Goal: Task Accomplishment & Management: Manage account settings

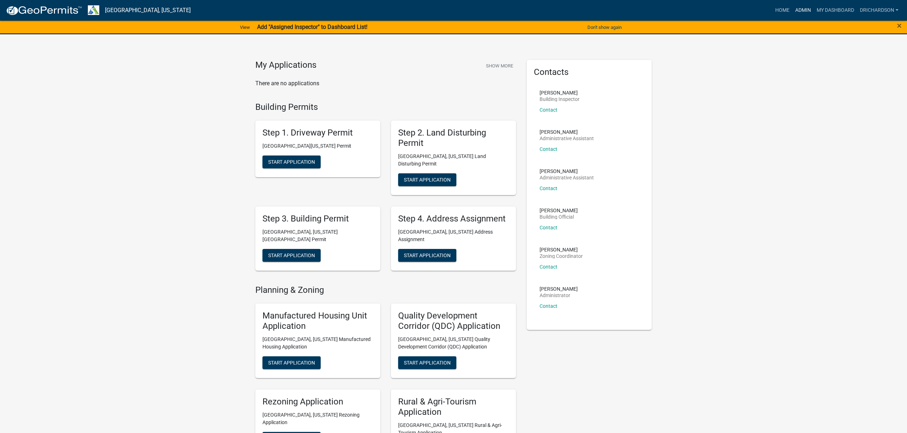
click at [802, 11] on link "Admin" at bounding box center [802, 11] width 21 height 14
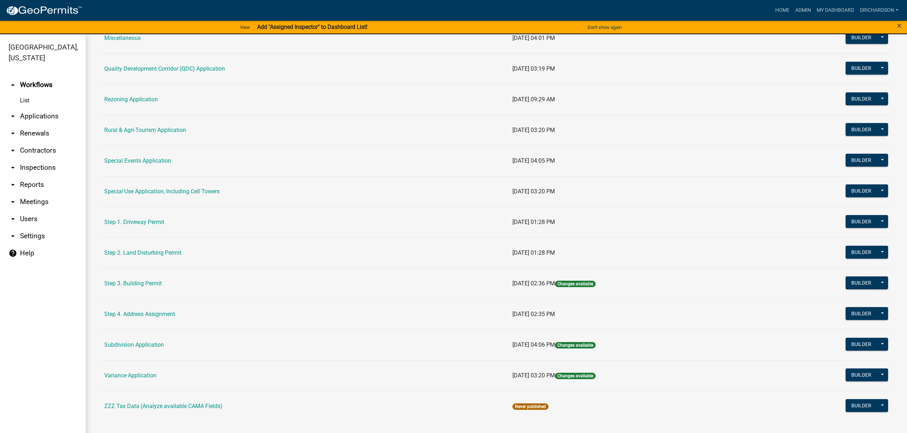
scroll to position [239, 0]
click at [139, 283] on link "Step 3. Building Permit" at bounding box center [132, 283] width 57 height 7
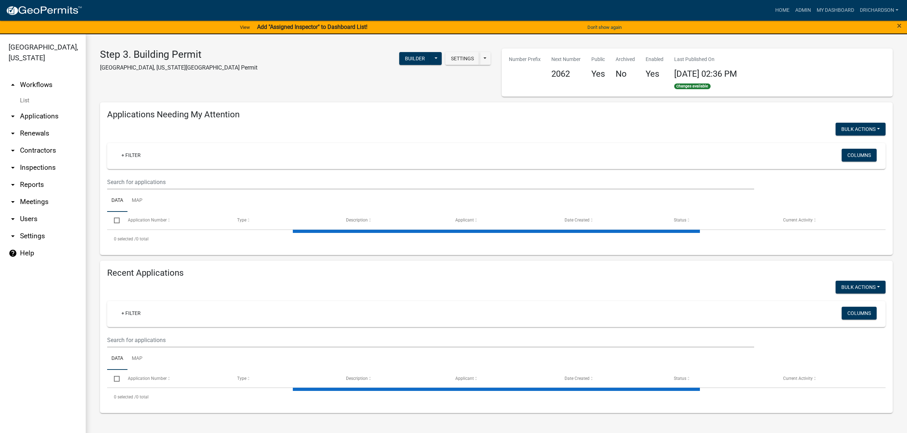
select select "1: 25"
select select "3: 100"
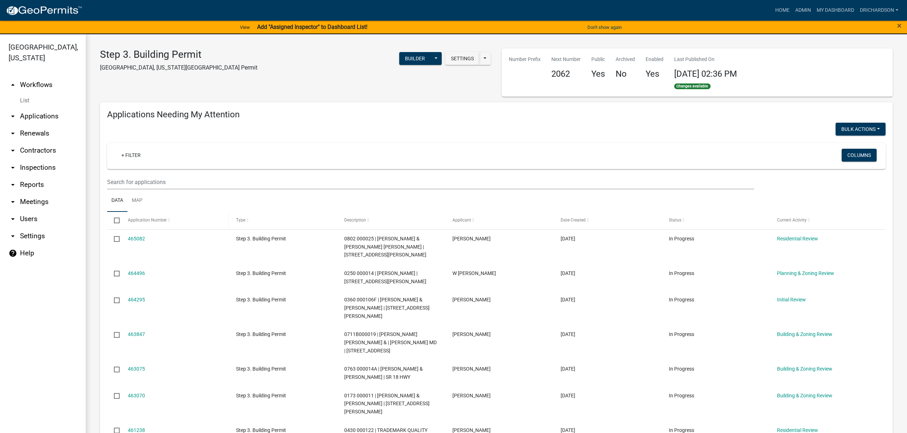
click at [158, 224] on div "Application Number" at bounding box center [175, 220] width 95 height 7
click at [157, 221] on span "Application Number" at bounding box center [147, 220] width 39 height 5
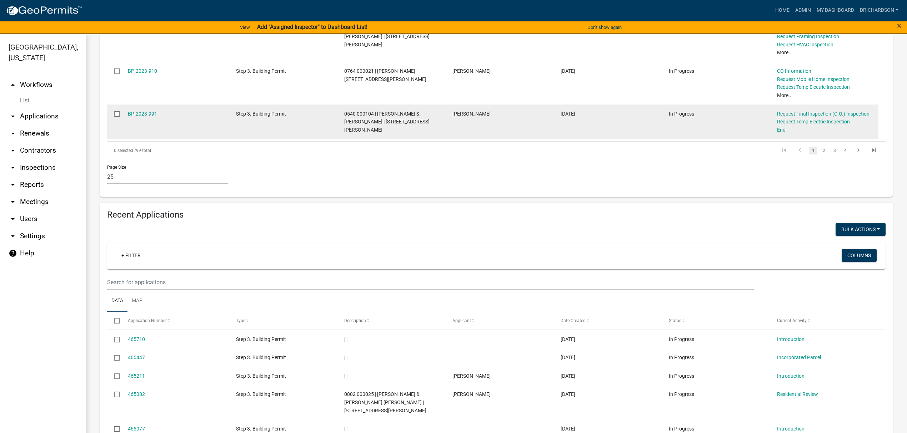
scroll to position [904, 0]
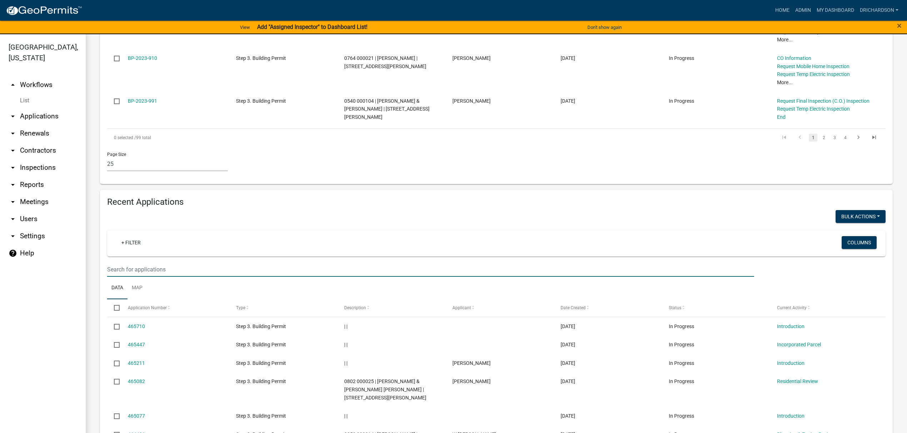
click at [144, 262] on input "text" at bounding box center [430, 269] width 647 height 15
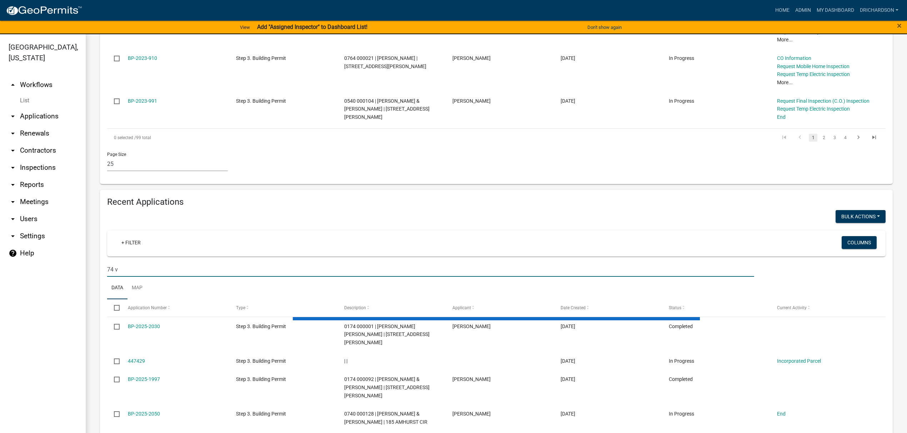
scroll to position [840, 0]
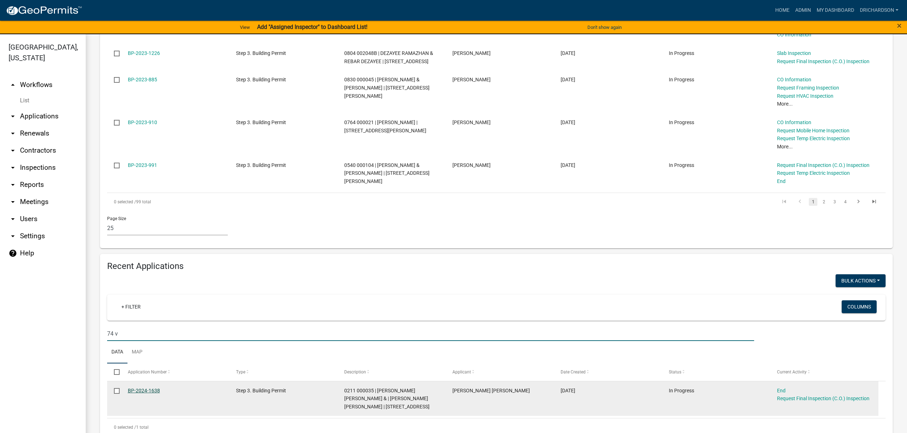
type input "74 v"
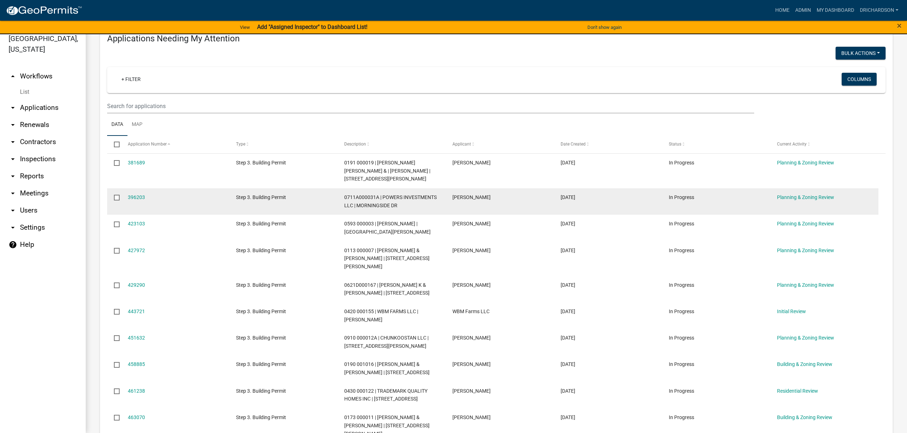
scroll to position [47, 0]
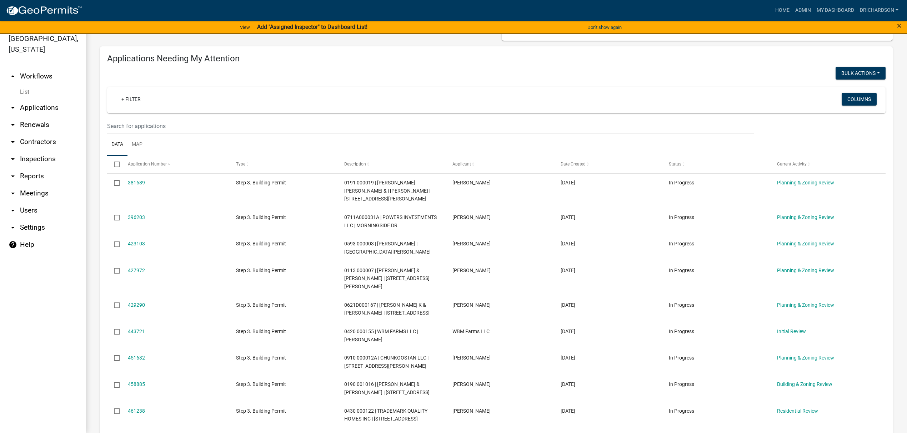
click at [37, 151] on link "arrow_drop_down Inspections" at bounding box center [43, 159] width 86 height 17
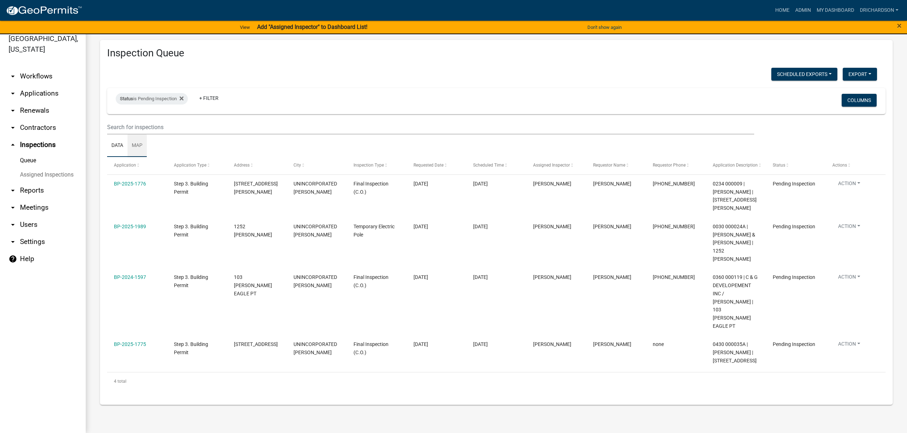
click at [145, 145] on link "Map" at bounding box center [136, 146] width 19 height 23
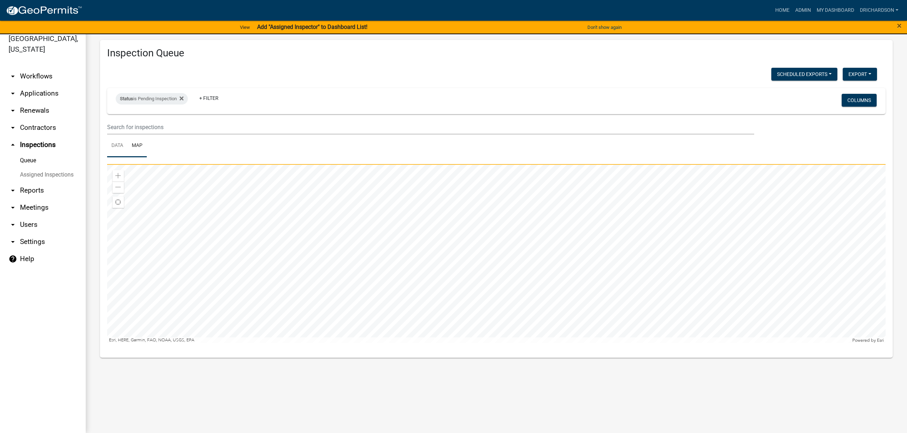
click at [115, 150] on link "Data" at bounding box center [117, 146] width 20 height 23
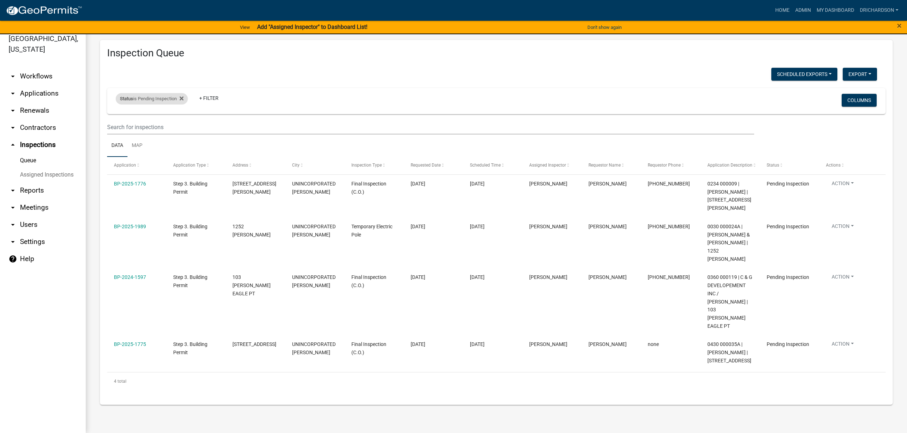
click at [161, 99] on div "Status is Pending Inspection" at bounding box center [152, 98] width 72 height 11
click at [145, 130] on select "Select an option Pending Schedule Pending Inspection Approved Denied Deleted Vo…" at bounding box center [152, 125] width 71 height 15
select select "0"
click at [117, 118] on select "Select an option Pending Schedule Pending Inspection Approved Denied Deleted Vo…" at bounding box center [152, 125] width 71 height 15
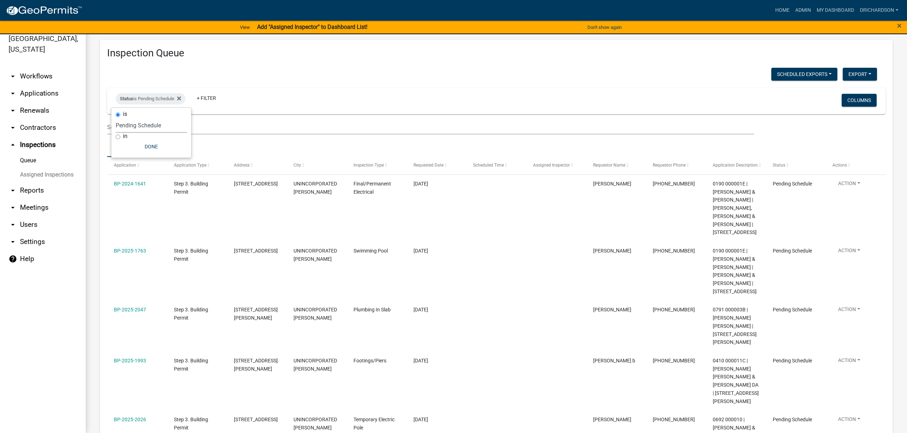
click at [396, 68] on div "Scheduled Exports + Create New Daily Inspection List Export Excel Format (.xlsx…" at bounding box center [492, 75] width 781 height 15
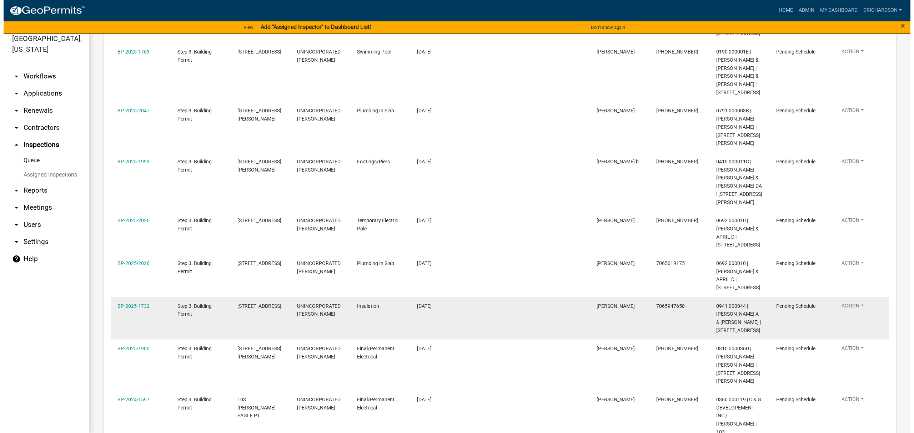
scroll to position [316, 0]
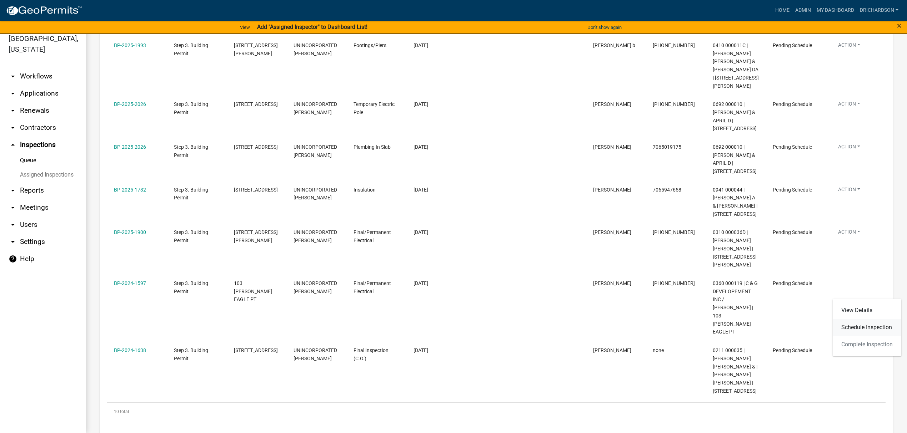
click at [859, 325] on link "Schedule Inspection" at bounding box center [867, 327] width 69 height 17
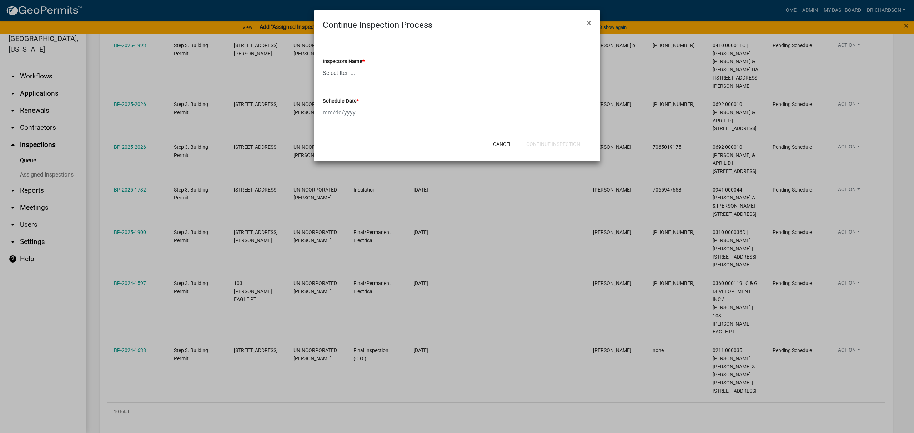
drag, startPoint x: 358, startPoint y: 69, endPoint x: 354, endPoint y: 77, distance: 9.3
click at [358, 69] on select "Select Item... [PERSON_NAME] ([PERSON_NAME]) drichardson ([PERSON_NAME]) knorre…" at bounding box center [457, 73] width 269 height 15
click at [376, 43] on div "Inspectors Name * Select Item... whuff (William Huff) drichardson (Douglas Rich…" at bounding box center [457, 60] width 269 height 42
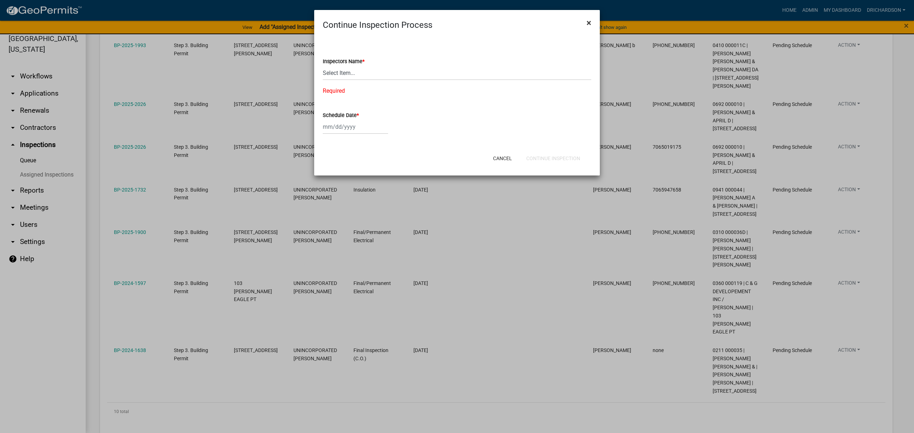
click at [586, 19] on button "×" at bounding box center [589, 23] width 16 height 20
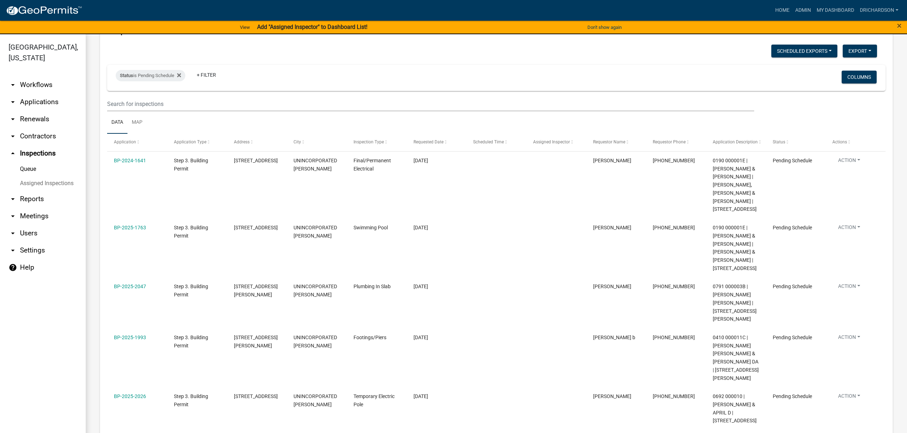
scroll to position [30, 0]
click at [138, 123] on link "Map" at bounding box center [136, 124] width 19 height 23
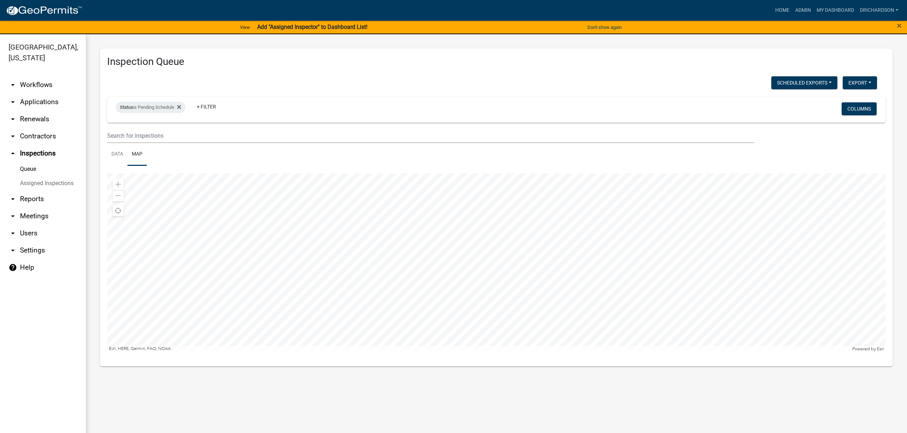
click at [356, 287] on div at bounding box center [496, 263] width 778 height 179
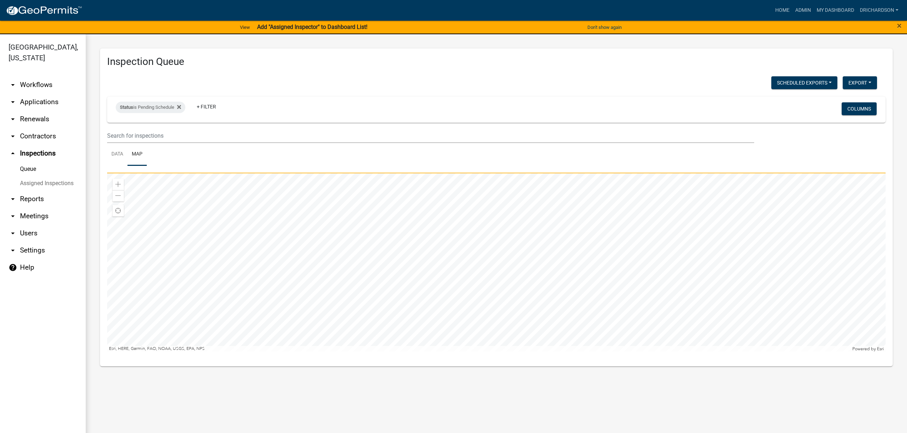
click at [432, 291] on div at bounding box center [496, 263] width 778 height 179
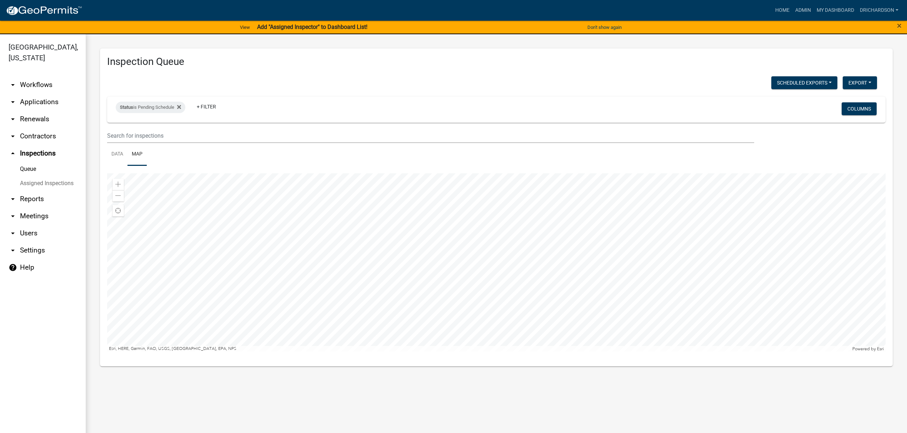
click at [427, 293] on div at bounding box center [496, 263] width 778 height 179
click at [336, 275] on div at bounding box center [496, 263] width 778 height 179
click at [353, 267] on div at bounding box center [496, 263] width 778 height 179
click at [115, 160] on link "Data" at bounding box center [117, 154] width 20 height 23
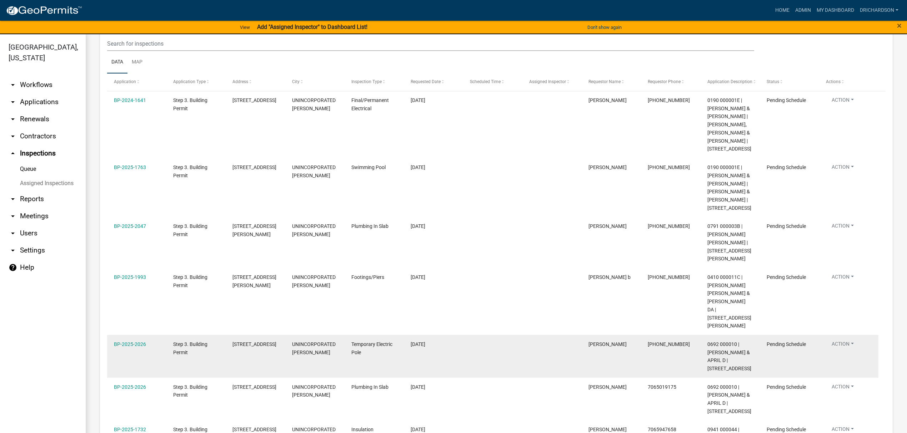
scroll to position [77, 0]
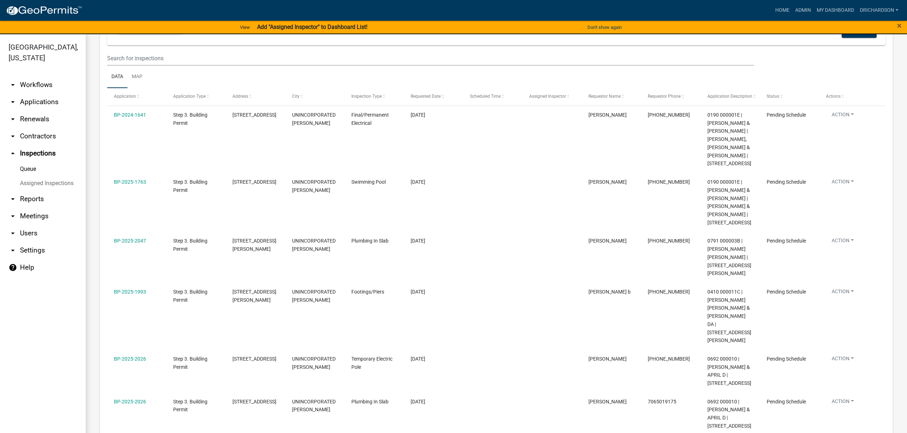
drag, startPoint x: 36, startPoint y: 123, endPoint x: 85, endPoint y: 105, distance: 51.9
click at [85, 111] on link "arrow_drop_down Renewals" at bounding box center [43, 119] width 86 height 17
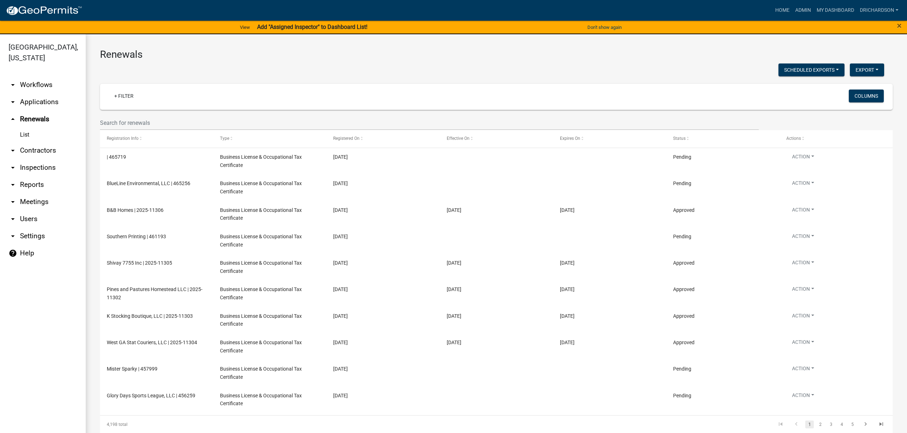
click at [39, 159] on link "arrow_drop_down Inspections" at bounding box center [43, 167] width 86 height 17
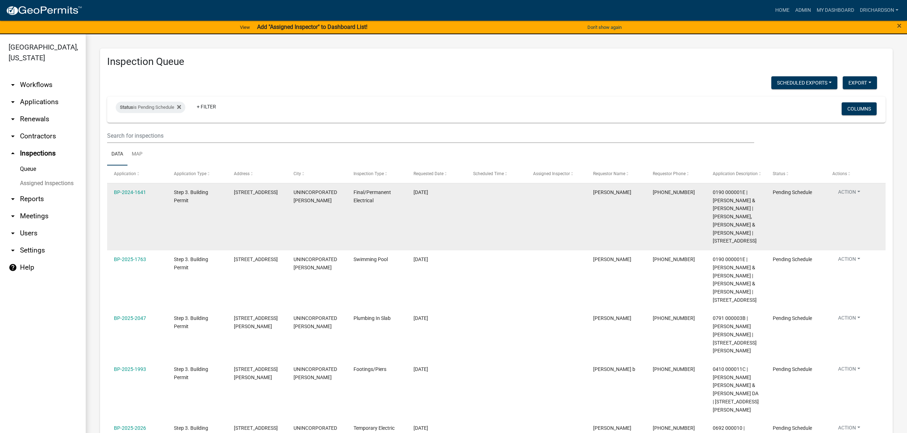
scroll to position [95, 0]
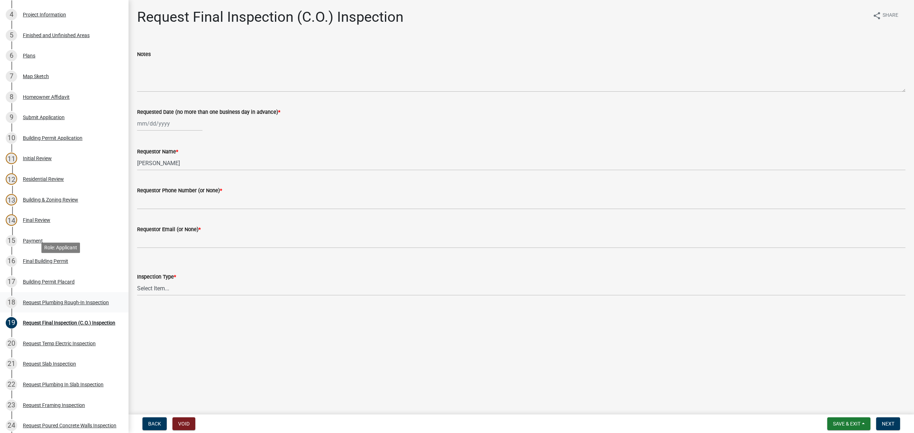
scroll to position [190, 0]
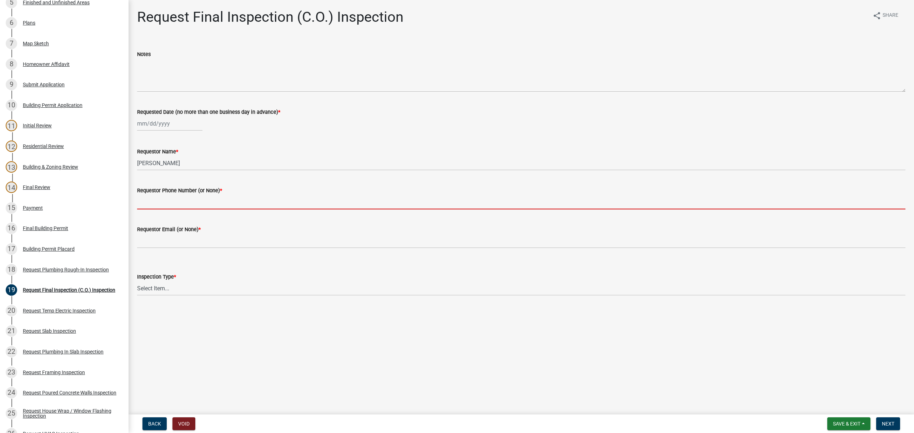
click at [243, 202] on input "Requestor Phone Number (or None) *" at bounding box center [521, 202] width 768 height 15
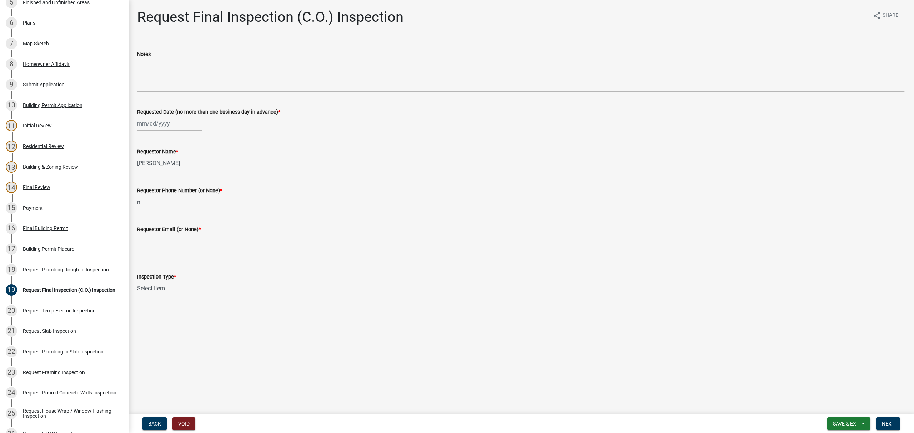
type input "none"
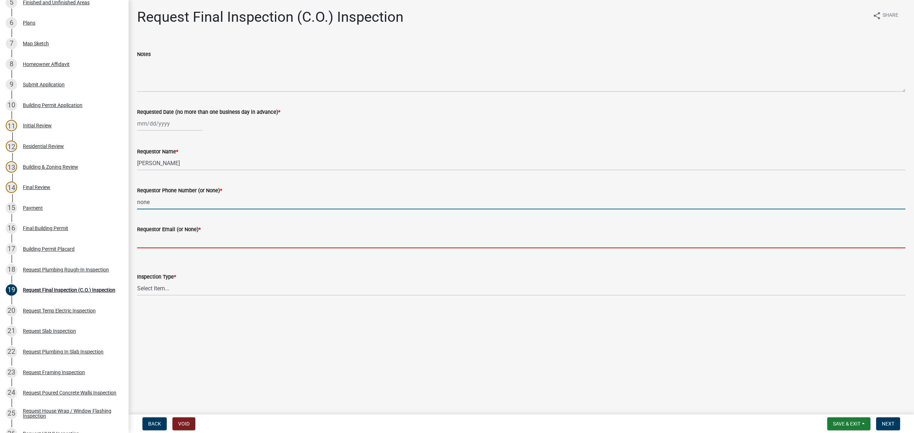
click at [213, 235] on input "Requestor Email (or None) *" at bounding box center [521, 241] width 768 height 15
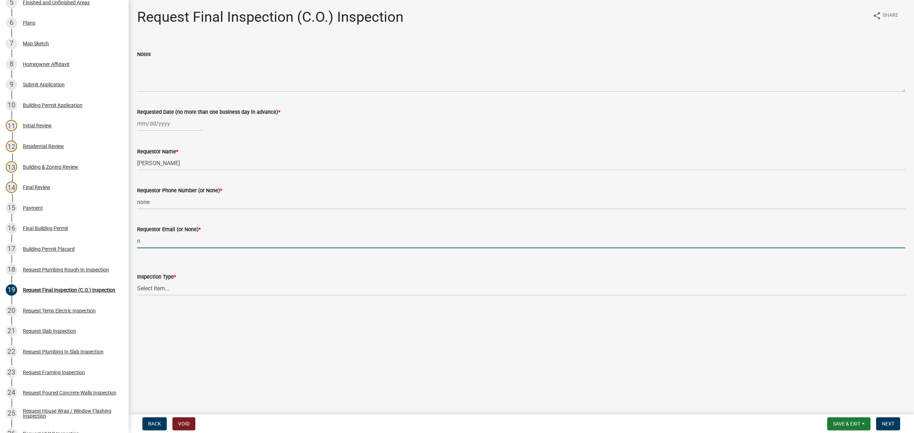
type input "none"
click at [204, 292] on select "Select Item... Final Inspection (C.O.)" at bounding box center [521, 288] width 768 height 15
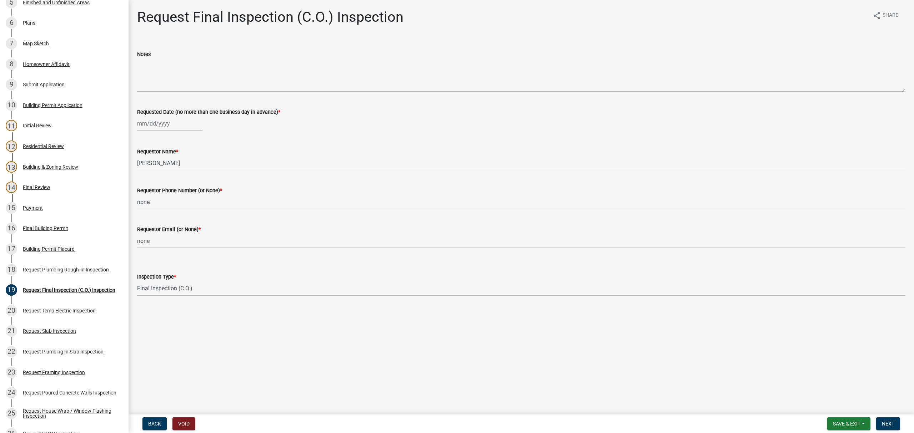
click at [137, 281] on select "Select Item... Final Inspection (C.O.)" at bounding box center [521, 288] width 768 height 15
select select "6c928486-1faa-4d04-9598-905eebfdff84"
select select "8"
select select "2025"
click at [174, 129] on div "Jan Feb Mar Apr May Jun Jul Aug Sep Oct Nov Dec 1525 1526 1527 1528 1529 1530 1…" at bounding box center [169, 123] width 65 height 15
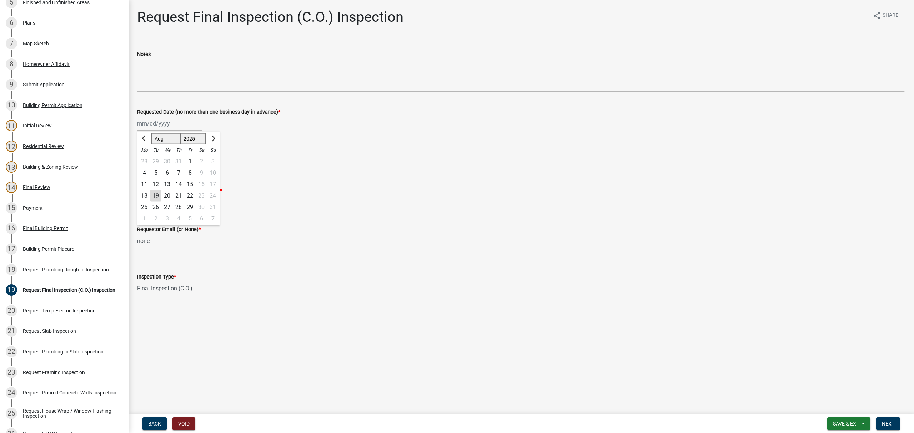
click at [156, 197] on div "19" at bounding box center [155, 195] width 11 height 11
type input "08/19/2025"
click at [896, 421] on button "Next" at bounding box center [888, 424] width 24 height 13
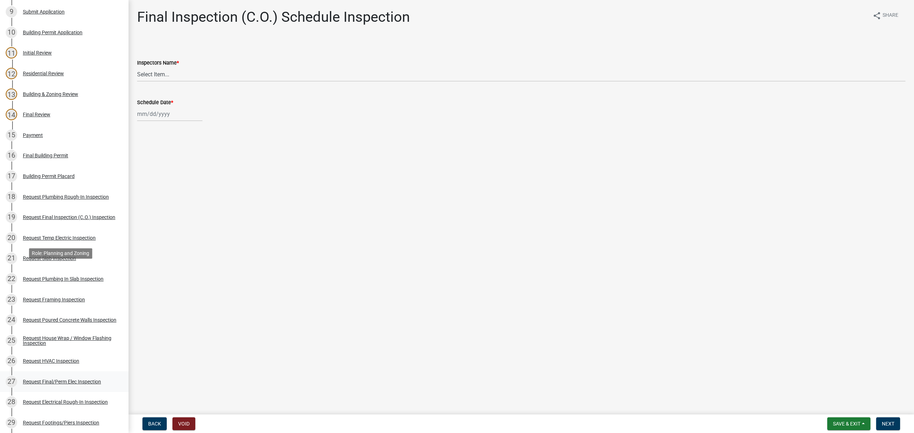
scroll to position [476, 0]
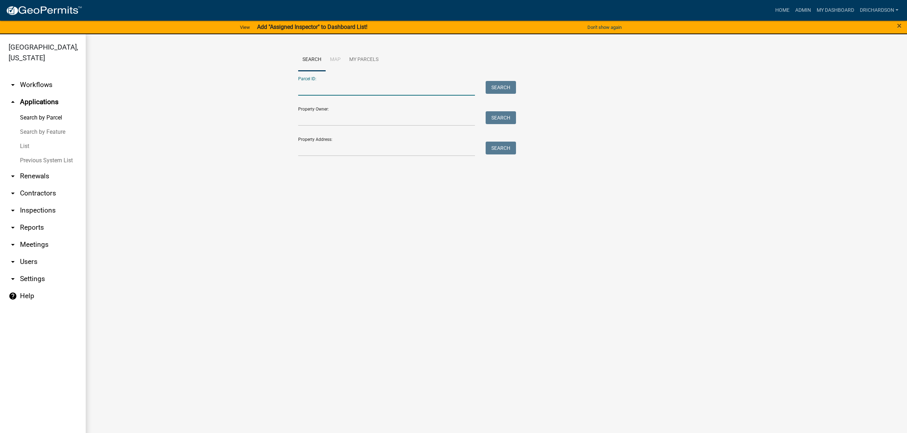
click at [308, 95] on input "Parcel ID:" at bounding box center [386, 88] width 177 height 15
click at [35, 76] on link "arrow_drop_down Workflows" at bounding box center [43, 84] width 86 height 17
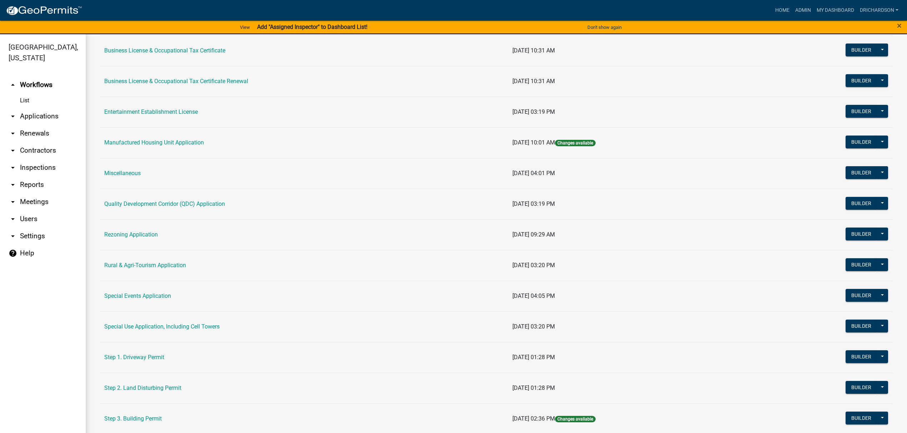
scroll to position [238, 0]
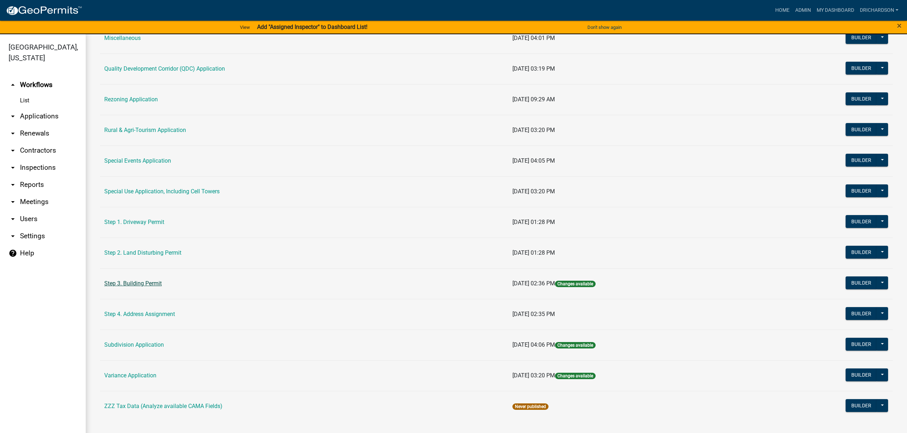
click at [135, 286] on link "Step 3. Building Permit" at bounding box center [132, 283] width 57 height 7
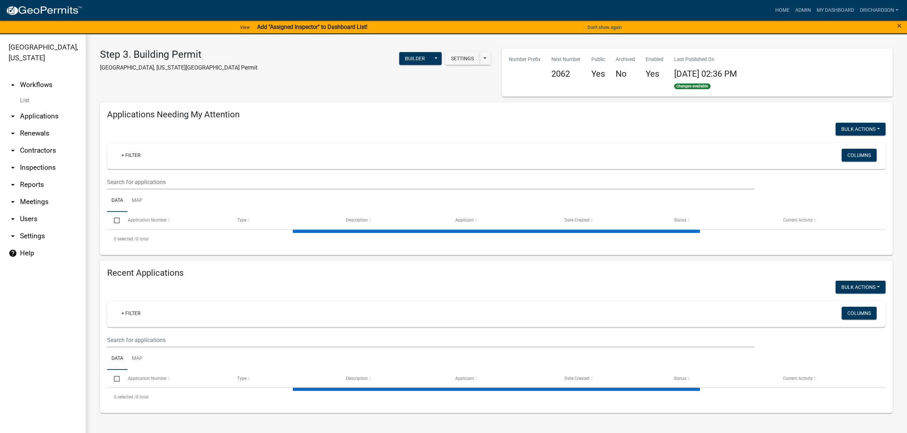
select select "1: 25"
select select "3: 100"
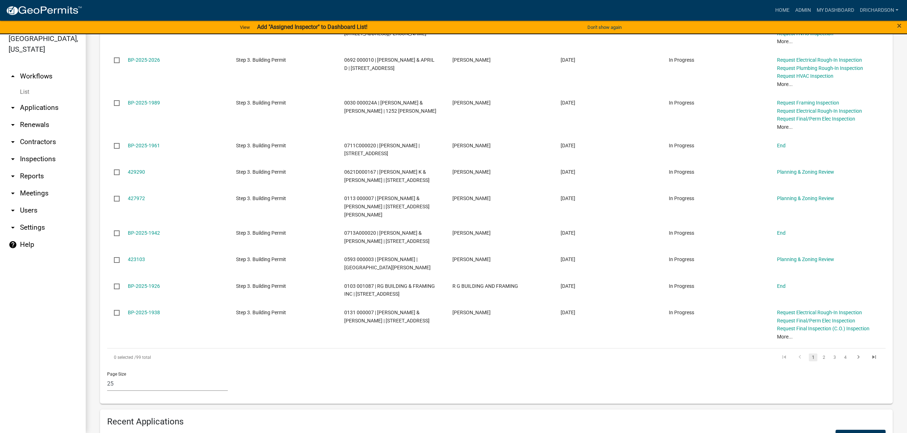
scroll to position [762, 0]
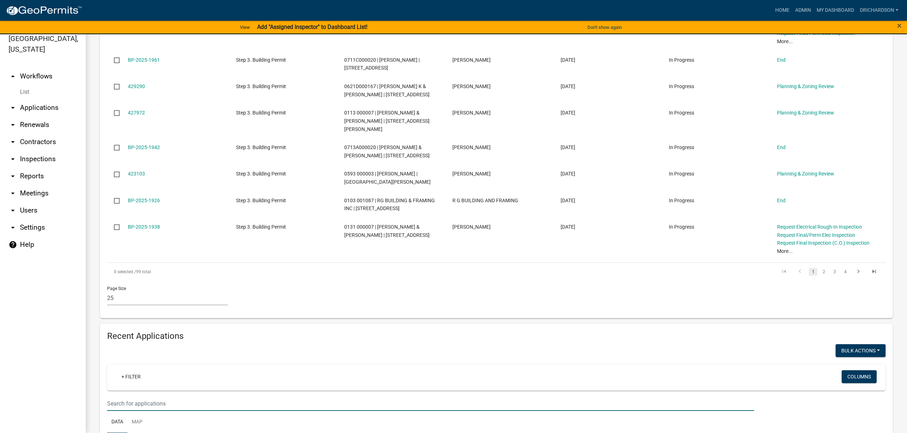
click at [150, 397] on input "text" at bounding box center [430, 404] width 647 height 15
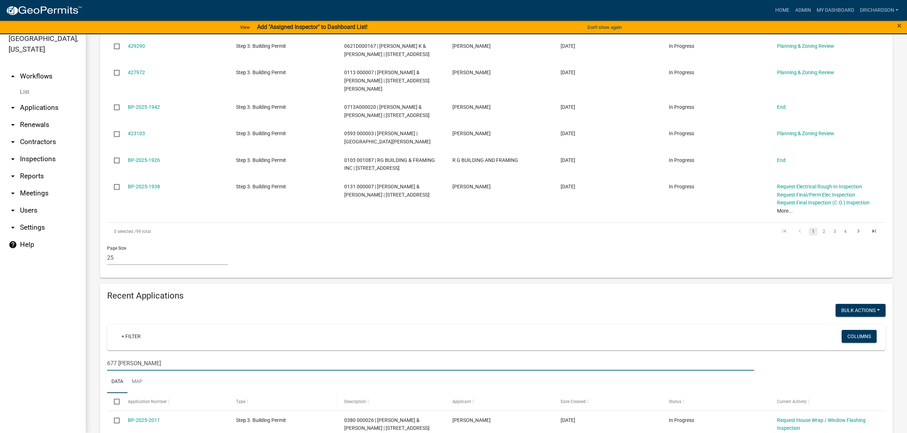
scroll to position [848, 0]
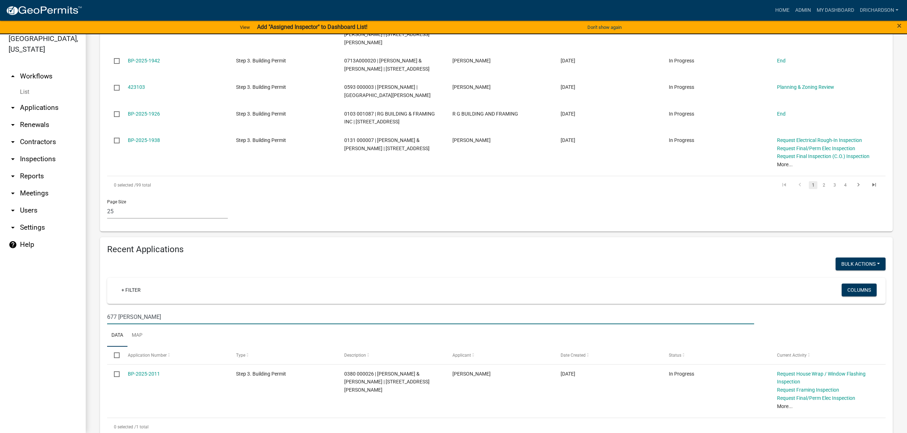
drag, startPoint x: 167, startPoint y: 289, endPoint x: 9, endPoint y: 288, distance: 157.8
click at [14, 288] on div "Troup County, Georgia arrow_drop_up Workflows List arrow_drop_down Applications…" at bounding box center [453, 230] width 907 height 408
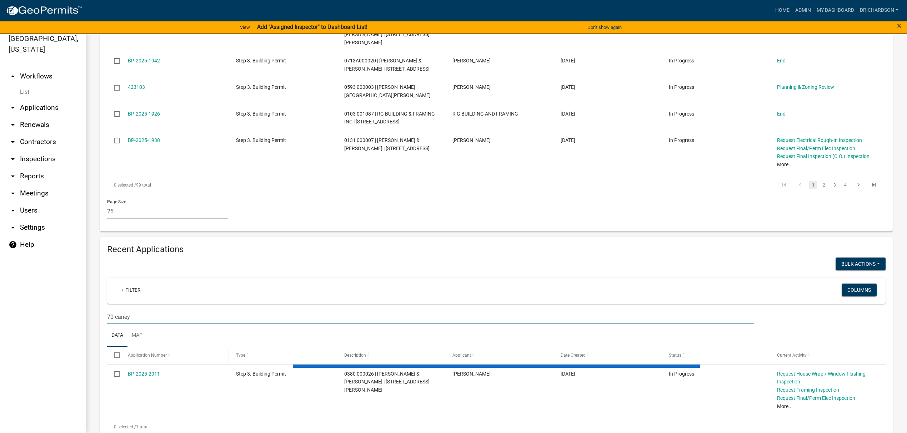
scroll to position [840, 0]
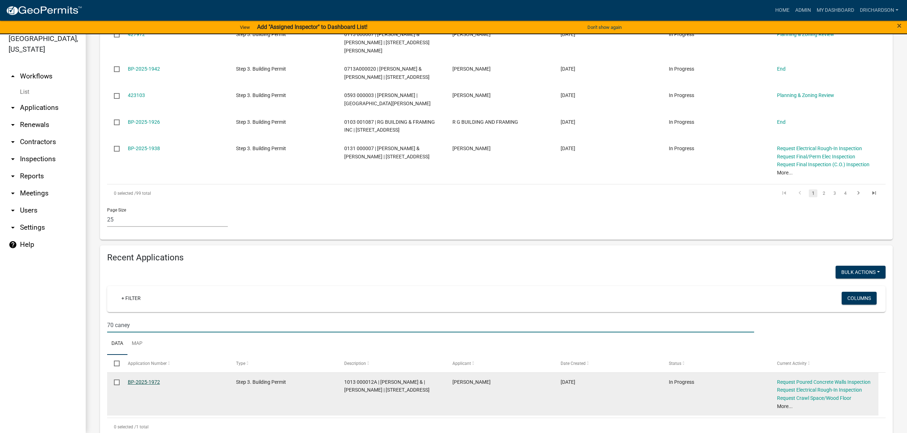
type input "70 caney"
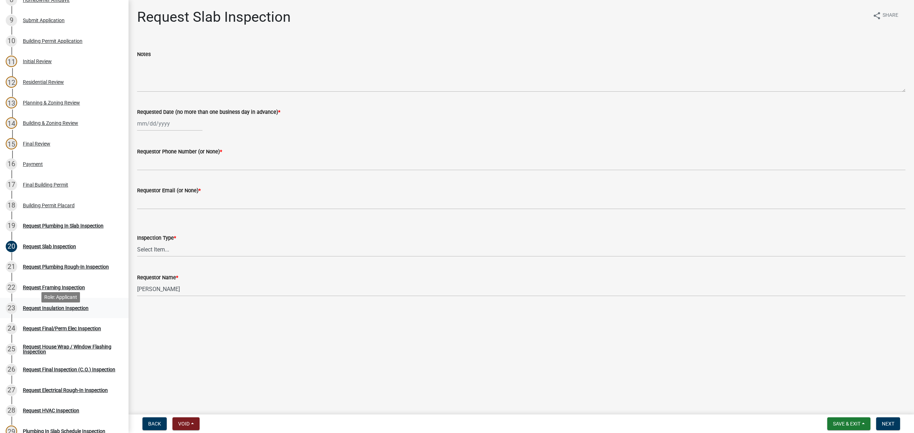
scroll to position [238, 0]
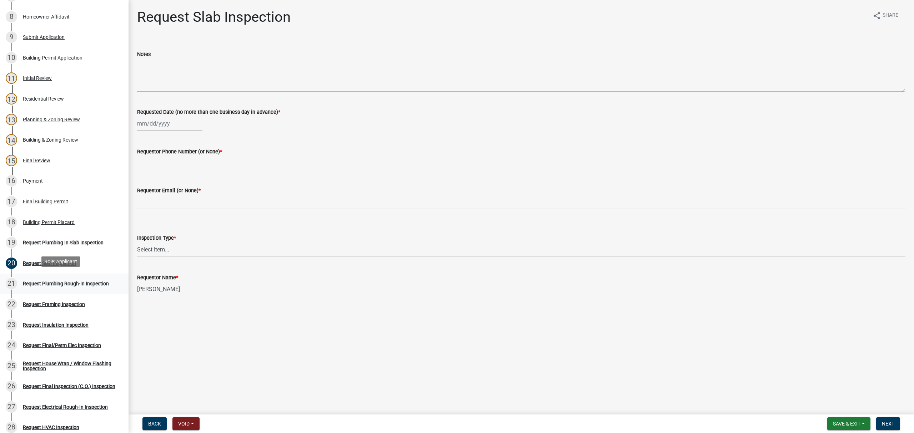
click at [72, 286] on div "21 Request Plumbing Rough-In Inspection" at bounding box center [61, 283] width 111 height 11
click at [63, 242] on div "Request Plumbing In Slab Inspection" at bounding box center [63, 242] width 81 height 5
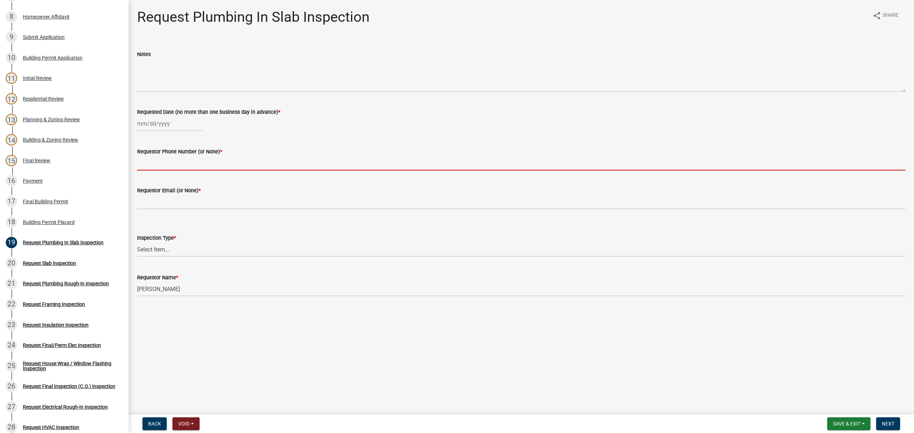
click at [179, 164] on input "Requestor Phone Number (or None) *" at bounding box center [521, 163] width 768 height 15
type input "none"
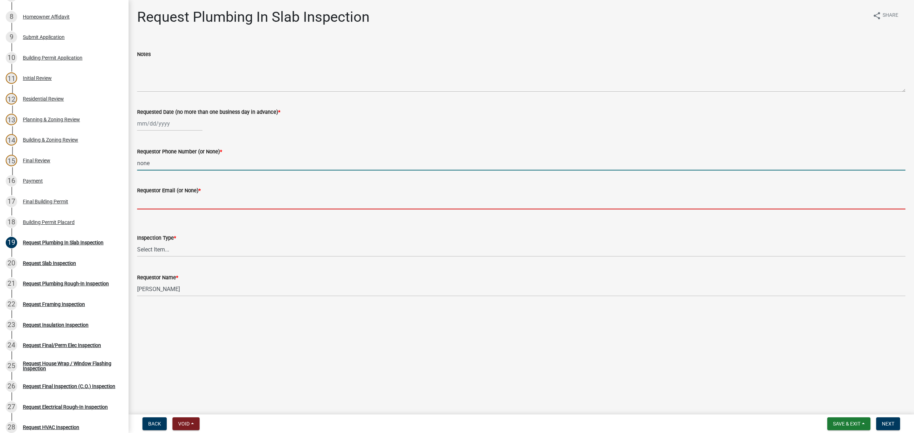
click at [185, 196] on input "Requestor Email (or None) *" at bounding box center [521, 202] width 768 height 15
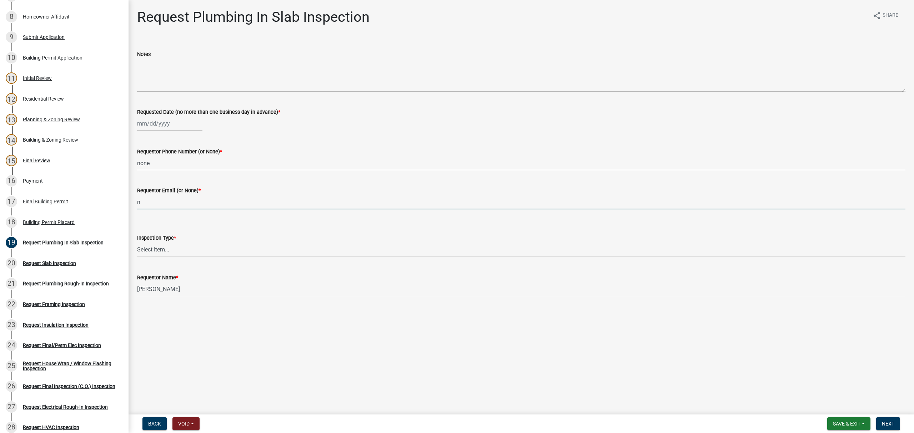
type input "none"
click at [166, 256] on select "Select Item... Plumbing In Slab" at bounding box center [521, 249] width 768 height 15
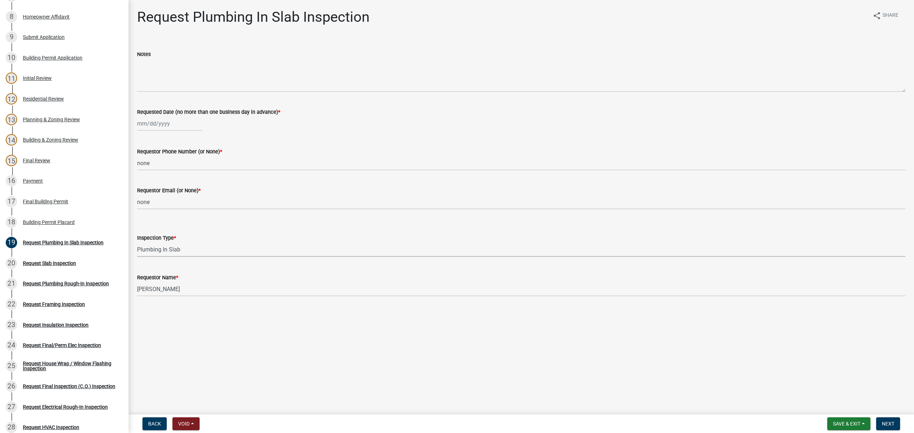
click at [137, 242] on select "Select Item... Plumbing In Slab" at bounding box center [521, 249] width 768 height 15
select select "0ba09e3c-889e-4090-ba6e-bf435437813b"
select select "8"
select select "2025"
click at [160, 124] on div "Jan Feb Mar Apr May Jun Jul Aug Sep Oct Nov Dec 1525 1526 1527 1528 1529 1530 1…" at bounding box center [169, 123] width 65 height 15
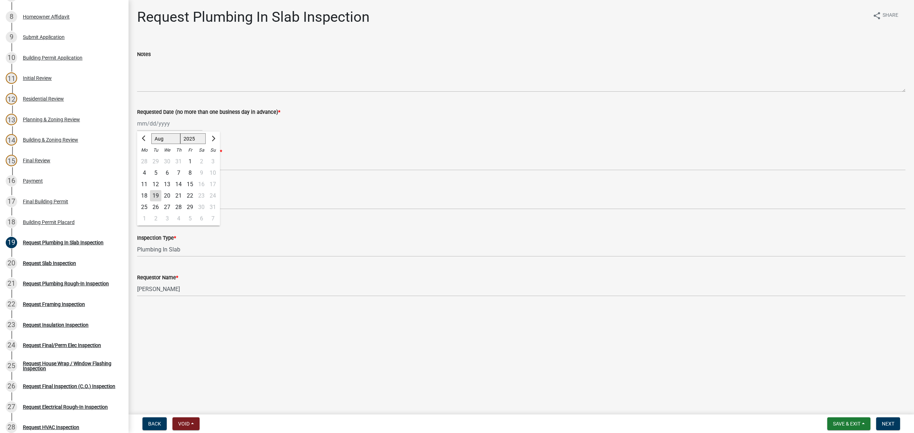
click at [155, 196] on div "19" at bounding box center [155, 195] width 11 height 11
type input "08/19/2025"
click at [886, 427] on button "Next" at bounding box center [888, 424] width 24 height 13
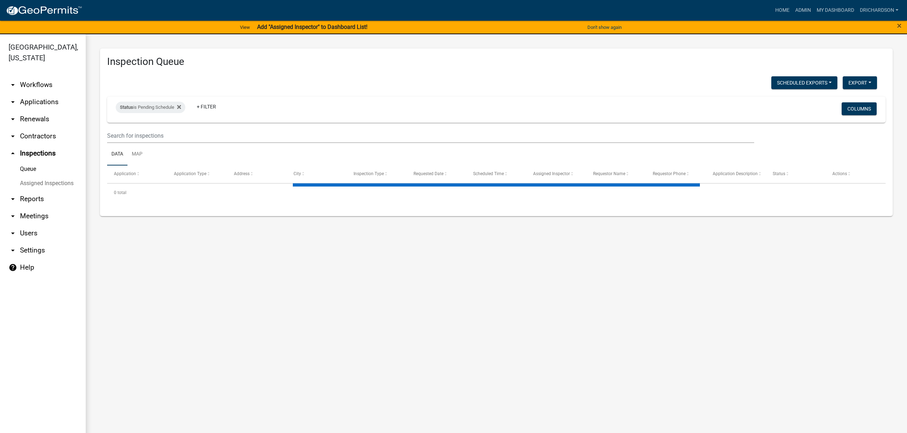
select select "3: 100"
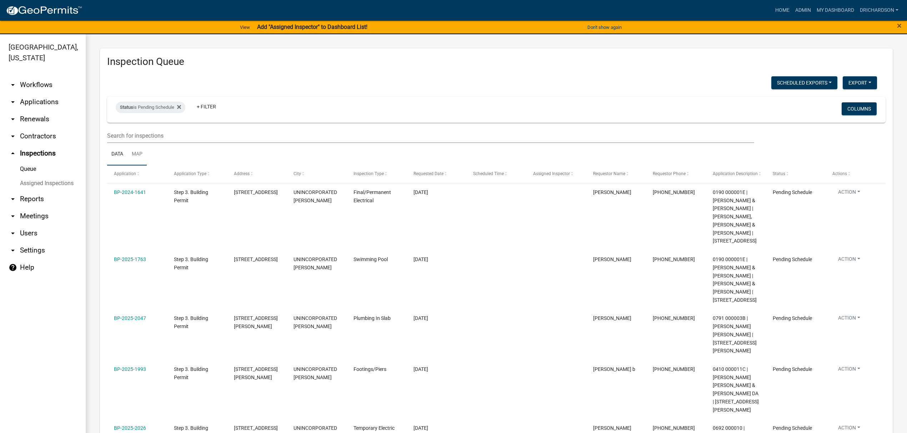
click at [140, 152] on link "Map" at bounding box center [136, 154] width 19 height 23
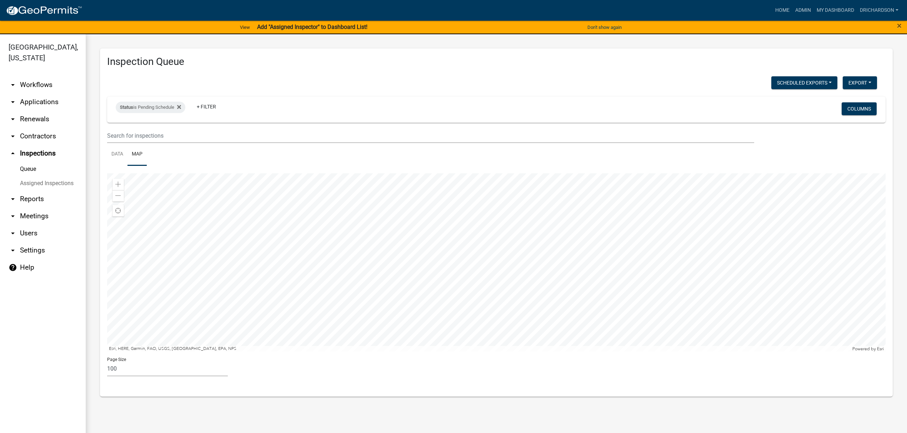
click at [538, 275] on div at bounding box center [496, 263] width 778 height 179
click at [539, 185] on div at bounding box center [496, 263] width 778 height 179
click at [552, 267] on div at bounding box center [496, 263] width 778 height 179
click at [376, 339] on div at bounding box center [496, 263] width 778 height 179
click at [626, 215] on div at bounding box center [496, 263] width 778 height 179
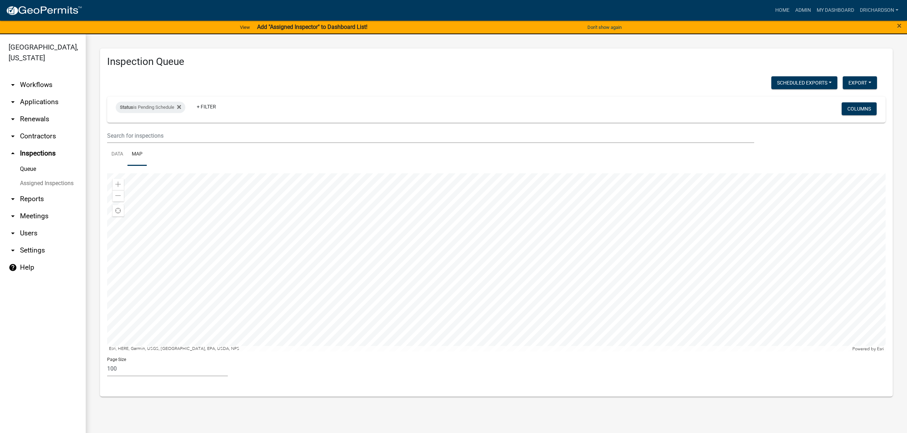
click at [431, 255] on div at bounding box center [496, 263] width 778 height 179
click at [424, 352] on div at bounding box center [496, 263] width 778 height 179
click at [151, 111] on div "Status is Pending Schedule" at bounding box center [151, 107] width 70 height 11
click at [150, 136] on select "Select an option Pending Schedule Pending Inspection Approved Denied Deleted Vo…" at bounding box center [151, 134] width 71 height 15
select select "1"
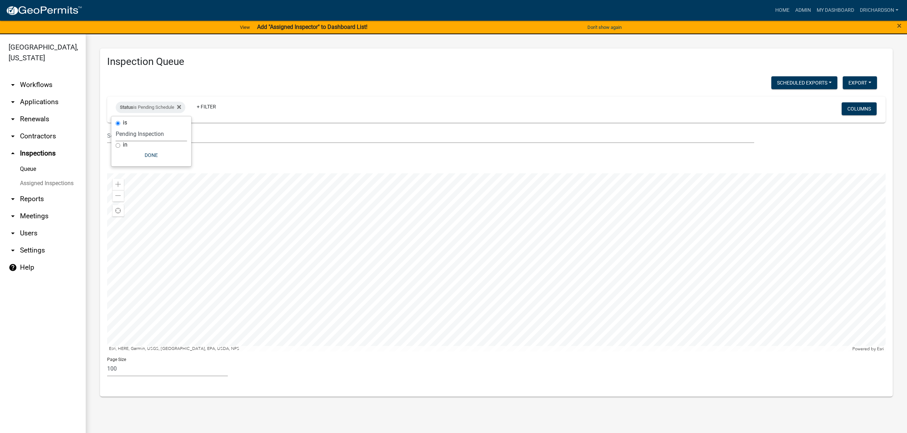
click at [117, 127] on select "Select an option Pending Schedule Pending Inspection Approved Denied Deleted Vo…" at bounding box center [151, 134] width 71 height 15
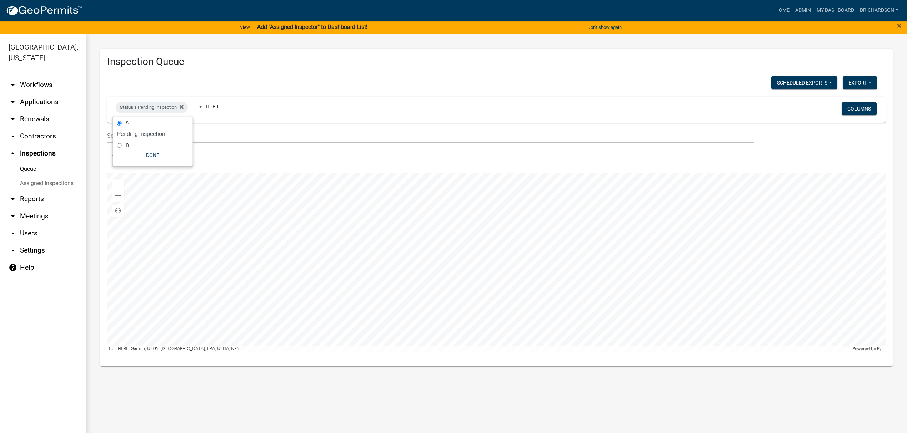
click at [465, 221] on div at bounding box center [496, 263] width 778 height 179
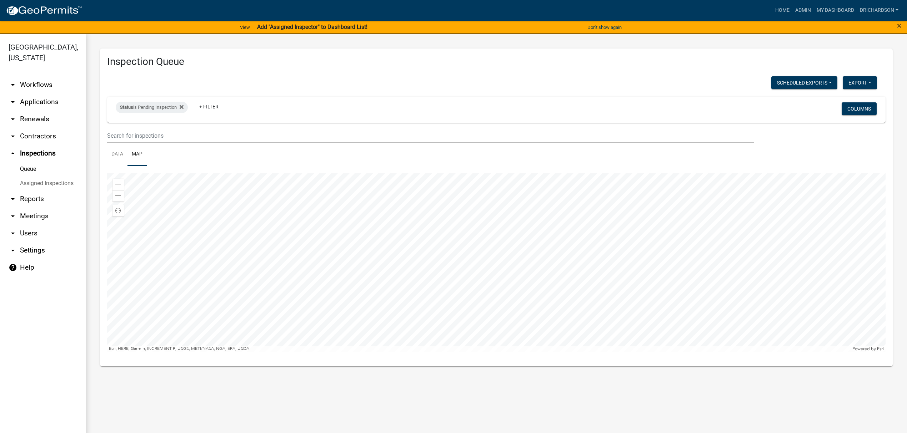
click at [566, 289] on div at bounding box center [496, 263] width 778 height 179
click at [423, 203] on div at bounding box center [496, 263] width 778 height 179
click at [144, 111] on div "Status is Pending Inspection" at bounding box center [152, 107] width 72 height 11
click at [156, 137] on select "Select an option Pending Schedule Pending Inspection Approved Denied Deleted Vo…" at bounding box center [152, 134] width 71 height 15
select select "0"
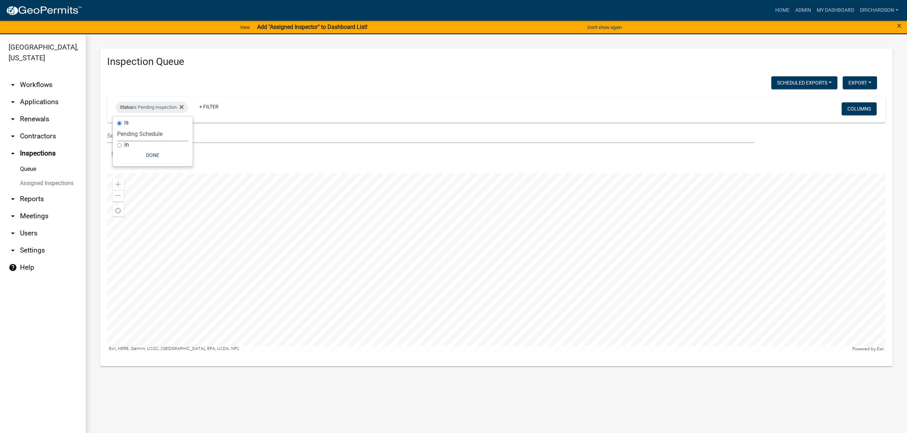
click at [117, 127] on select "Select an option Pending Schedule Pending Inspection Approved Denied Deleted Vo…" at bounding box center [152, 134] width 71 height 15
select select "3: 100"
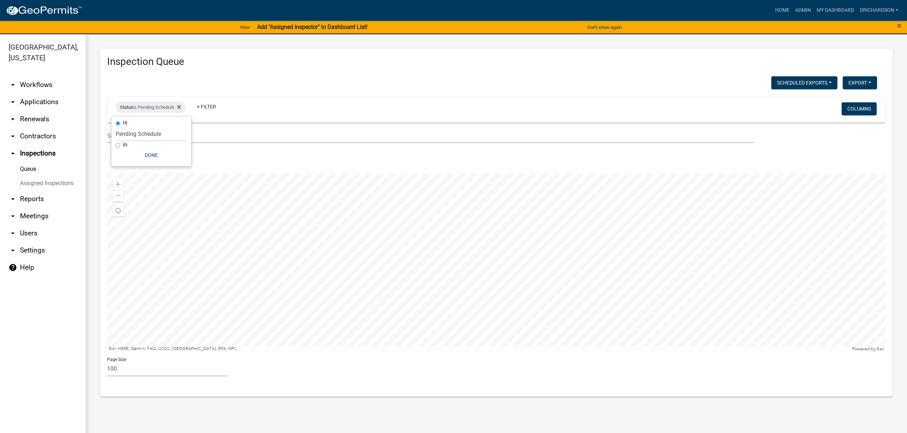
click at [516, 265] on div at bounding box center [496, 263] width 778 height 179
click at [494, 346] on div at bounding box center [496, 263] width 778 height 179
click at [576, 260] on div at bounding box center [496, 263] width 778 height 179
click at [121, 155] on link "Data" at bounding box center [117, 154] width 20 height 23
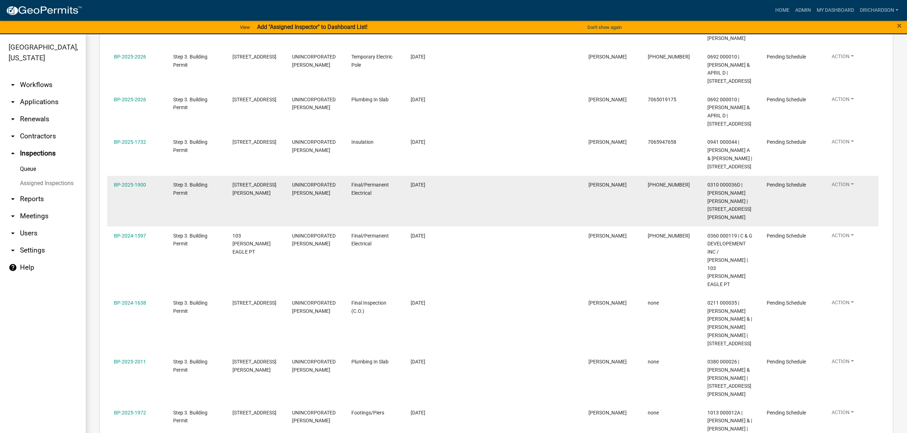
scroll to position [381, 0]
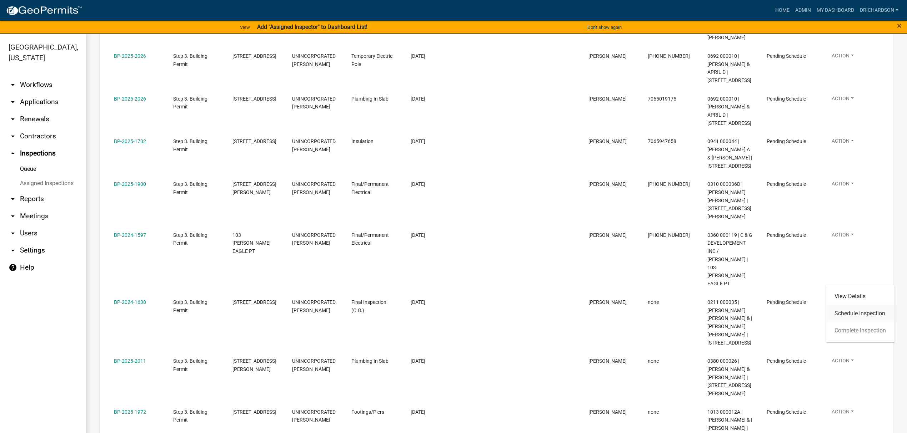
click at [853, 317] on link "Schedule Inspection" at bounding box center [860, 313] width 69 height 17
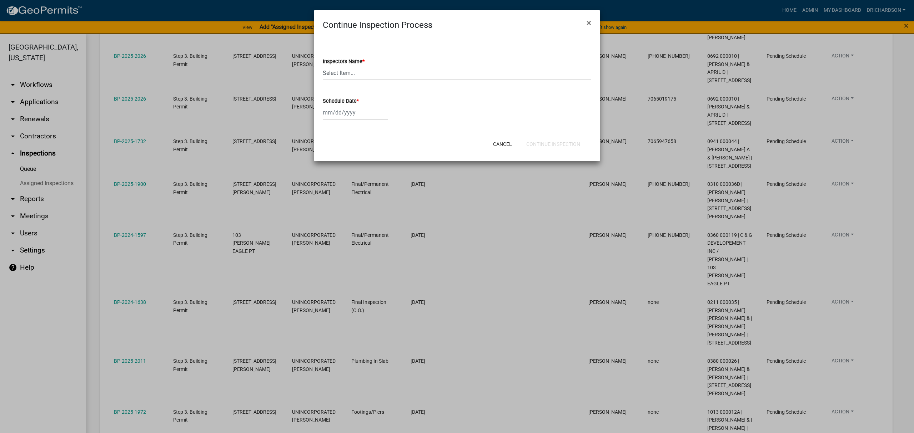
click at [343, 76] on select "Select Item... [PERSON_NAME] ([PERSON_NAME]) drichardson ([PERSON_NAME]) knorre…" at bounding box center [457, 73] width 269 height 15
select select "e20251c8-f858-4aed-a4a0-52e27fd5066e"
click at [323, 66] on select "Select Item... [PERSON_NAME] ([PERSON_NAME]) drichardson ([PERSON_NAME]) knorre…" at bounding box center [457, 73] width 269 height 15
select select "8"
select select "2025"
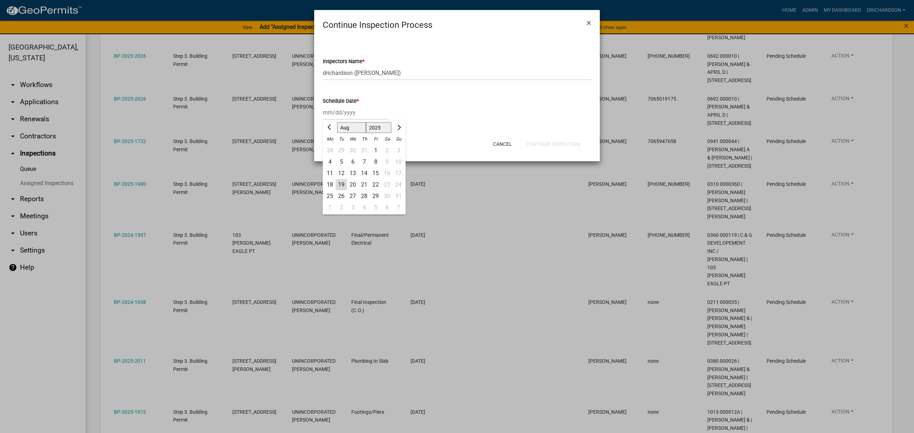
click at [339, 114] on div "Jan Feb Mar Apr May Jun Jul Aug Sep Oct Nov Dec 1525 1526 1527 1528 1529 1530 1…" at bounding box center [355, 112] width 65 height 15
click at [339, 184] on div "19" at bounding box center [341, 184] width 11 height 11
type input "[DATE]"
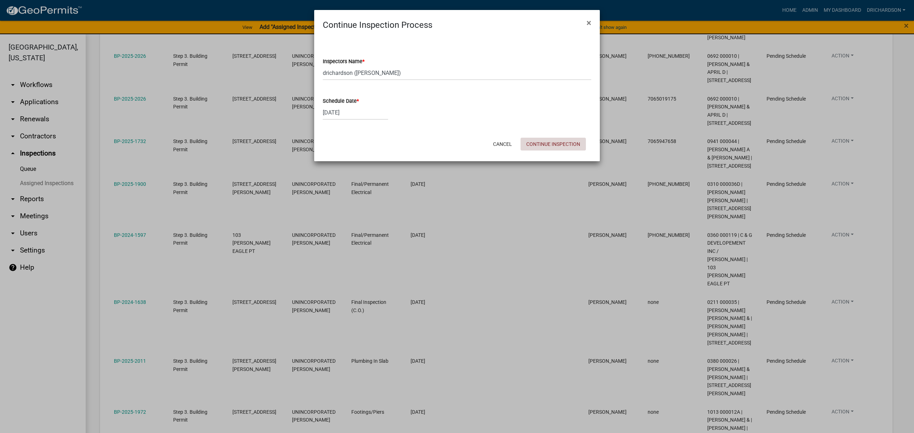
click at [538, 143] on button "Continue Inspection" at bounding box center [553, 144] width 65 height 13
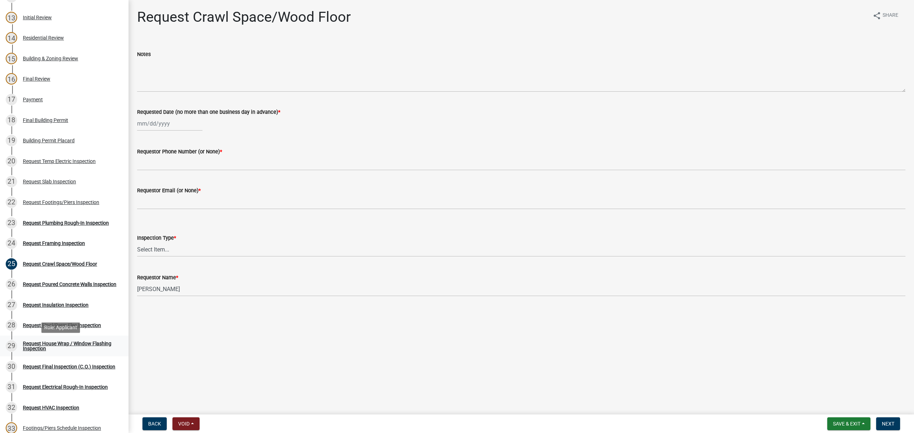
scroll to position [381, 0]
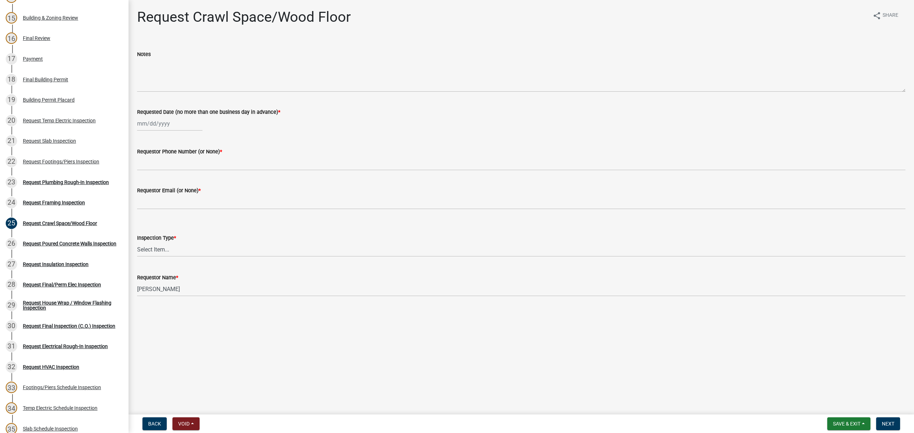
click at [156, 126] on div at bounding box center [169, 123] width 65 height 15
select select "8"
select select "2025"
click at [157, 193] on div "19" at bounding box center [155, 195] width 11 height 11
type input "[DATE]"
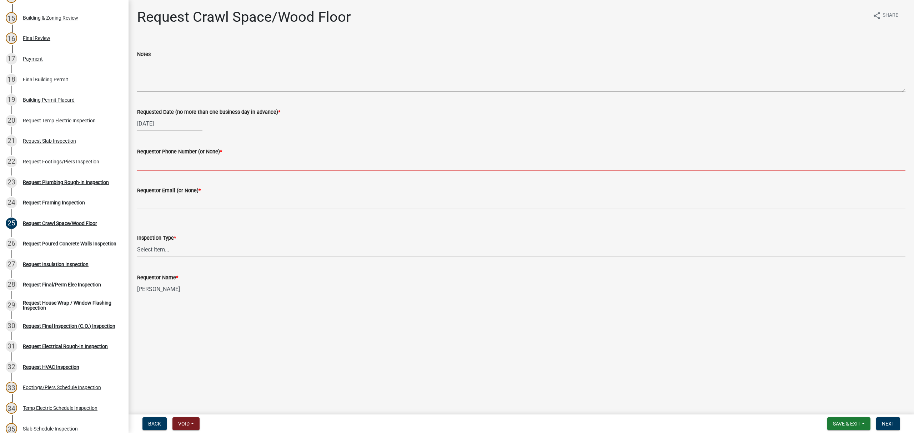
click at [156, 166] on input "Requestor Phone Number (or None) *" at bounding box center [521, 163] width 768 height 15
type input "none"
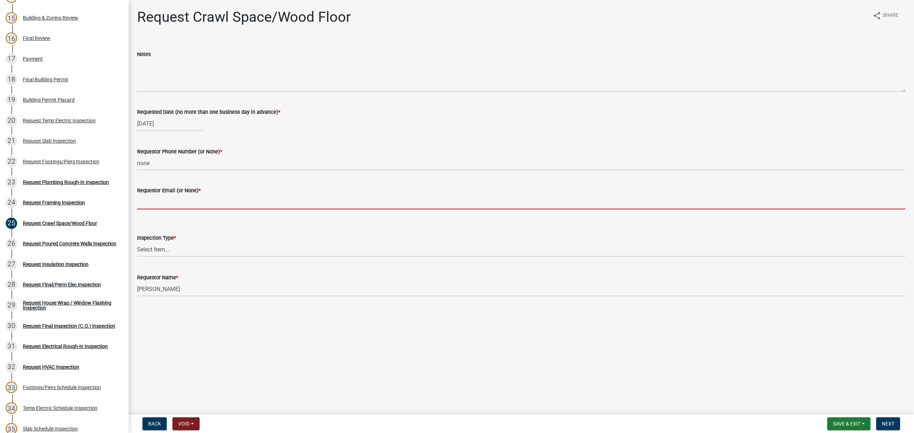
click at [161, 198] on input "Requestor Email (or None) *" at bounding box center [521, 202] width 768 height 15
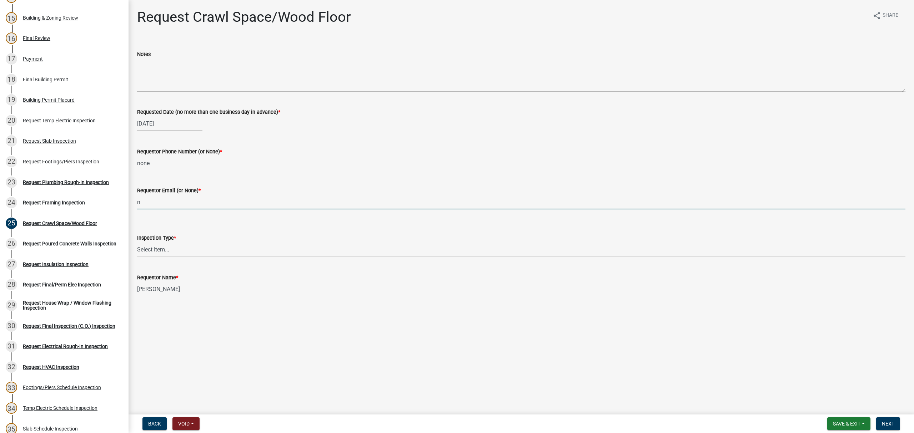
type input "none"
click at [171, 250] on select "Select Item... Crawl Space/Wood Floor" at bounding box center [521, 249] width 768 height 15
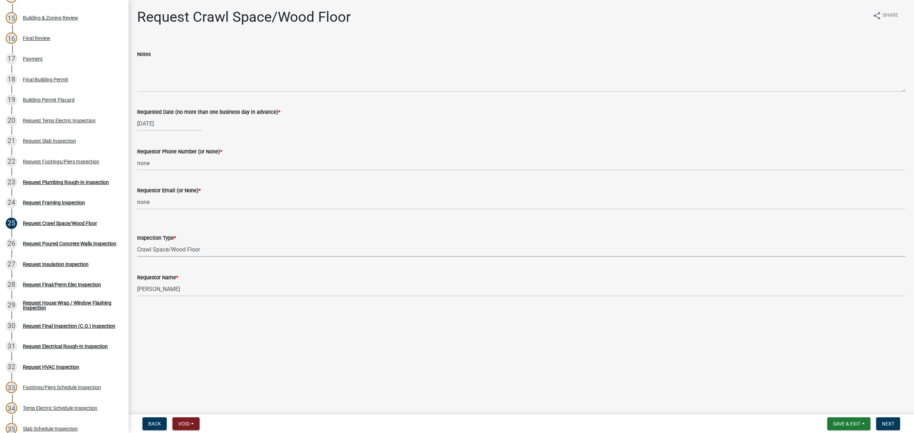
click at [137, 242] on select "Select Item... Crawl Space/Wood Floor" at bounding box center [521, 249] width 768 height 15
select select "c3b24c34-84dc-4df5-998e-4aae79418446"
click at [887, 423] on span "Next" at bounding box center [888, 424] width 12 height 6
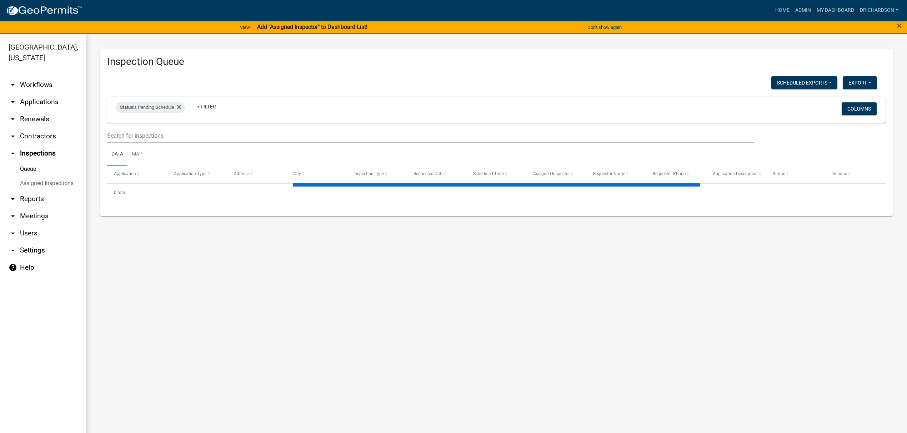
select select "3: 100"
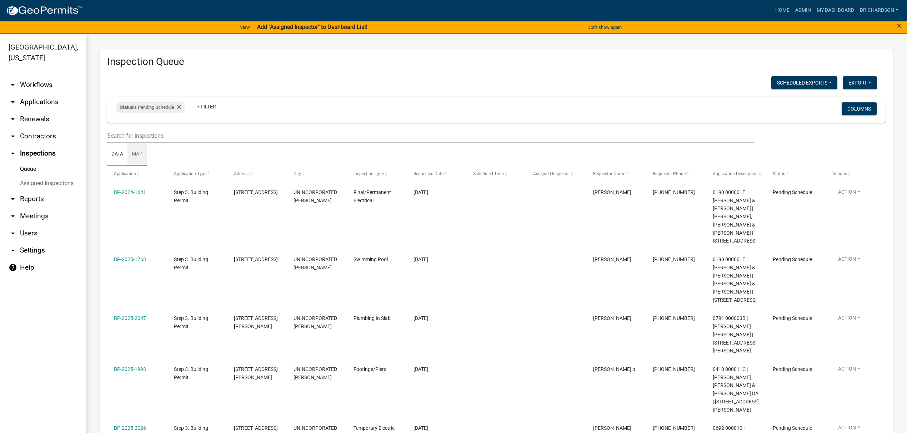
click at [143, 150] on link "Map" at bounding box center [136, 154] width 19 height 23
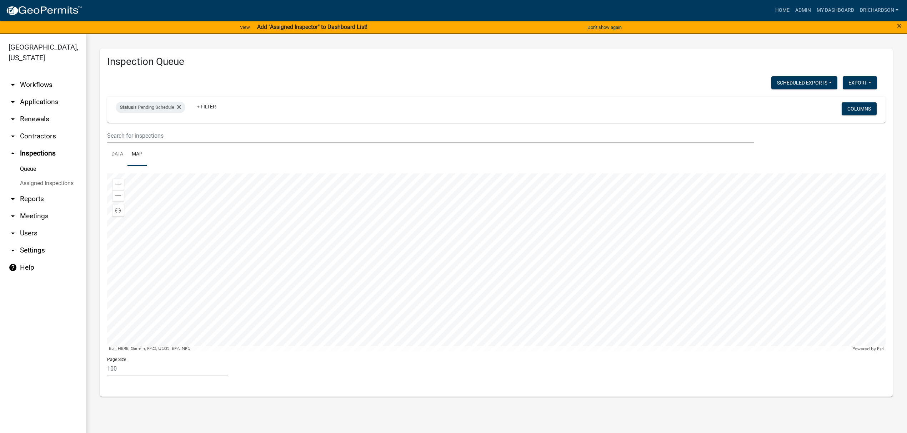
click at [421, 252] on div at bounding box center [496, 263] width 778 height 179
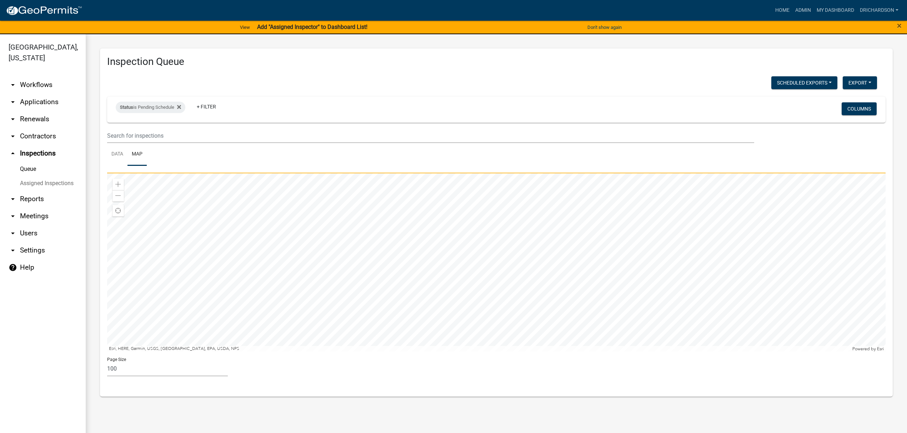
click at [415, 330] on div at bounding box center [496, 263] width 778 height 179
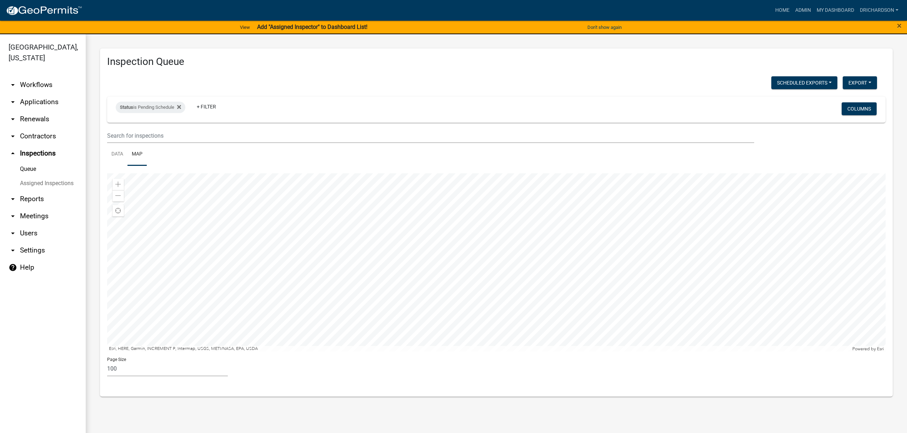
click at [428, 301] on div at bounding box center [496, 263] width 778 height 179
click at [119, 155] on link "Data" at bounding box center [117, 154] width 20 height 23
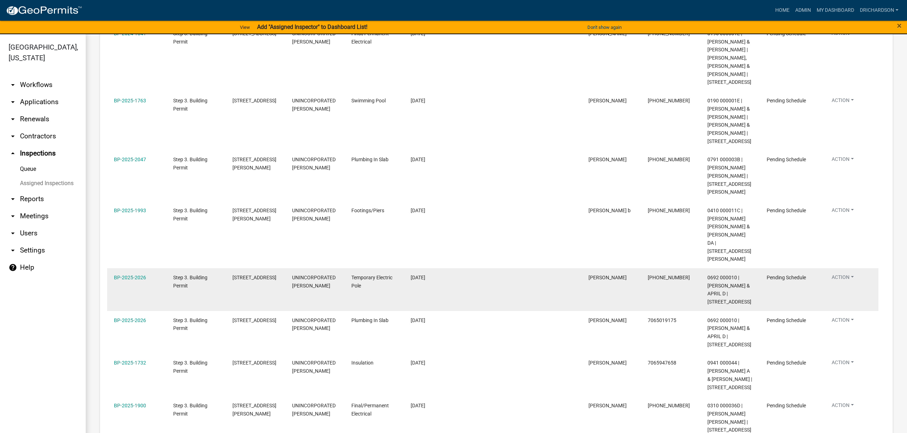
scroll to position [190, 0]
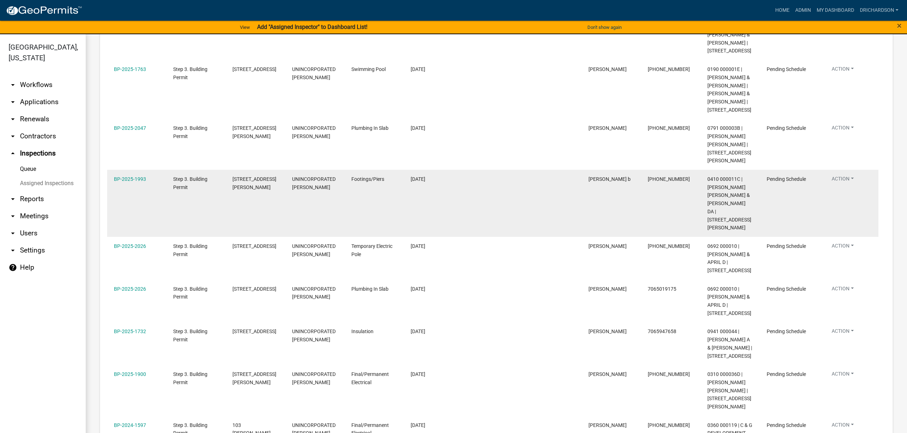
click at [832, 76] on button "Action" at bounding box center [843, 70] width 34 height 10
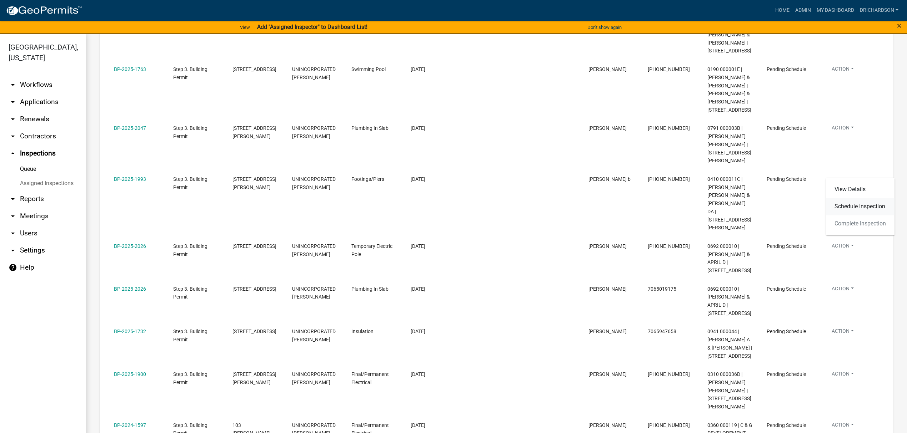
click at [849, 209] on link "Schedule Inspection" at bounding box center [860, 206] width 69 height 17
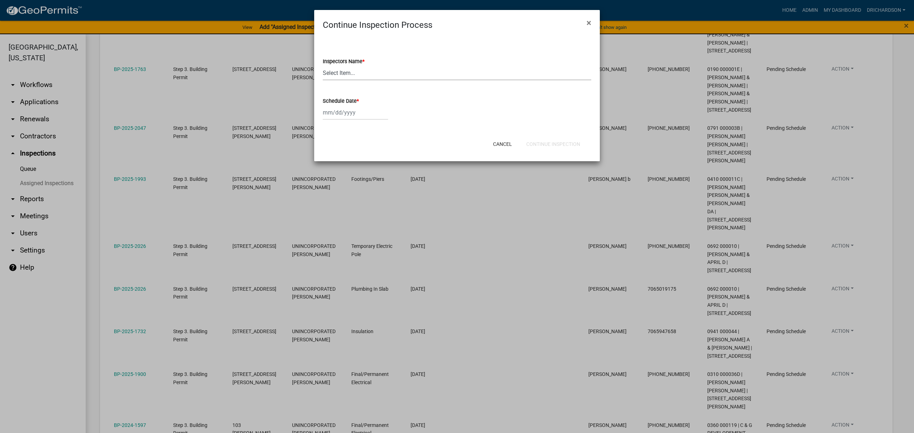
click at [348, 77] on select "Select Item... [PERSON_NAME] ([PERSON_NAME]) drichardson ([PERSON_NAME]) knorre…" at bounding box center [457, 73] width 269 height 15
select select "e20251c8-f858-4aed-a4a0-52e27fd5066e"
click at [323, 66] on select "Select Item... [PERSON_NAME] ([PERSON_NAME]) drichardson ([PERSON_NAME]) knorre…" at bounding box center [457, 73] width 269 height 15
click at [342, 116] on div at bounding box center [355, 112] width 65 height 15
select select "8"
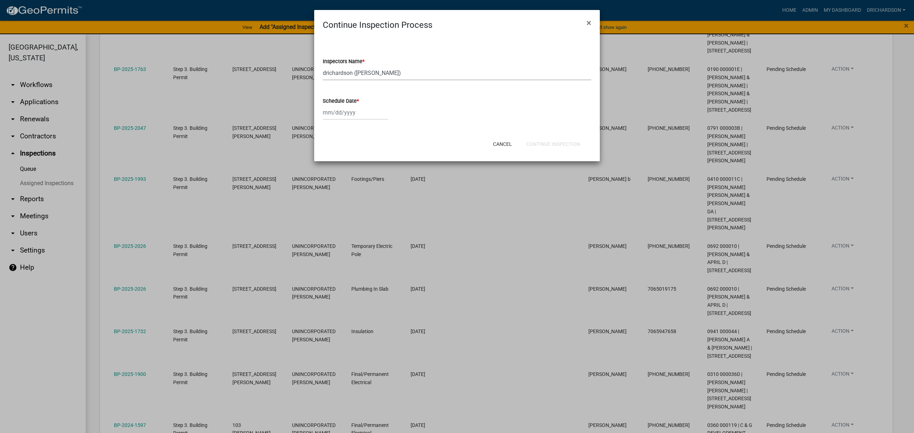
select select "2025"
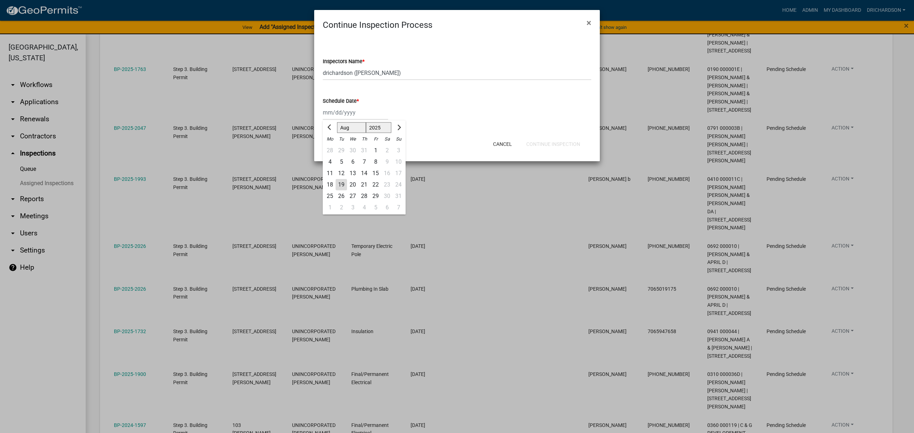
click at [340, 186] on div "19" at bounding box center [341, 184] width 11 height 11
type input "[DATE]"
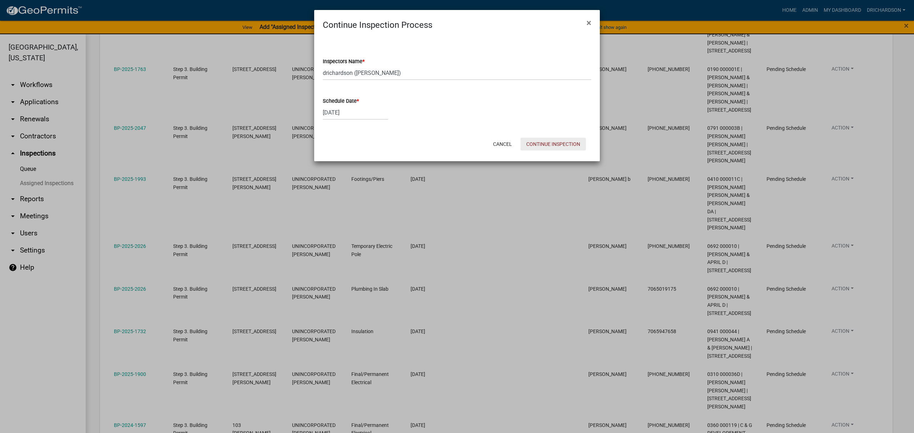
click at [531, 144] on button "Continue Inspection" at bounding box center [553, 144] width 65 height 13
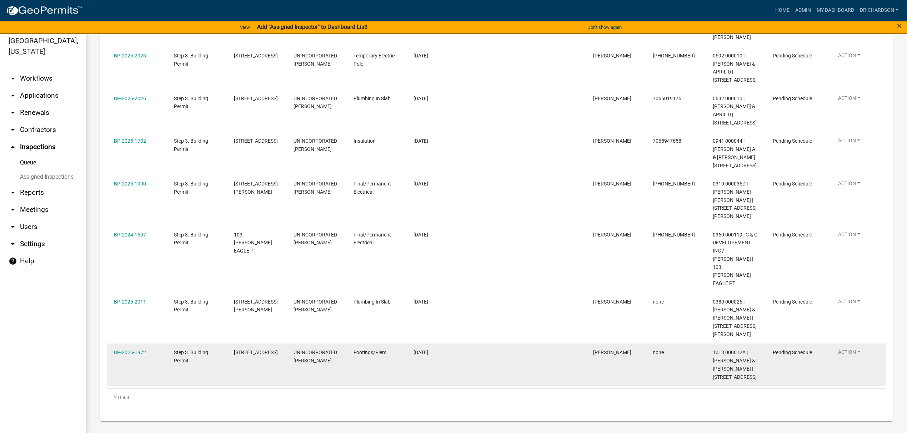
scroll to position [9, 0]
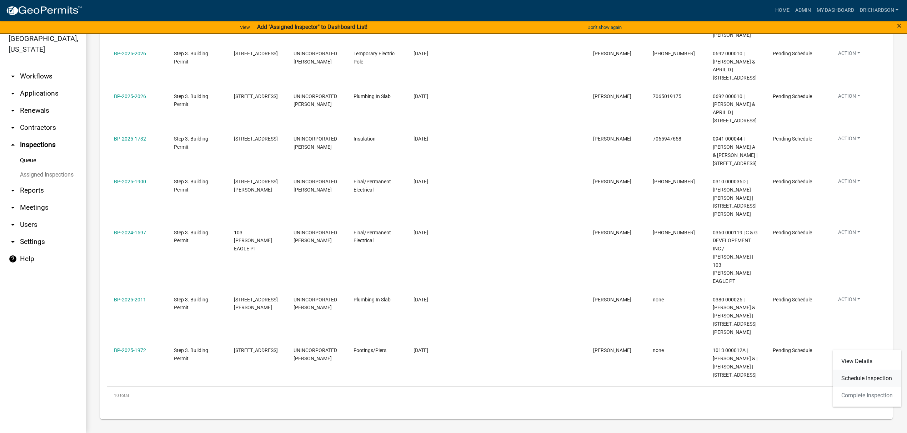
click at [859, 377] on link "Schedule Inspection" at bounding box center [867, 378] width 69 height 17
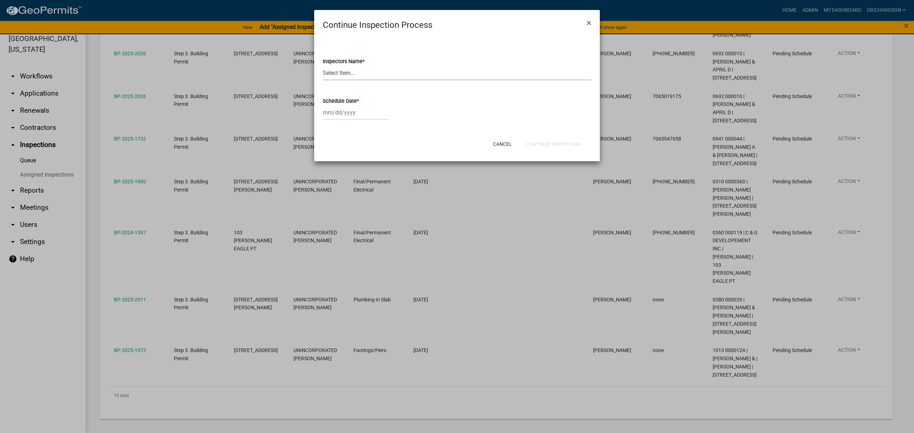
click at [343, 69] on select "Select Item... [PERSON_NAME] ([PERSON_NAME]) drichardson ([PERSON_NAME]) knorre…" at bounding box center [457, 73] width 269 height 15
select select "e20251c8-f858-4aed-a4a0-52e27fd5066e"
click at [323, 66] on select "Select Item... [PERSON_NAME] ([PERSON_NAME]) drichardson ([PERSON_NAME]) knorre…" at bounding box center [457, 73] width 269 height 15
click at [346, 119] on div at bounding box center [355, 112] width 65 height 15
select select "8"
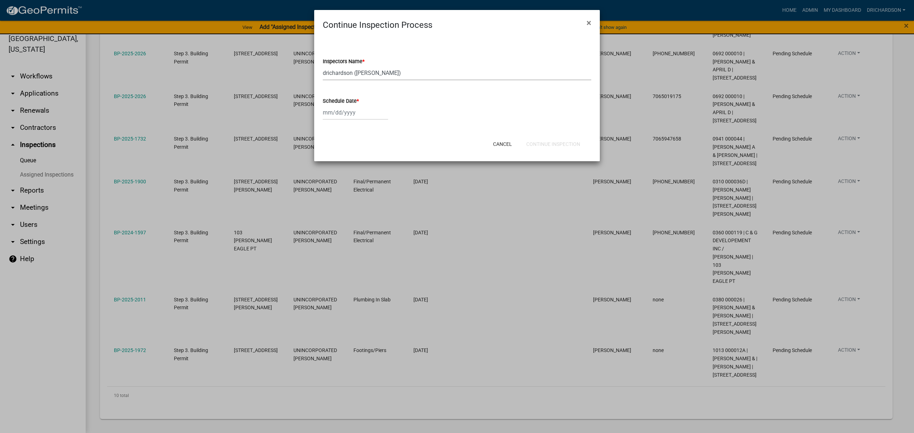
select select "2025"
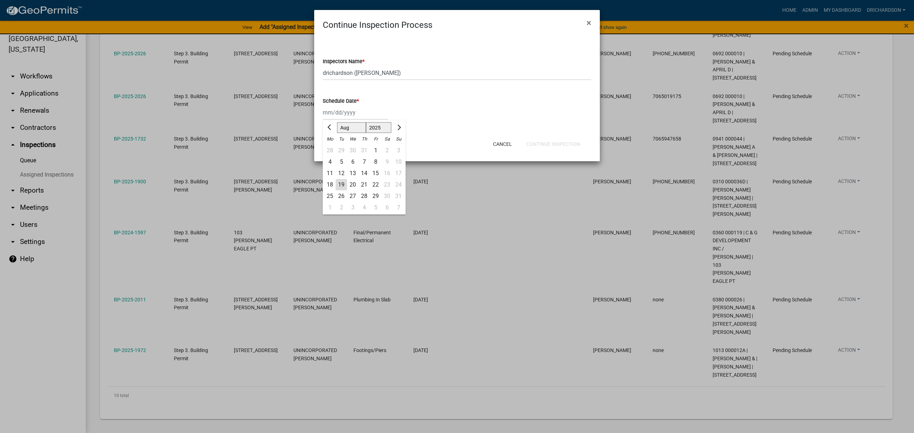
click at [342, 185] on div "19" at bounding box center [341, 184] width 11 height 11
type input "[DATE]"
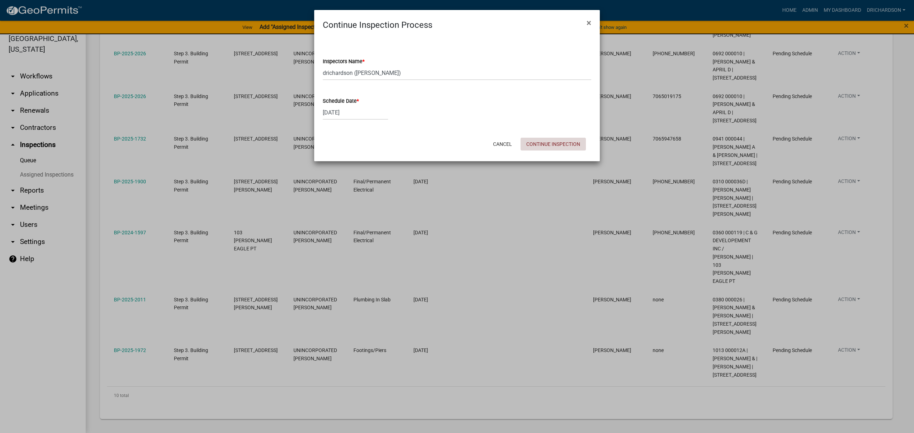
click at [542, 147] on button "Continue Inspection" at bounding box center [553, 144] width 65 height 13
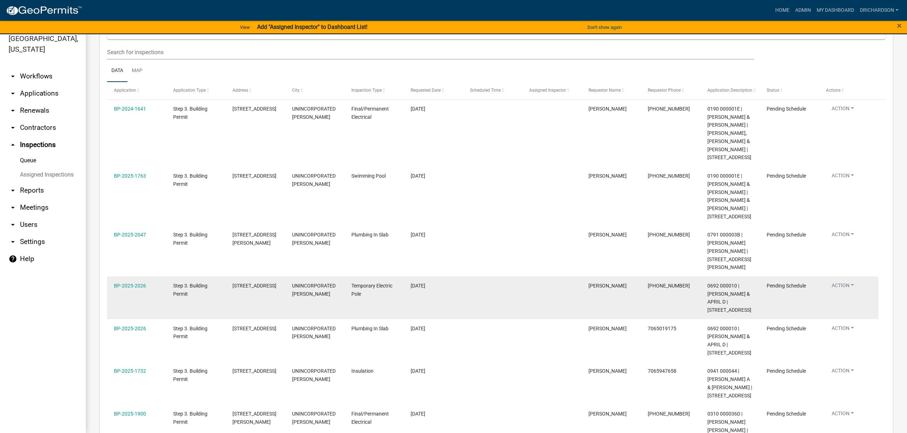
scroll to position [66, 0]
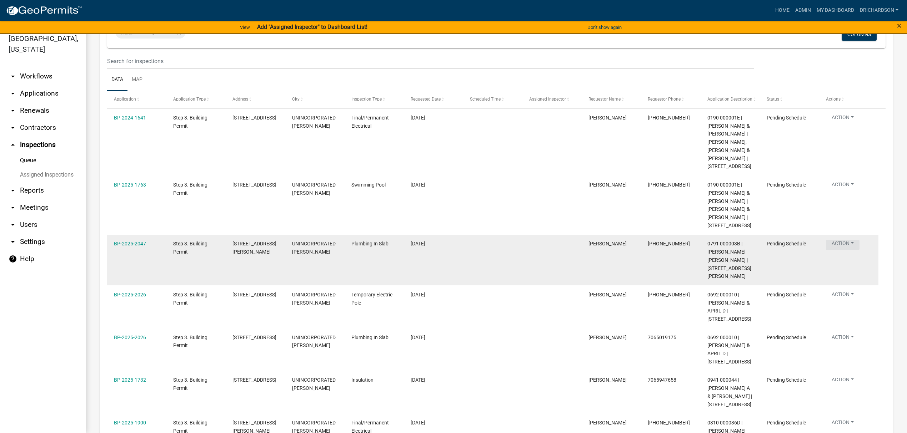
click at [852, 124] on button "Action" at bounding box center [843, 119] width 34 height 10
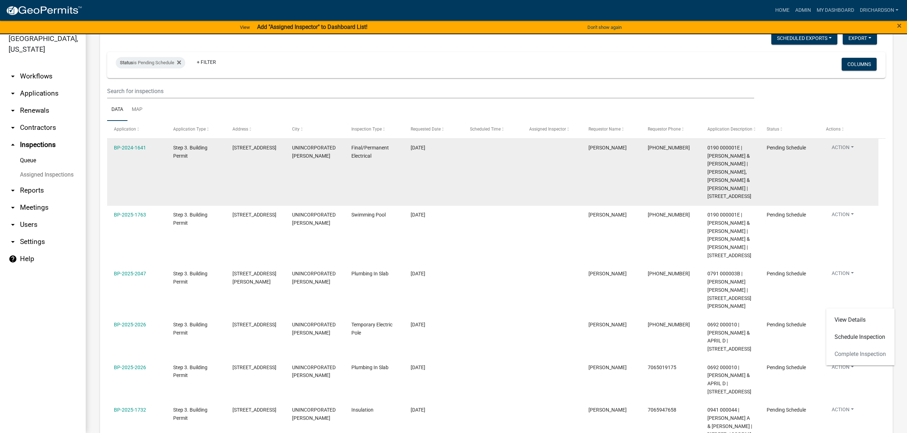
scroll to position [0, 0]
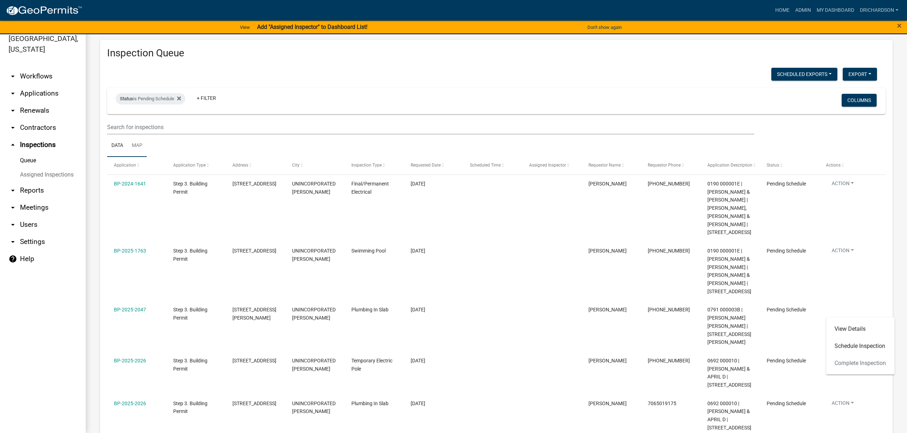
click at [132, 146] on link "Map" at bounding box center [136, 146] width 19 height 23
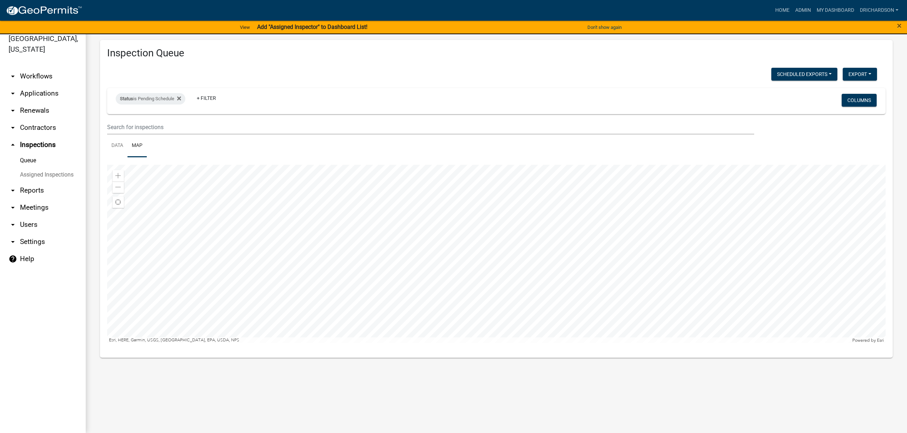
click at [555, 223] on div at bounding box center [496, 254] width 778 height 179
click at [514, 177] on div at bounding box center [496, 254] width 778 height 179
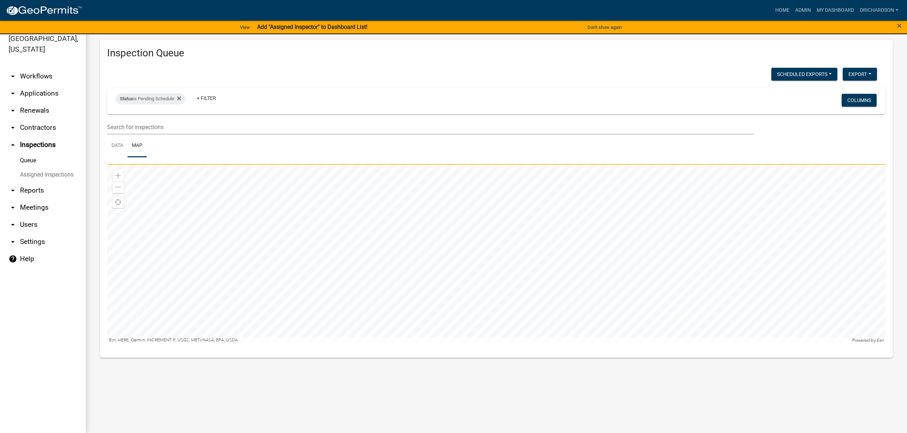
click at [515, 323] on div at bounding box center [496, 254] width 778 height 179
click at [497, 300] on div at bounding box center [496, 254] width 778 height 179
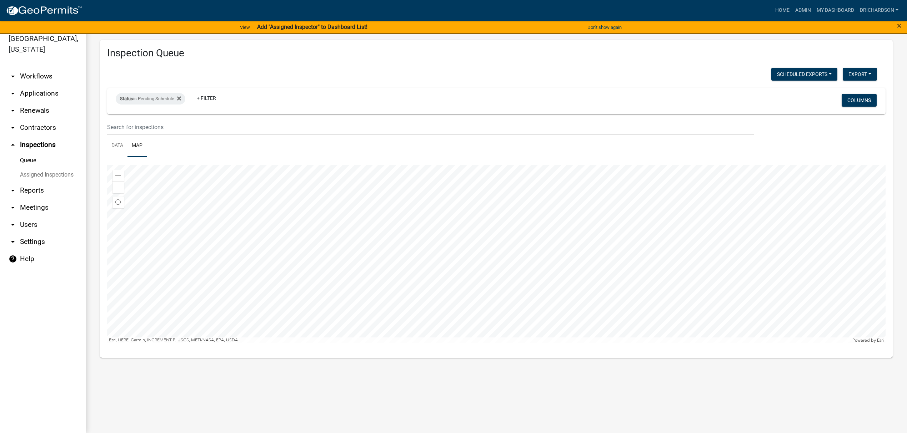
click at [485, 256] on div at bounding box center [496, 254] width 778 height 179
click at [413, 239] on div at bounding box center [496, 254] width 778 height 179
click at [472, 187] on div at bounding box center [496, 254] width 778 height 179
click at [402, 303] on div at bounding box center [496, 254] width 778 height 179
click at [117, 150] on link "Data" at bounding box center [117, 146] width 20 height 23
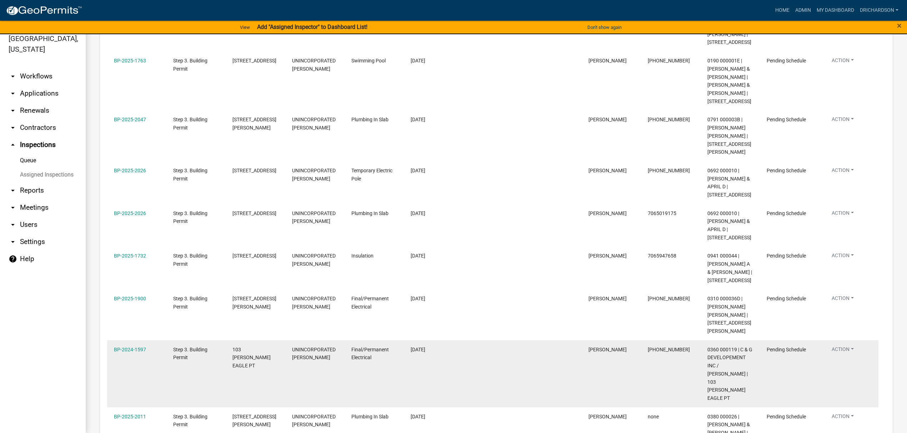
scroll to position [143, 0]
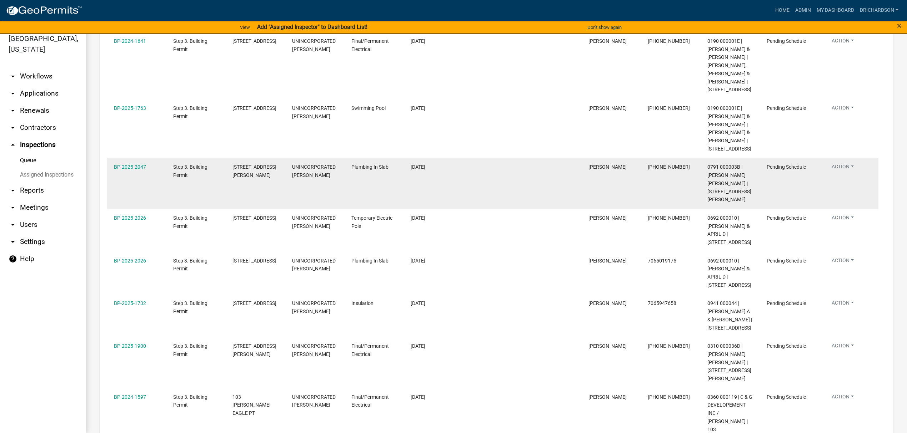
click at [836, 47] on button "Action" at bounding box center [843, 42] width 34 height 10
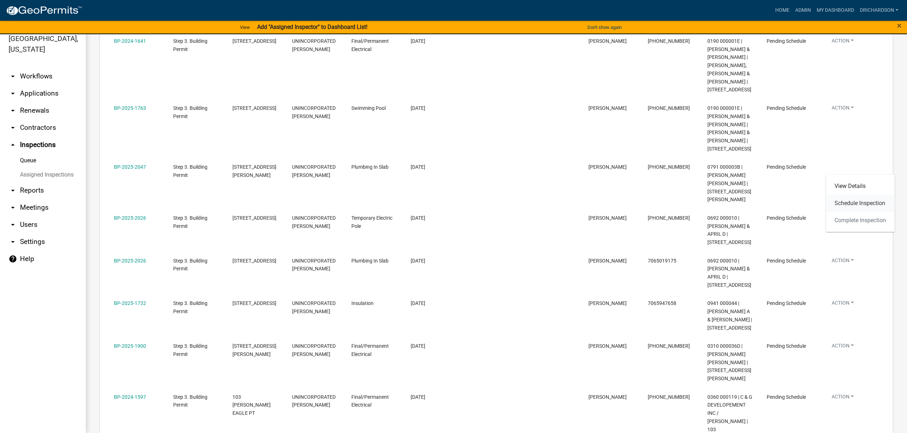
click at [843, 204] on link "Schedule Inspection" at bounding box center [860, 203] width 69 height 17
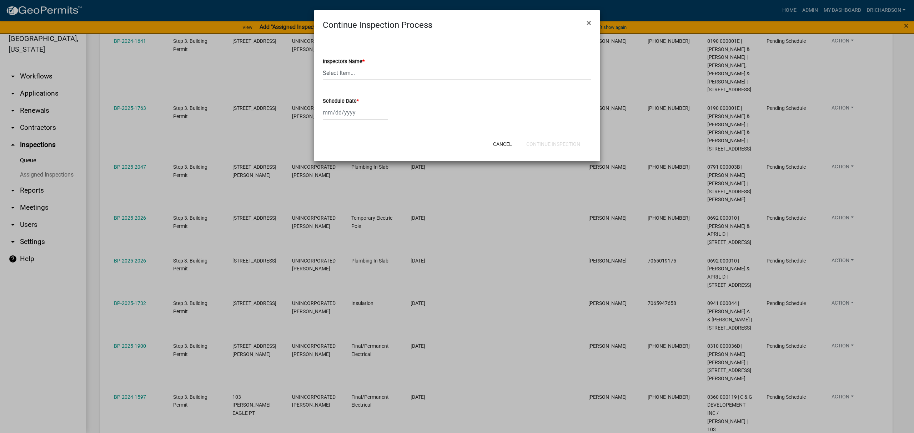
click at [332, 67] on select "Select Item... [PERSON_NAME] ([PERSON_NAME]) drichardson ([PERSON_NAME]) knorre…" at bounding box center [457, 73] width 269 height 15
select select "a5a5a9dc-14a5-4192-801a-4b6ec73e6000"
click at [323, 66] on select "Select Item... [PERSON_NAME] ([PERSON_NAME]) drichardson ([PERSON_NAME]) knorre…" at bounding box center [457, 73] width 269 height 15
click at [336, 113] on div at bounding box center [355, 112] width 65 height 15
select select "8"
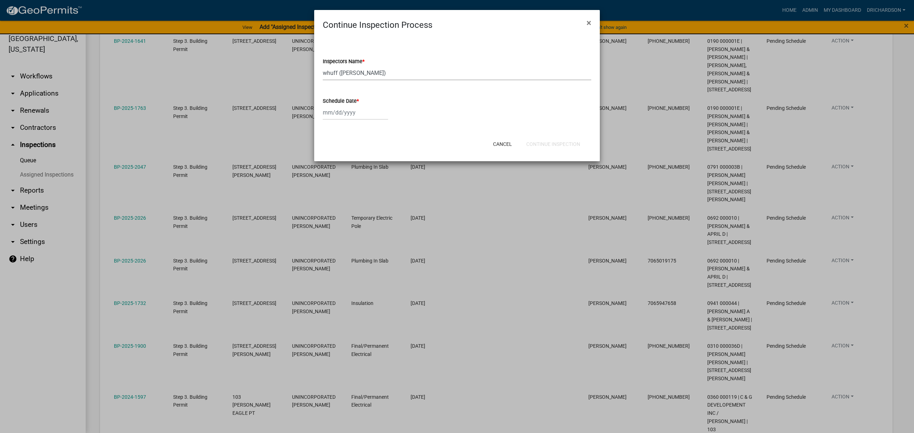
select select "2025"
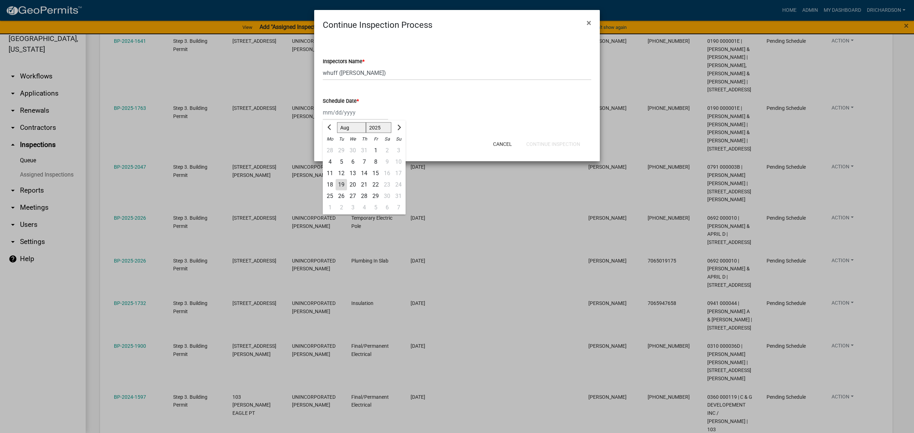
click at [343, 187] on div "19" at bounding box center [341, 184] width 11 height 11
type input "[DATE]"
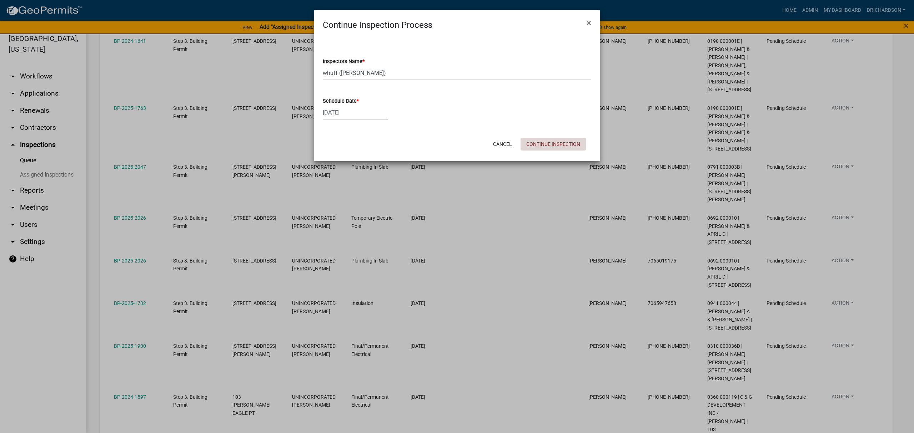
click at [546, 144] on button "Continue Inspection" at bounding box center [553, 144] width 65 height 13
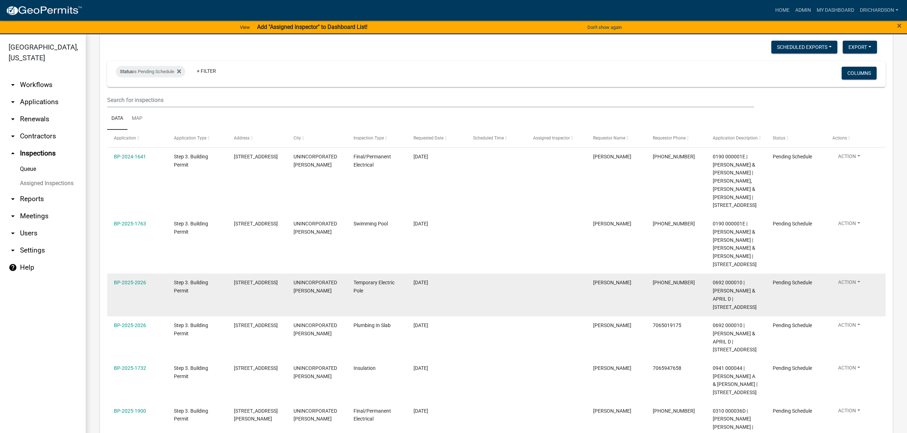
scroll to position [95, 0]
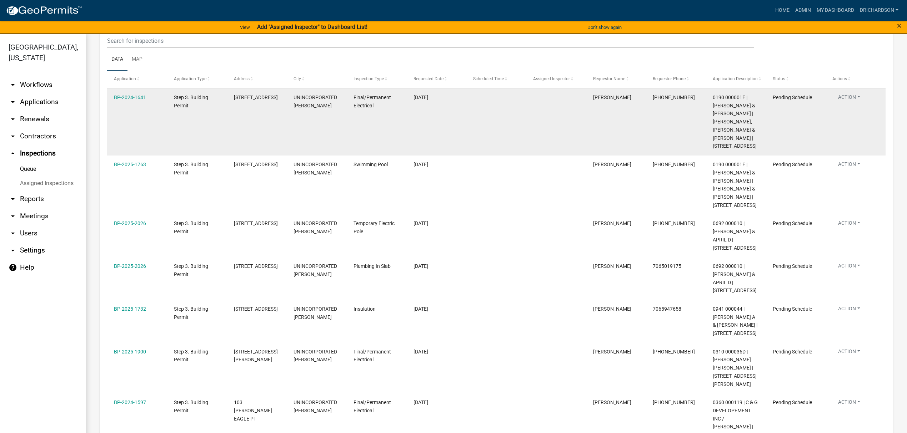
click at [844, 96] on button "Action" at bounding box center [849, 99] width 34 height 10
drag, startPoint x: 852, startPoint y: 131, endPoint x: 847, endPoint y: 131, distance: 4.6
click at [852, 131] on link "Schedule Inspection" at bounding box center [867, 133] width 69 height 17
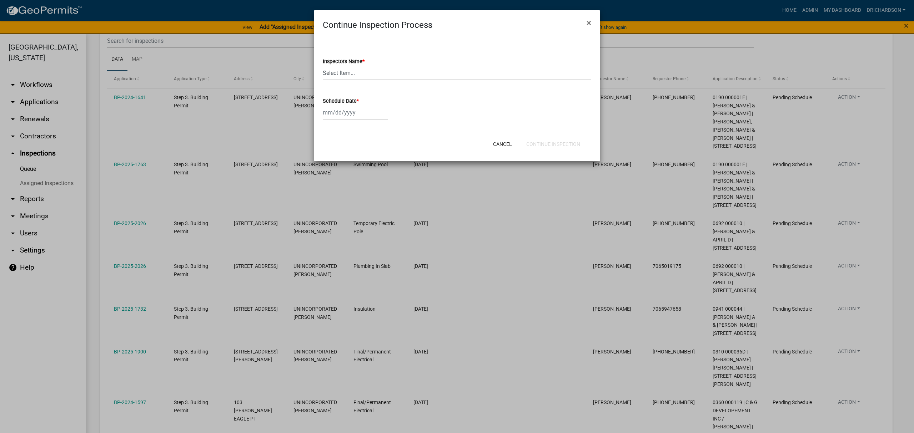
drag, startPoint x: 351, startPoint y: 71, endPoint x: 347, endPoint y: 77, distance: 6.6
click at [351, 71] on select "Select Item... [PERSON_NAME] ([PERSON_NAME]) drichardson ([PERSON_NAME]) knorre…" at bounding box center [457, 73] width 269 height 15
select select "e20251c8-f858-4aed-a4a0-52e27fd5066e"
click at [323, 66] on select "Select Item... [PERSON_NAME] ([PERSON_NAME]) drichardson ([PERSON_NAME]) knorre…" at bounding box center [457, 73] width 269 height 15
select select "8"
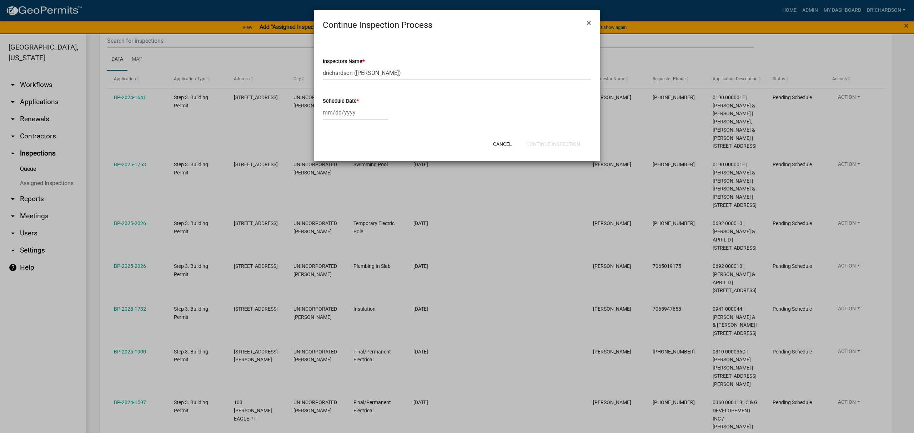
select select "2025"
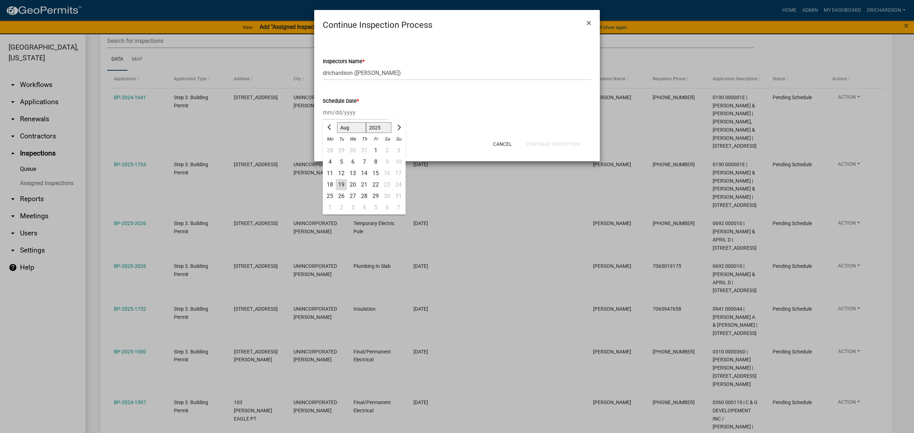
drag, startPoint x: 343, startPoint y: 116, endPoint x: 343, endPoint y: 120, distance: 4.3
click at [343, 116] on div "[PERSON_NAME] Feb Mar Apr [PERSON_NAME][DATE] Oct Nov [DATE] 1526 1527 1528 152…" at bounding box center [355, 112] width 65 height 15
click at [341, 183] on div "19" at bounding box center [341, 184] width 11 height 11
type input "[DATE]"
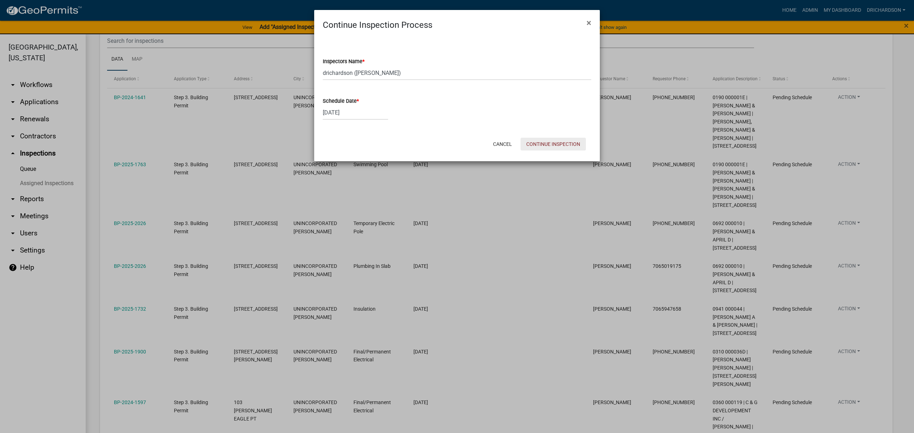
click at [554, 140] on button "Continue Inspection" at bounding box center [553, 144] width 65 height 13
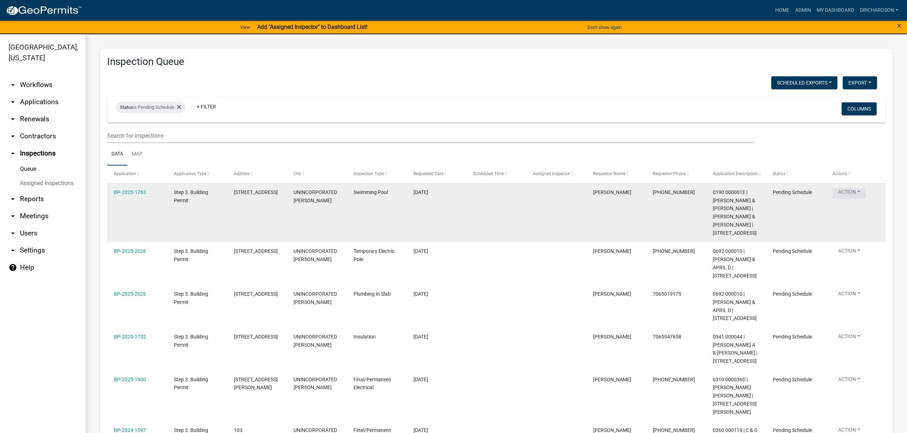
click at [844, 191] on button "Action" at bounding box center [849, 194] width 34 height 10
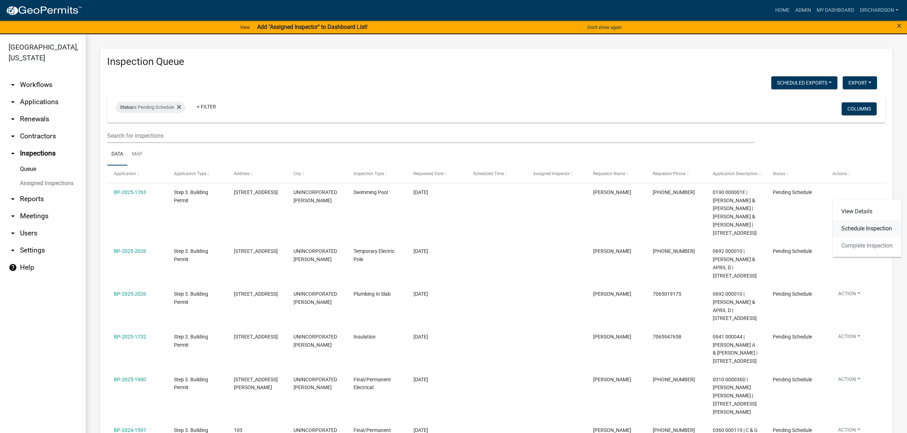
click at [851, 231] on link "Schedule Inspection" at bounding box center [867, 228] width 69 height 17
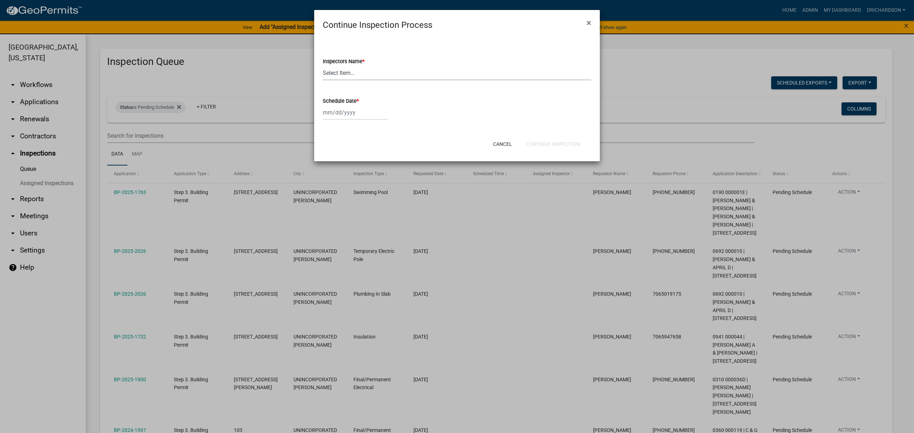
click at [352, 73] on select "Select Item... [PERSON_NAME] ([PERSON_NAME]) drichardson ([PERSON_NAME]) knorre…" at bounding box center [457, 73] width 269 height 15
select select "e20251c8-f858-4aed-a4a0-52e27fd5066e"
click at [323, 66] on select "Select Item... [PERSON_NAME] ([PERSON_NAME]) drichardson ([PERSON_NAME]) knorre…" at bounding box center [457, 73] width 269 height 15
click at [343, 116] on div at bounding box center [355, 112] width 65 height 15
select select "8"
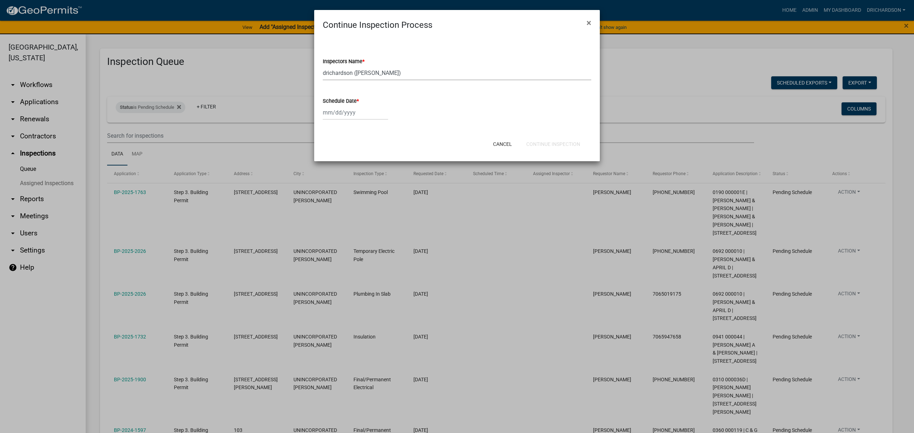
select select "2025"
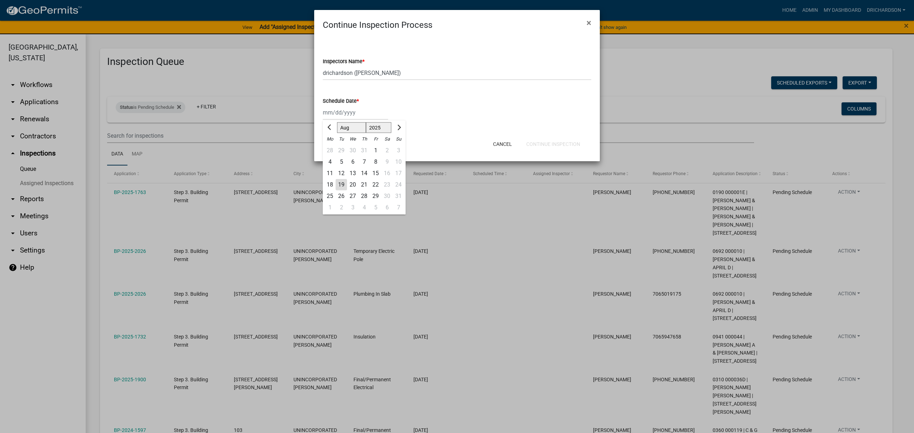
click at [341, 184] on div "19" at bounding box center [341, 184] width 11 height 11
type input "[DATE]"
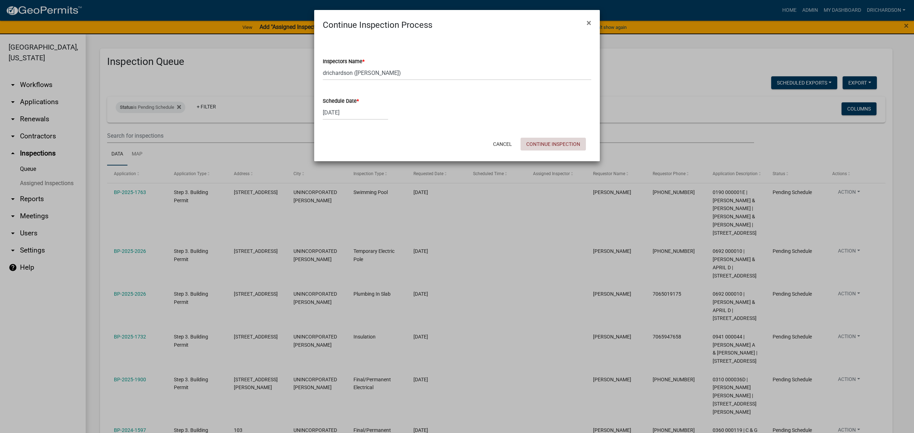
click at [565, 144] on button "Continue Inspection" at bounding box center [553, 144] width 65 height 13
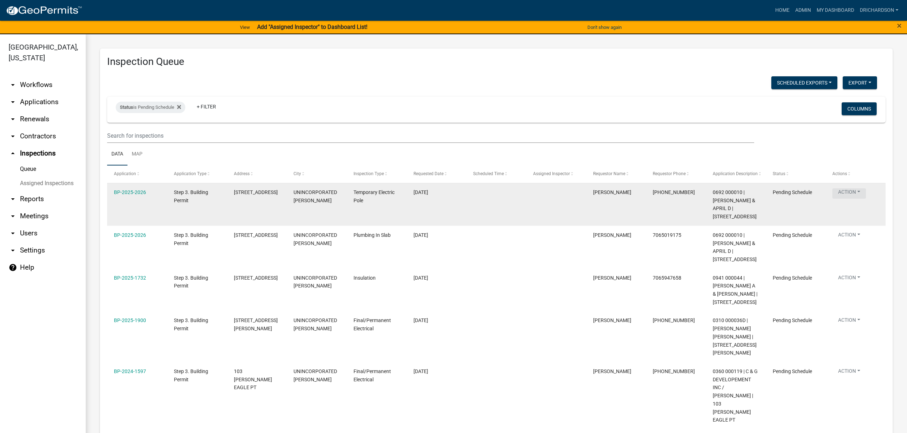
click at [850, 194] on button "Action" at bounding box center [849, 194] width 34 height 10
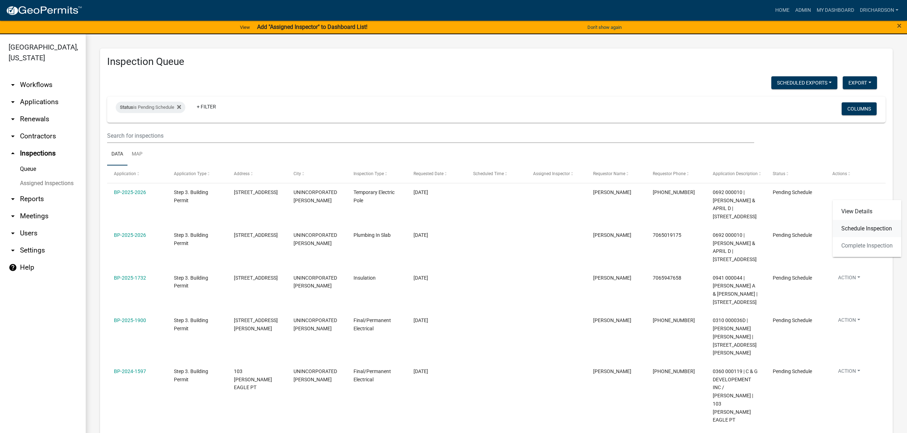
click at [857, 233] on link "Schedule Inspection" at bounding box center [867, 228] width 69 height 17
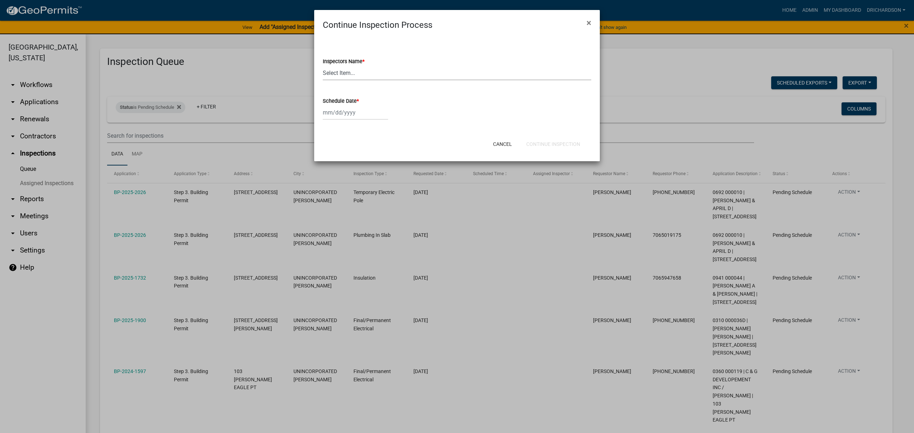
click at [332, 76] on select "Select Item... [PERSON_NAME] ([PERSON_NAME]) drichardson ([PERSON_NAME]) knorre…" at bounding box center [457, 73] width 269 height 15
select select "e20251c8-f858-4aed-a4a0-52e27fd5066e"
click at [323, 66] on select "Select Item... [PERSON_NAME] ([PERSON_NAME]) drichardson ([PERSON_NAME]) knorre…" at bounding box center [457, 73] width 269 height 15
click at [340, 110] on div at bounding box center [355, 112] width 65 height 15
select select "8"
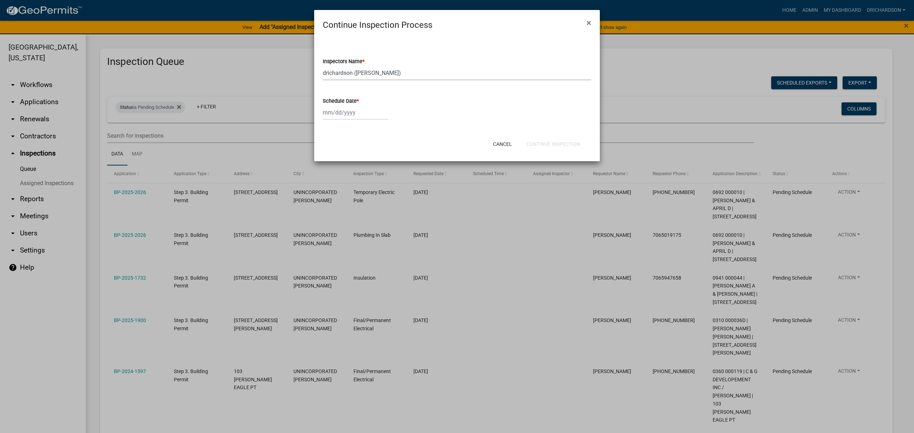
select select "2025"
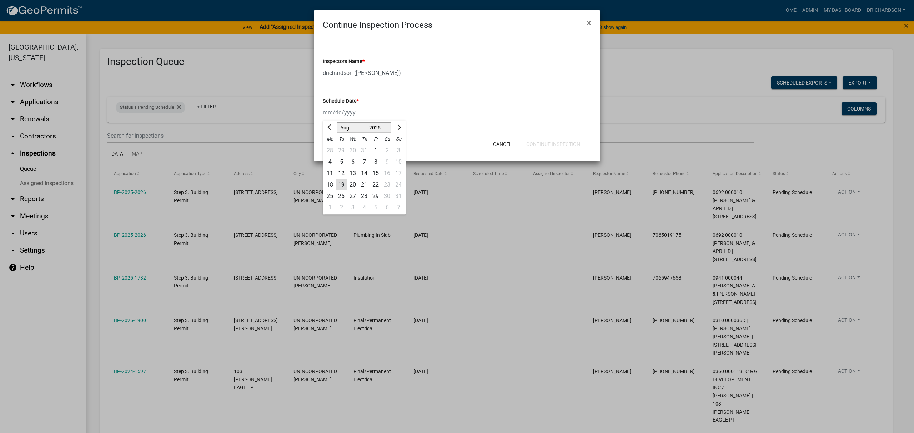
click at [343, 181] on div "19" at bounding box center [341, 184] width 11 height 11
type input "[DATE]"
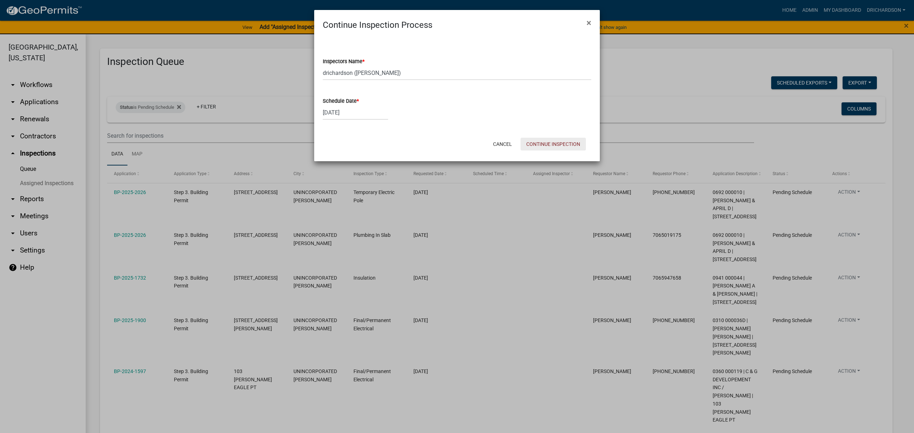
click at [542, 143] on button "Continue Inspection" at bounding box center [553, 144] width 65 height 13
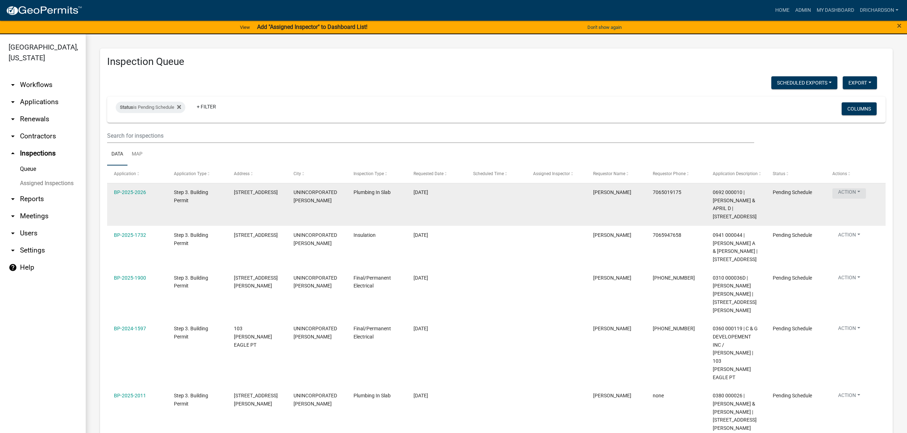
click at [840, 190] on button "Action" at bounding box center [849, 194] width 34 height 10
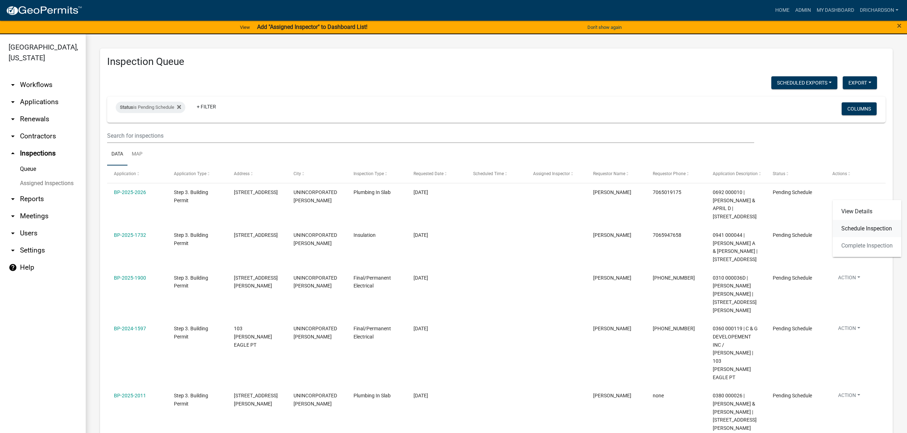
click at [857, 227] on link "Schedule Inspection" at bounding box center [867, 228] width 69 height 17
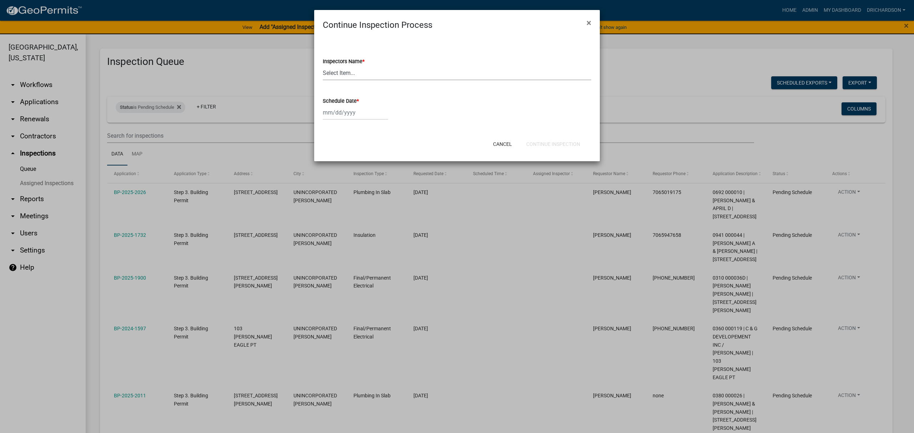
click at [356, 77] on select "Select Item... [PERSON_NAME] ([PERSON_NAME]) drichardson ([PERSON_NAME]) knorre…" at bounding box center [457, 73] width 269 height 15
select select "e20251c8-f858-4aed-a4a0-52e27fd5066e"
click at [323, 66] on select "Select Item... [PERSON_NAME] ([PERSON_NAME]) drichardson ([PERSON_NAME]) knorre…" at bounding box center [457, 73] width 269 height 15
click at [351, 115] on div at bounding box center [355, 112] width 65 height 15
select select "8"
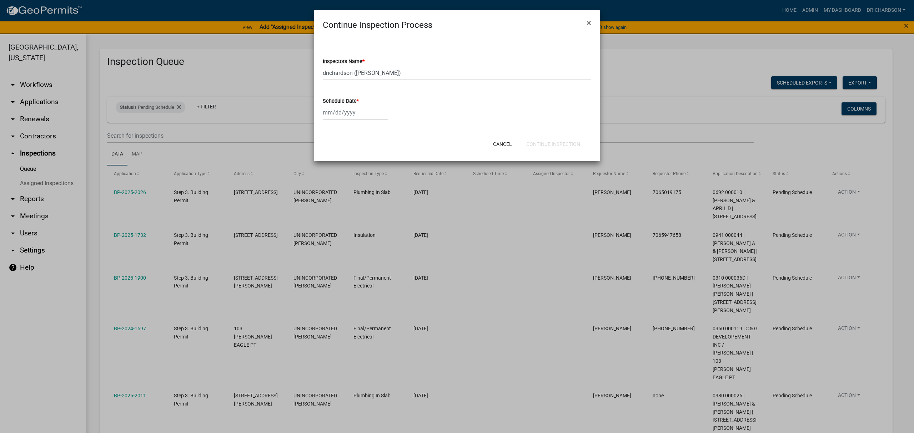
select select "2025"
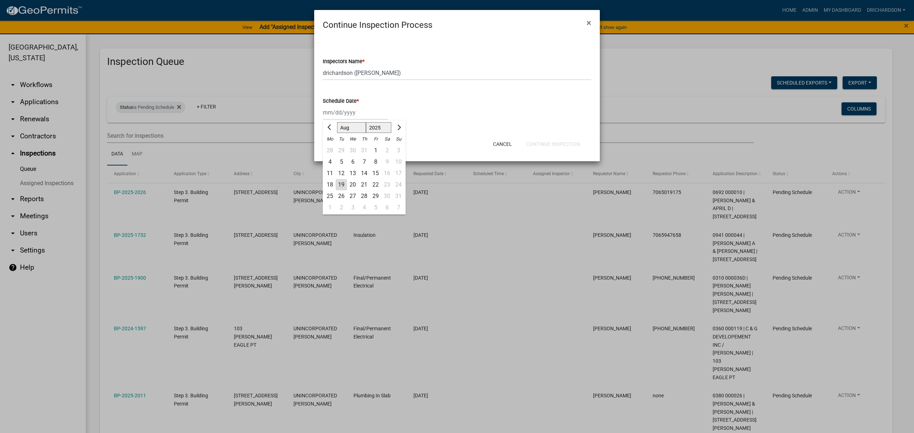
click at [340, 186] on div "19" at bounding box center [341, 184] width 11 height 11
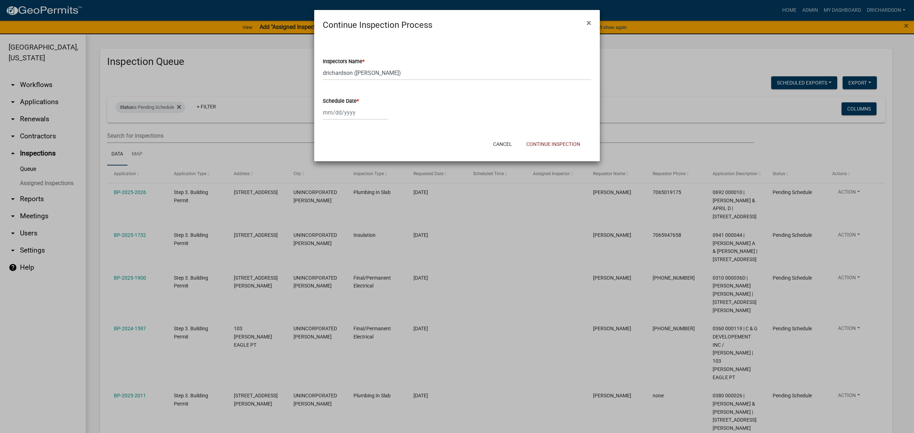
type input "[DATE]"
click at [556, 142] on button "Continue Inspection" at bounding box center [553, 144] width 65 height 13
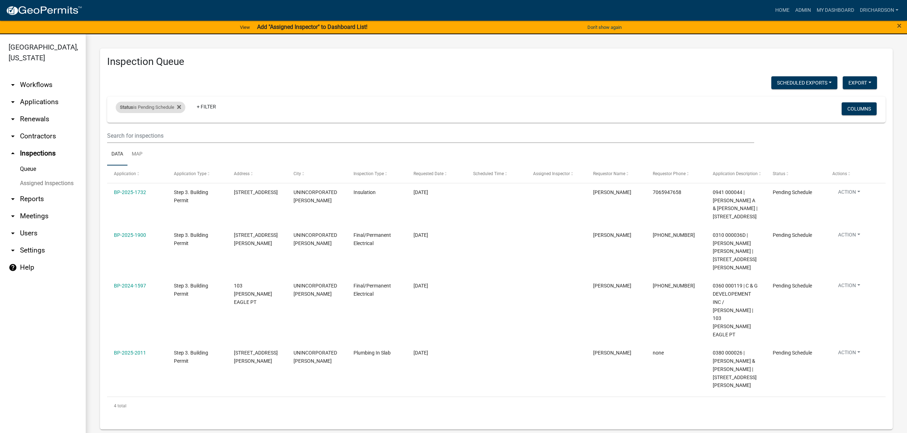
click at [166, 106] on div "Status is Pending Schedule" at bounding box center [151, 107] width 70 height 11
select select "0"
drag, startPoint x: 225, startPoint y: 74, endPoint x: 211, endPoint y: 89, distance: 20.5
click at [223, 75] on div "Inspection Queue Scheduled Exports + Create New Daily Inspection List Export Ex…" at bounding box center [496, 239] width 793 height 381
click at [140, 155] on link "Map" at bounding box center [136, 154] width 19 height 23
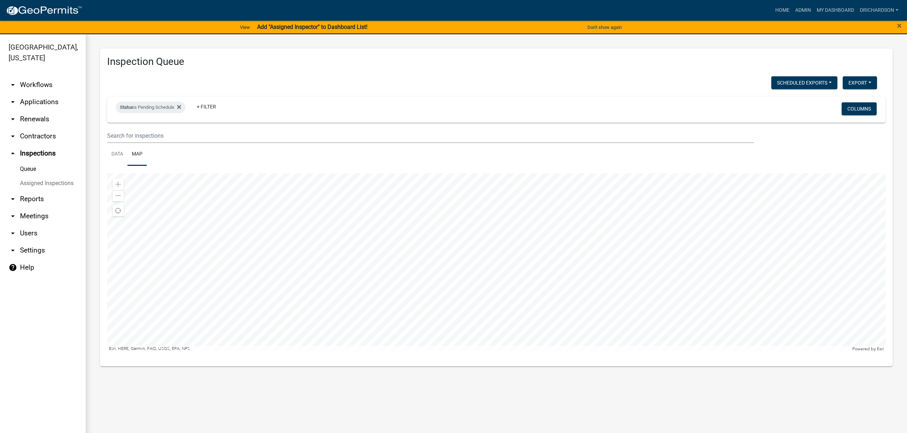
click at [561, 345] on div at bounding box center [496, 263] width 778 height 179
click at [581, 277] on div at bounding box center [496, 263] width 778 height 179
click at [122, 155] on link "Data" at bounding box center [117, 154] width 20 height 23
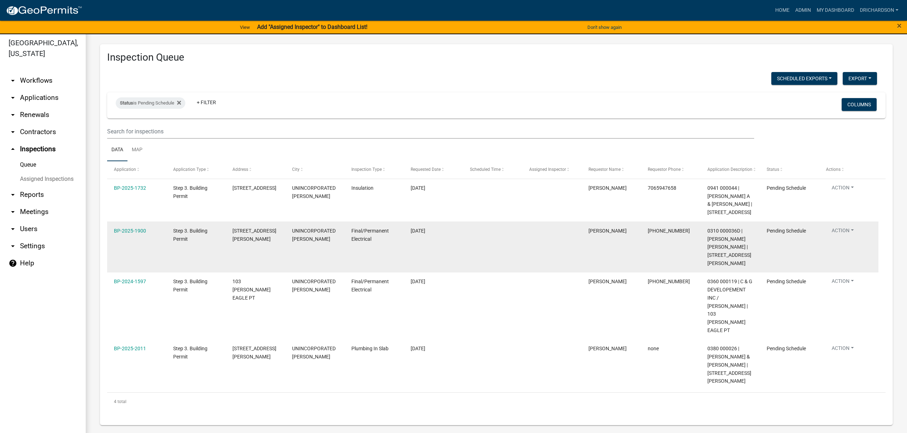
scroll to position [9, 0]
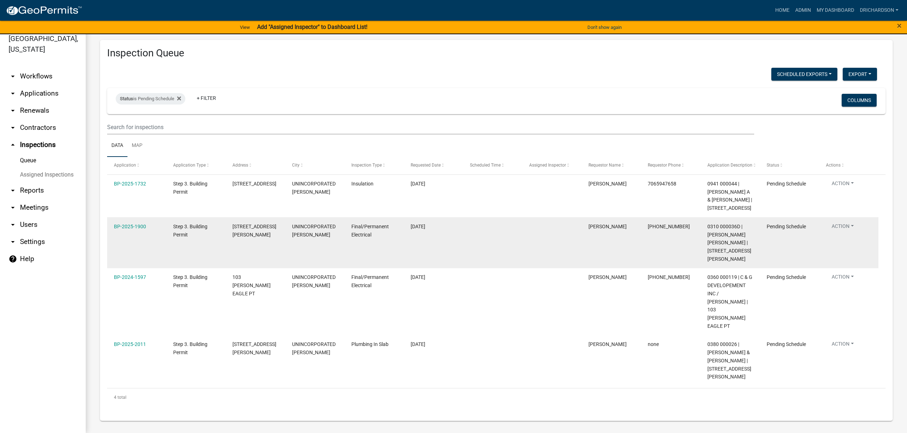
click at [839, 233] on button "Action" at bounding box center [843, 228] width 34 height 10
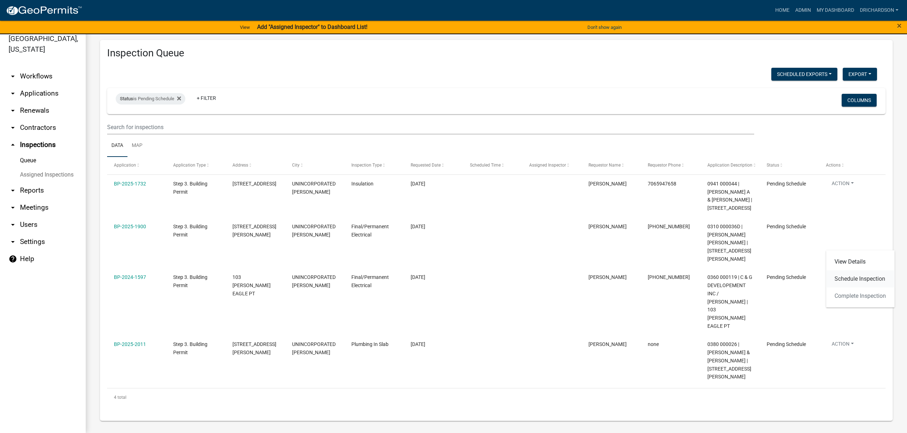
click at [845, 280] on link "Schedule Inspection" at bounding box center [860, 279] width 69 height 17
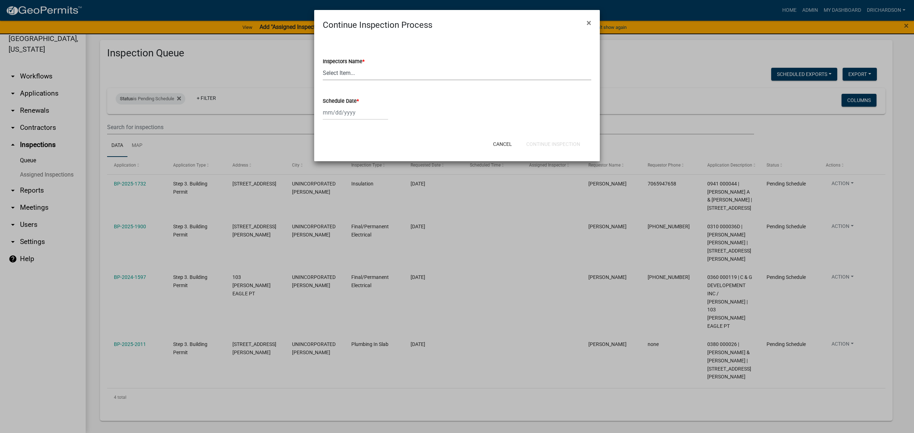
click at [332, 76] on select "Select Item... whuff (William Huff) drichardson (Douglas Richardson) knorred (K…" at bounding box center [457, 73] width 269 height 15
select select "a5a5a9dc-14a5-4192-801a-4b6ec73e6000"
click at [323, 66] on select "Select Item... whuff (William Huff) drichardson (Douglas Richardson) knorred (K…" at bounding box center [457, 73] width 269 height 15
click at [339, 110] on div at bounding box center [355, 112] width 65 height 15
select select "8"
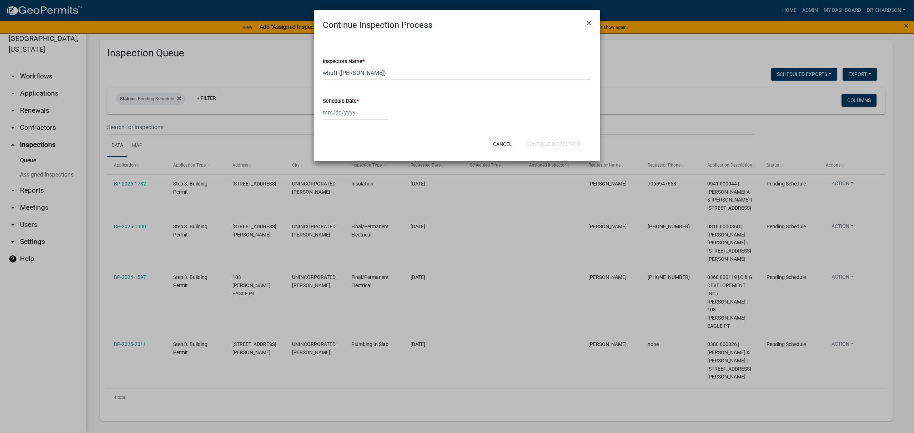
select select "2025"
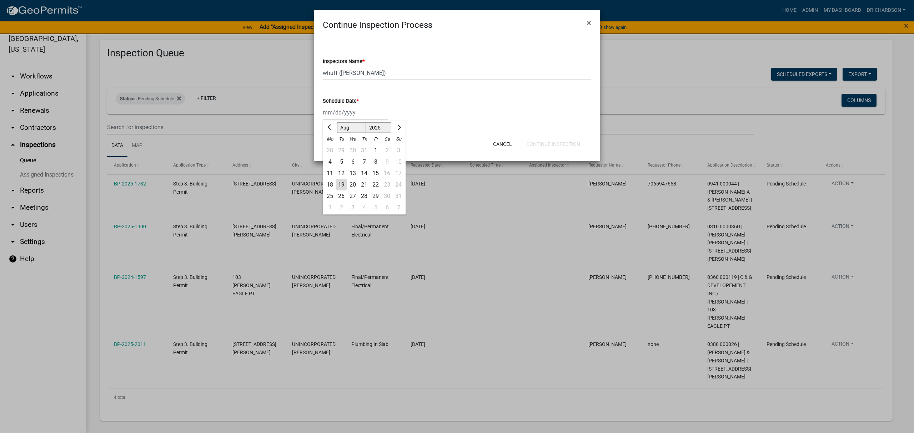
click at [343, 186] on div "19" at bounding box center [341, 184] width 11 height 11
type input "[DATE]"
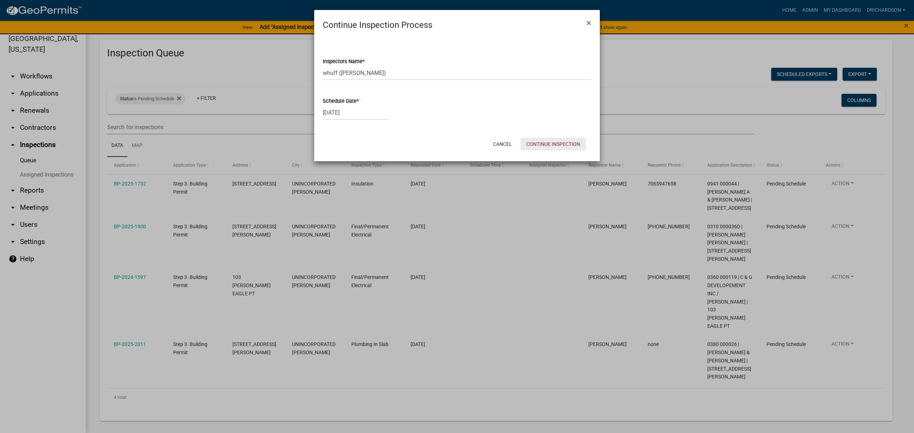
click at [535, 143] on button "Continue Inspection" at bounding box center [553, 144] width 65 height 13
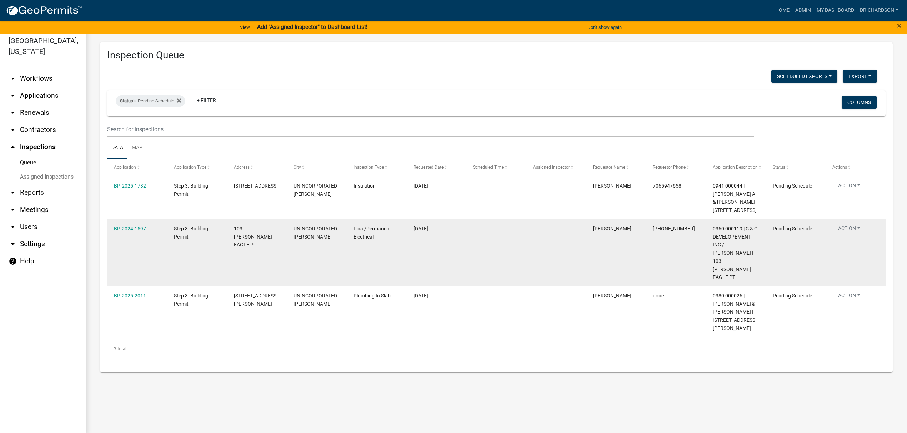
scroll to position [9, 0]
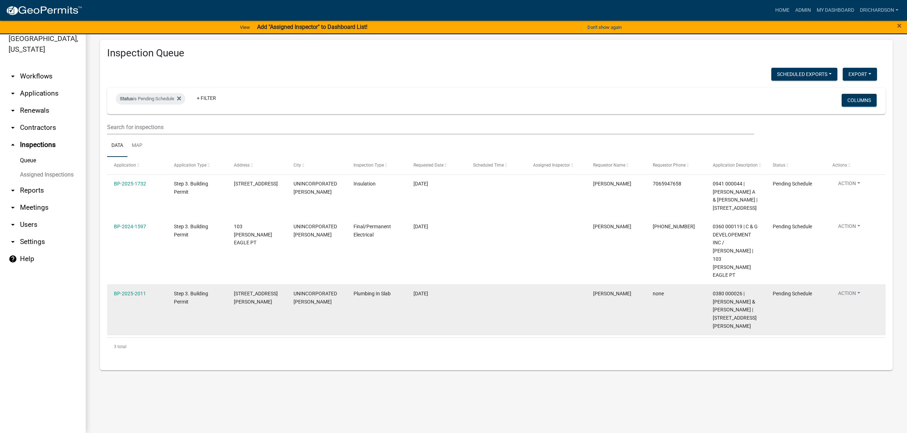
click at [845, 190] on button "Action" at bounding box center [849, 185] width 34 height 10
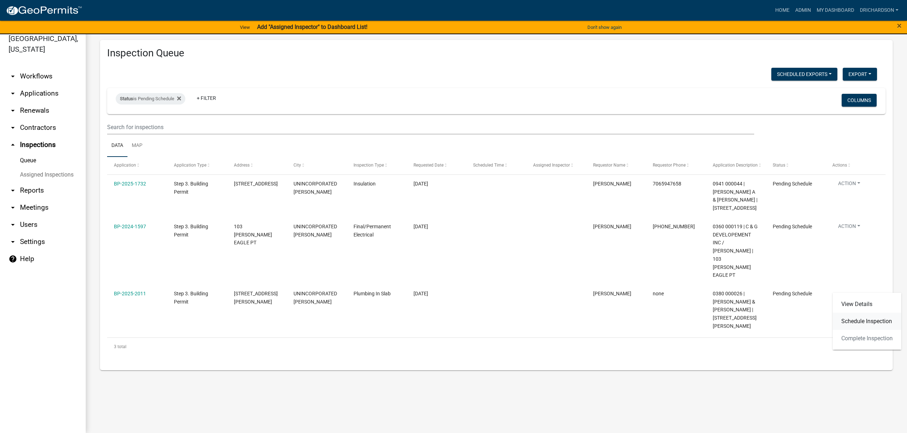
click at [863, 323] on link "Schedule Inspection" at bounding box center [867, 321] width 69 height 17
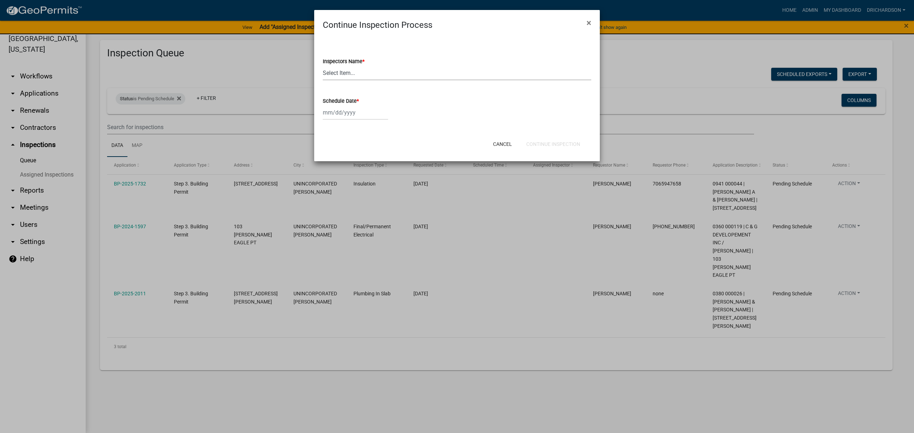
click at [347, 76] on select "Select Item... [PERSON_NAME] ([PERSON_NAME]) drichardson ([PERSON_NAME]) knorre…" at bounding box center [457, 73] width 269 height 15
select select "a5a5a9dc-14a5-4192-801a-4b6ec73e6000"
click at [323, 66] on select "Select Item... [PERSON_NAME] ([PERSON_NAME]) drichardson ([PERSON_NAME]) knorre…" at bounding box center [457, 73] width 269 height 15
click at [344, 111] on div at bounding box center [355, 112] width 65 height 15
select select "8"
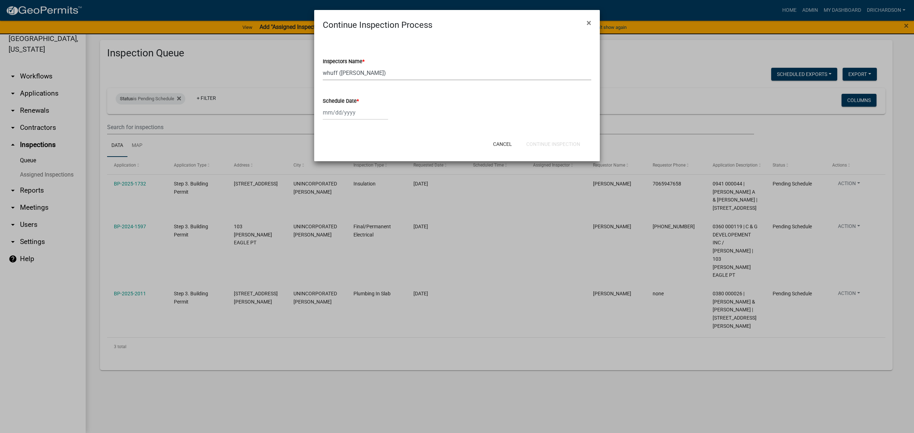
select select "2025"
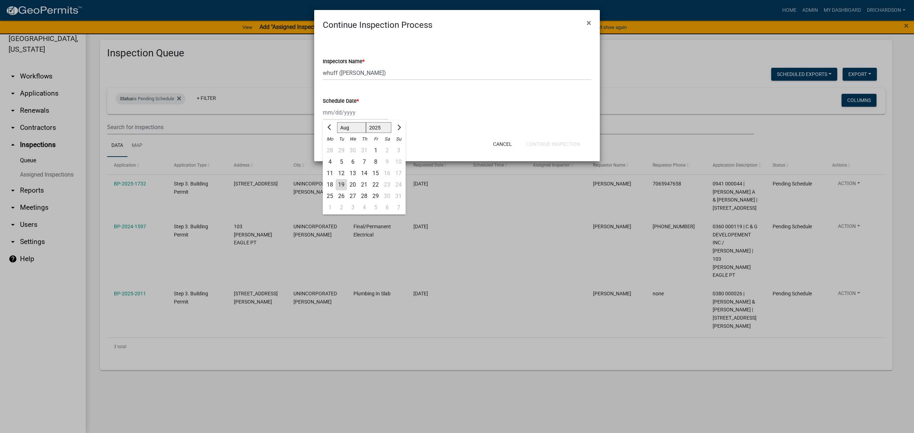
click at [340, 182] on div "19" at bounding box center [341, 184] width 11 height 11
type input "[DATE]"
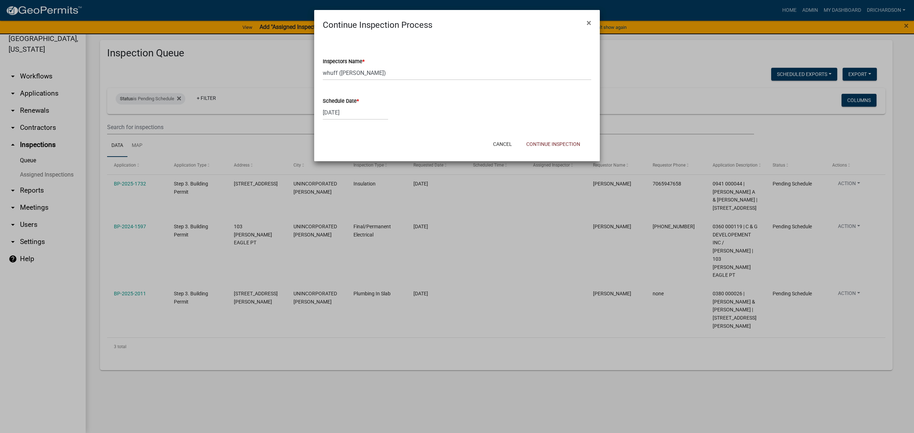
click at [557, 151] on div "Cancel Continue Inspection" at bounding box center [504, 144] width 176 height 19
click at [559, 146] on button "Continue Inspection" at bounding box center [553, 144] width 65 height 13
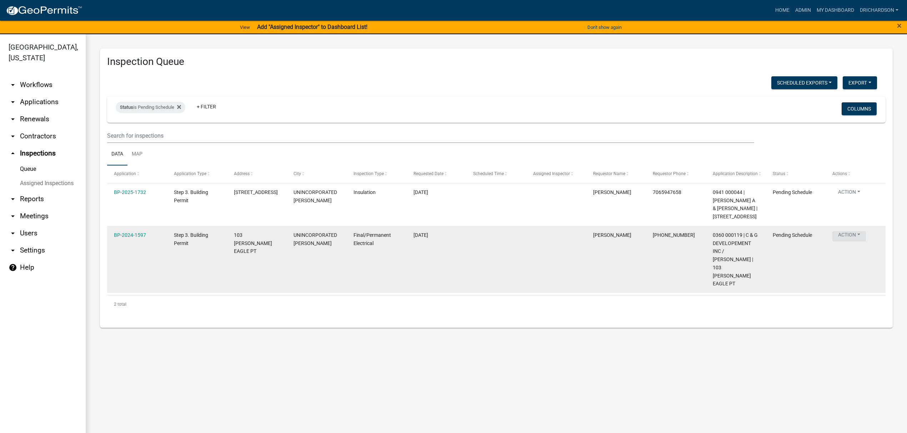
click at [847, 242] on button "Action" at bounding box center [849, 236] width 34 height 10
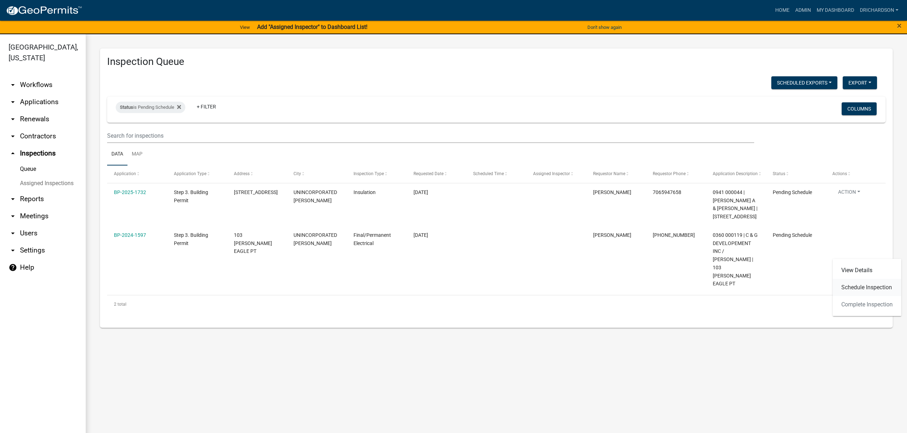
click at [859, 288] on link "Schedule Inspection" at bounding box center [867, 287] width 69 height 17
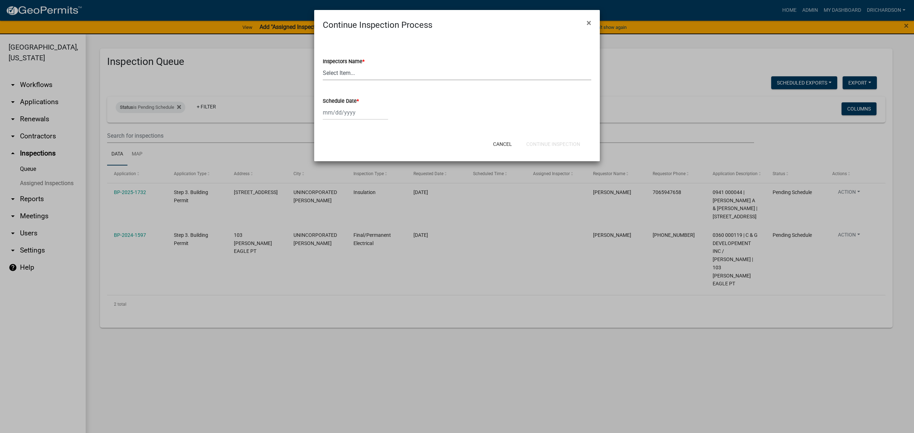
click at [343, 76] on select "Select Item... [PERSON_NAME] ([PERSON_NAME]) drichardson ([PERSON_NAME]) knorre…" at bounding box center [457, 73] width 269 height 15
select select "a5a5a9dc-14a5-4192-801a-4b6ec73e6000"
click at [323, 66] on select "Select Item... [PERSON_NAME] ([PERSON_NAME]) drichardson ([PERSON_NAME]) knorre…" at bounding box center [457, 73] width 269 height 15
click at [346, 108] on div at bounding box center [355, 112] width 65 height 15
select select "8"
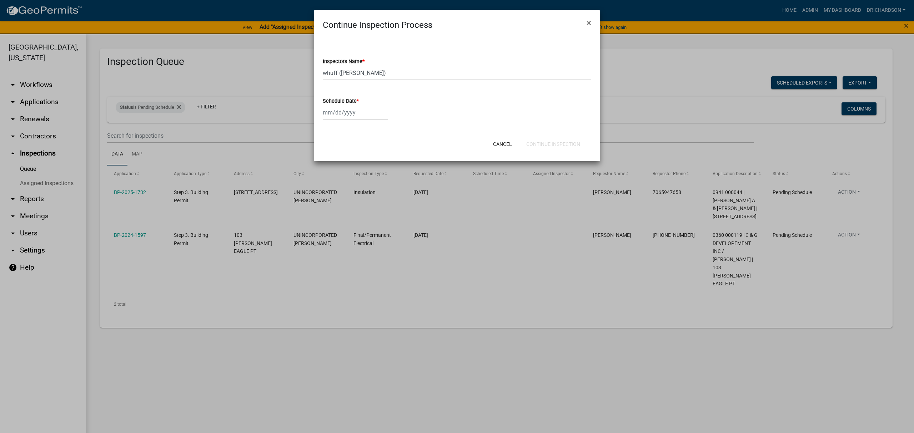
select select "2025"
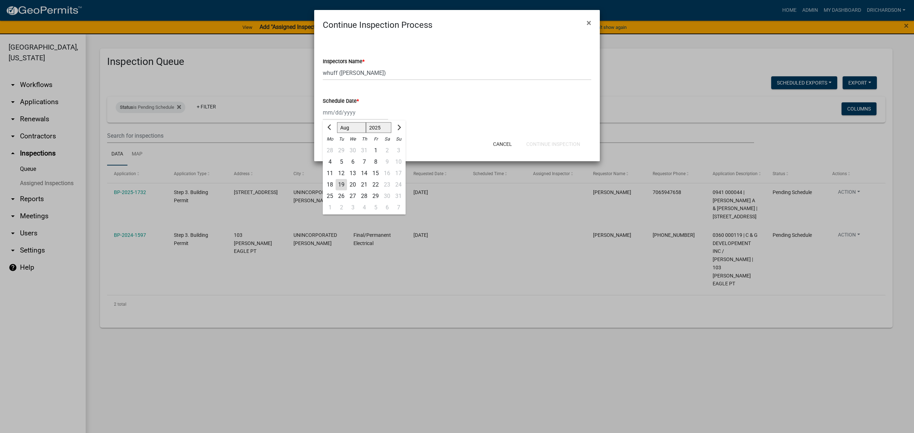
click at [339, 182] on div "19" at bounding box center [341, 184] width 11 height 11
type input "[DATE]"
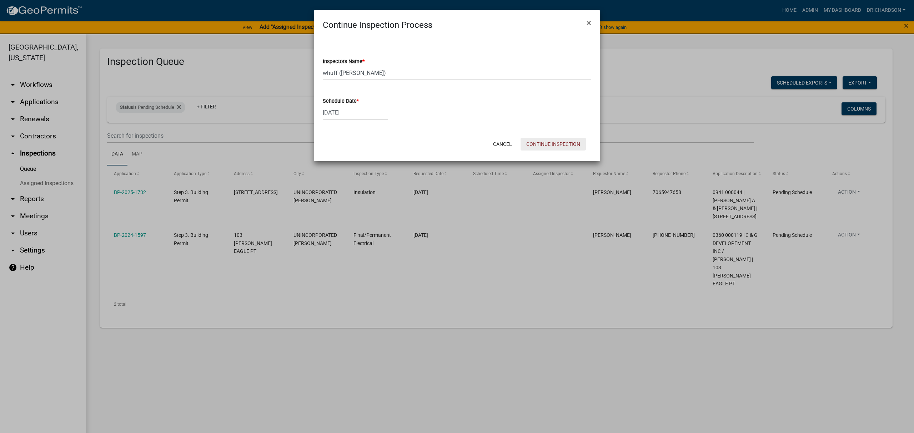
click at [550, 145] on button "Continue Inspection" at bounding box center [553, 144] width 65 height 13
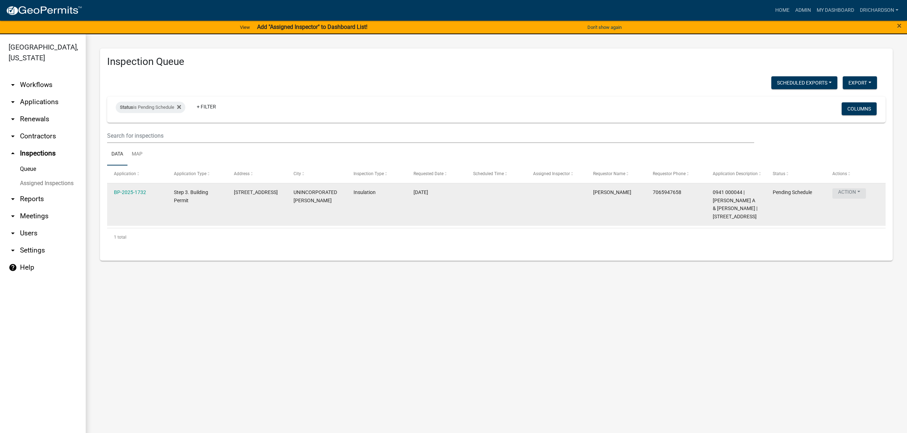
click at [853, 189] on button "Action" at bounding box center [849, 194] width 34 height 10
click at [855, 230] on link "Schedule Inspection" at bounding box center [867, 228] width 69 height 17
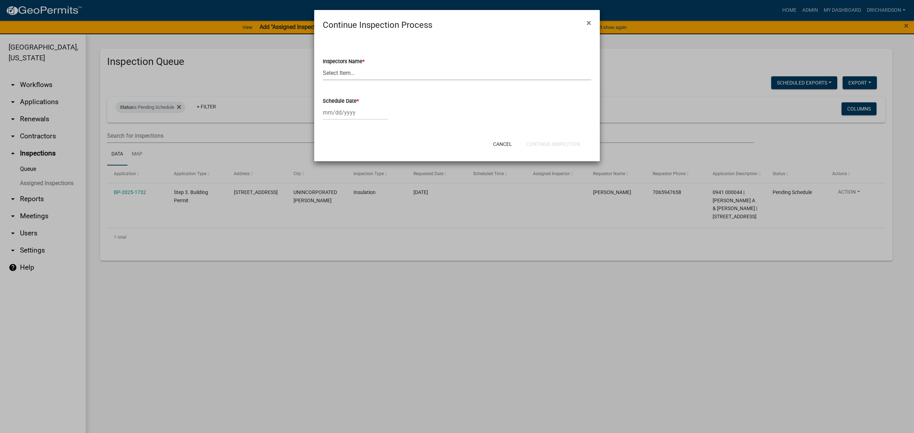
click at [343, 66] on select "Select Item... [PERSON_NAME] ([PERSON_NAME]) drichardson ([PERSON_NAME]) knorre…" at bounding box center [457, 73] width 269 height 15
select select "a5a5a9dc-14a5-4192-801a-4b6ec73e6000"
click at [323, 66] on select "Select Item... [PERSON_NAME] ([PERSON_NAME]) drichardson ([PERSON_NAME]) knorre…" at bounding box center [457, 73] width 269 height 15
click at [353, 113] on div at bounding box center [355, 112] width 65 height 15
select select "8"
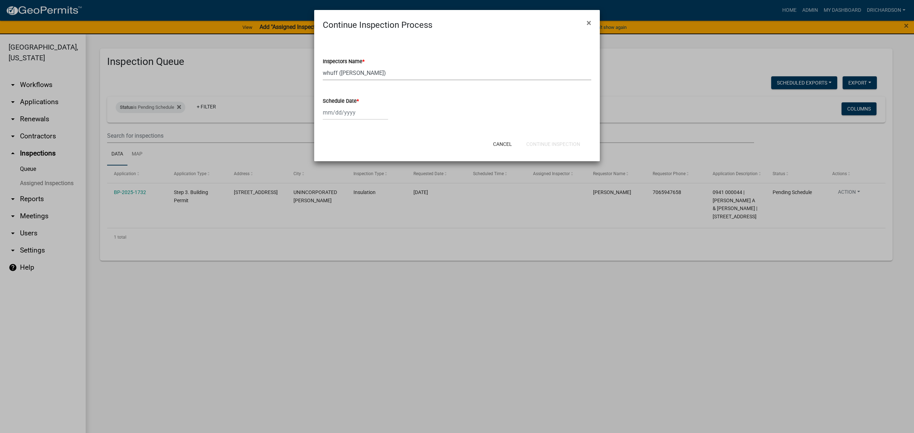
select select "2025"
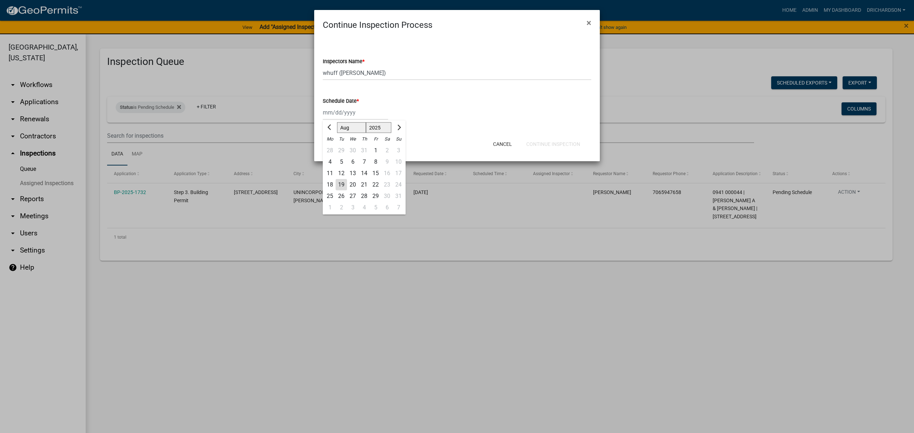
click at [343, 184] on div "19" at bounding box center [341, 184] width 11 height 11
type input "[DATE]"
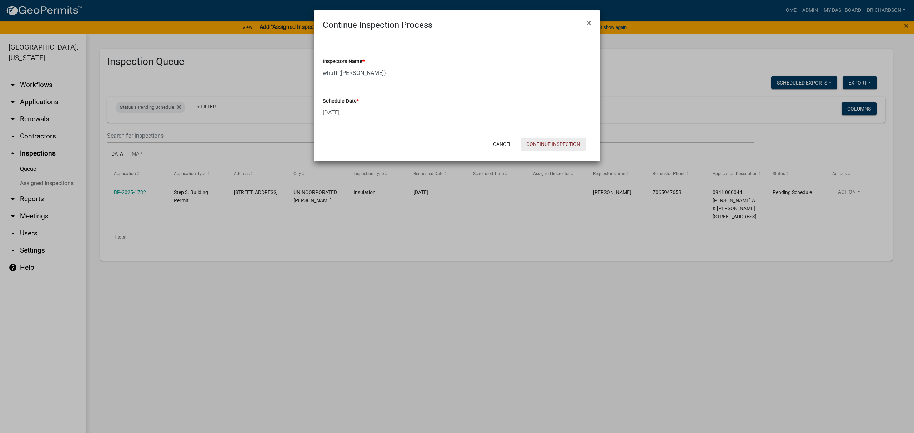
click at [566, 149] on button "Continue Inspection" at bounding box center [553, 144] width 65 height 13
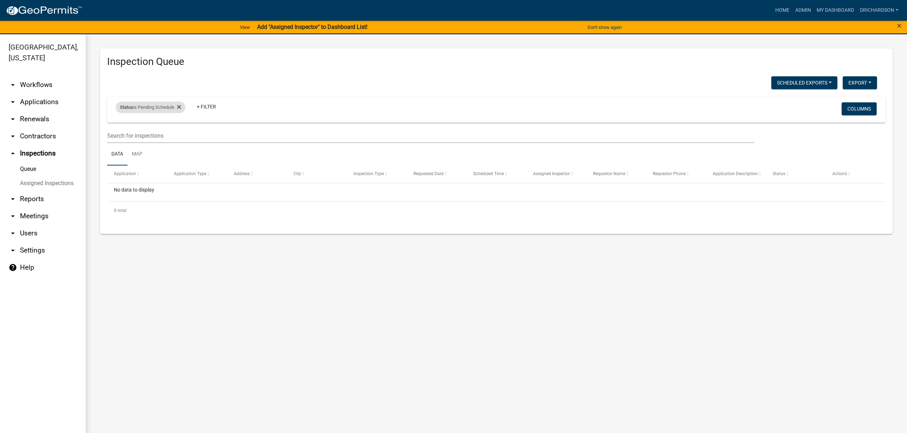
click at [154, 105] on div "Status is Pending Schedule" at bounding box center [151, 107] width 70 height 11
click at [157, 133] on select "Select an option Pending Schedule Pending Inspection Approved Denied Deleted Vo…" at bounding box center [151, 134] width 71 height 15
select select "1"
click at [117, 127] on select "Select an option Pending Schedule Pending Inspection Approved Denied Deleted Vo…" at bounding box center [151, 134] width 71 height 15
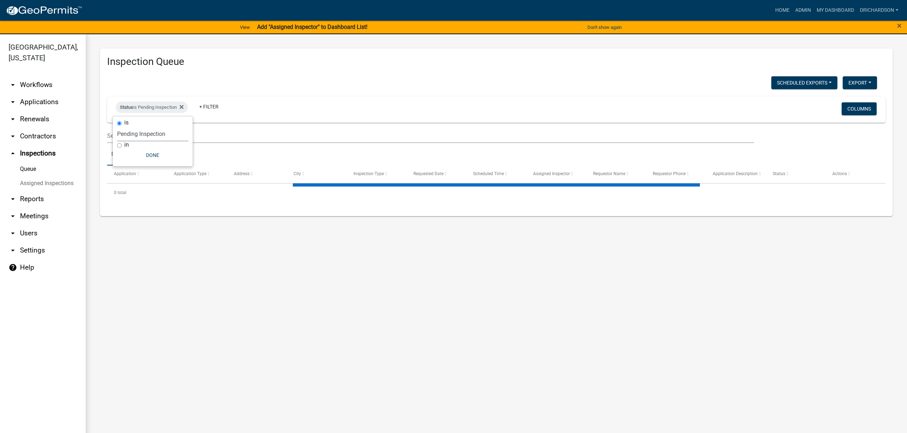
select select "3: 100"
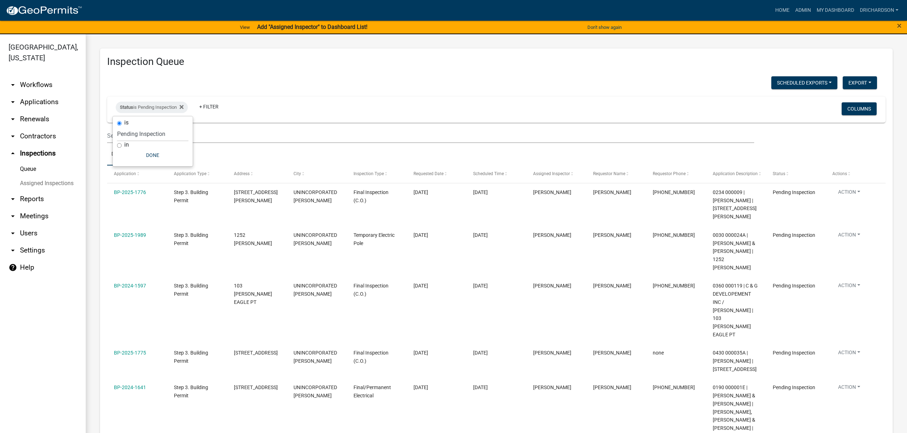
drag, startPoint x: 432, startPoint y: 39, endPoint x: 431, endPoint y: 46, distance: 7.6
click at [557, 171] on span "Assigned Inspector" at bounding box center [551, 173] width 37 height 5
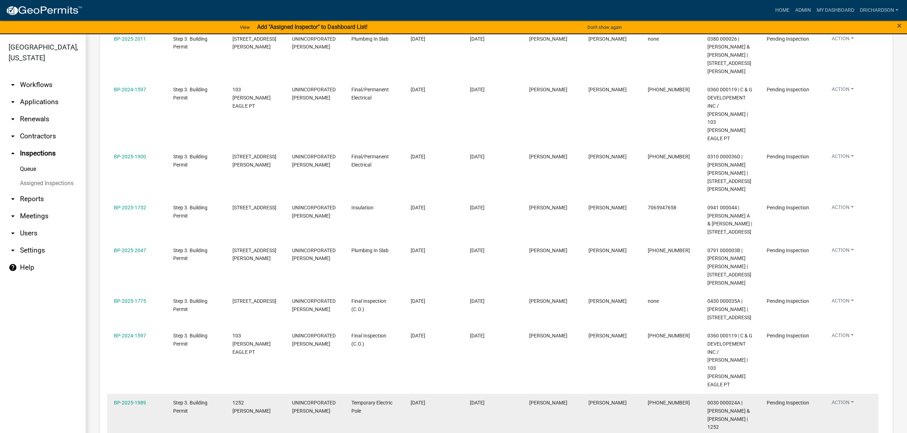
scroll to position [563, 0]
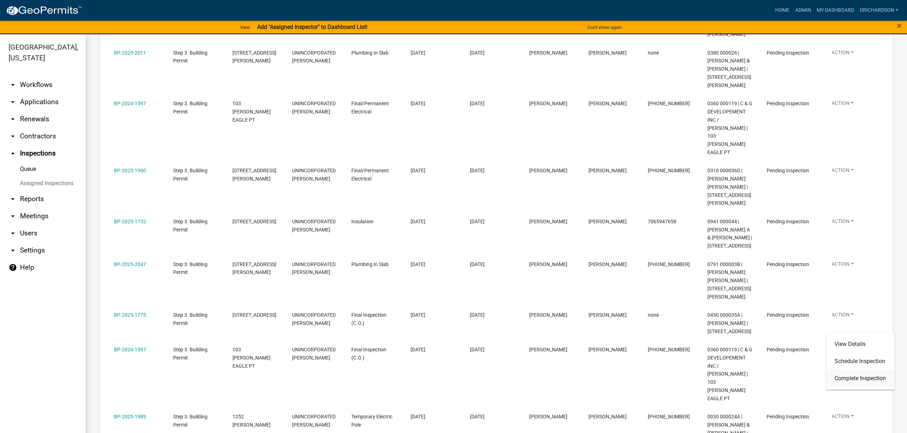
click at [853, 377] on link "Complete Inspection" at bounding box center [860, 378] width 69 height 17
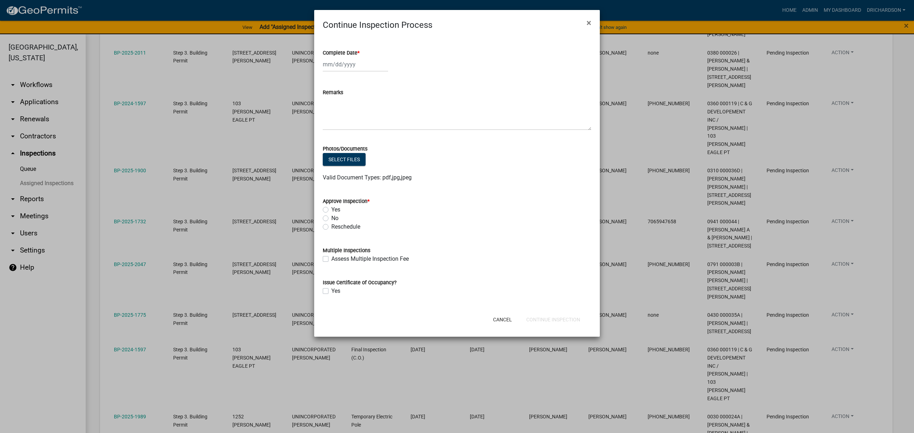
select select "8"
select select "2025"
click at [343, 69] on div "Jan Feb Mar Apr May Jun Jul Aug Sep Oct Nov Dec 1525 1526 1527 1528 1529 1530 1…" at bounding box center [355, 64] width 65 height 15
click at [339, 136] on div "19" at bounding box center [341, 136] width 11 height 11
type input "[DATE]"
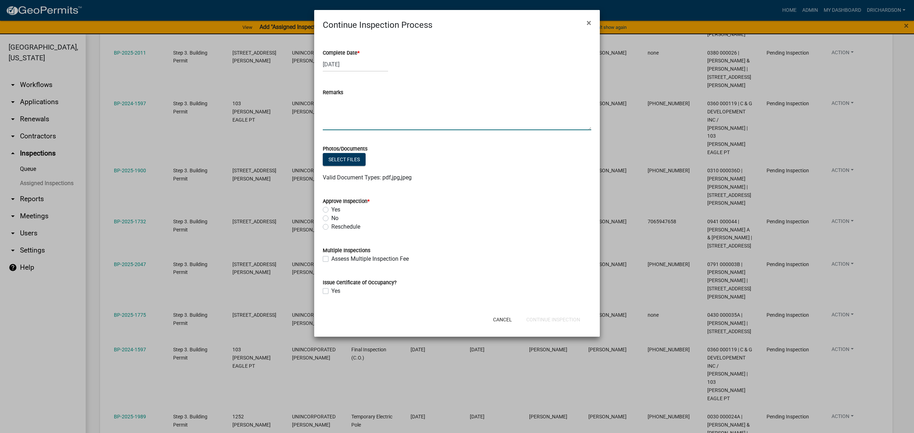
click at [334, 123] on textarea "Remarks" at bounding box center [457, 114] width 269 height 34
click at [331, 216] on label "No" at bounding box center [334, 218] width 7 height 9
click at [331, 216] on input "No" at bounding box center [333, 216] width 5 height 5
radio input "true"
click at [345, 113] on textarea "Remarks" at bounding box center [457, 114] width 269 height 34
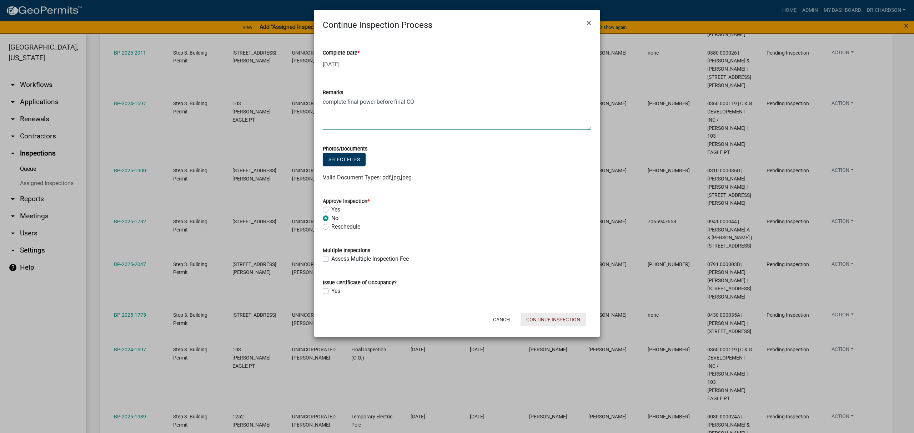
type textarea "complete final power before final CO"
click at [549, 324] on button "Continue Inspection" at bounding box center [553, 319] width 65 height 13
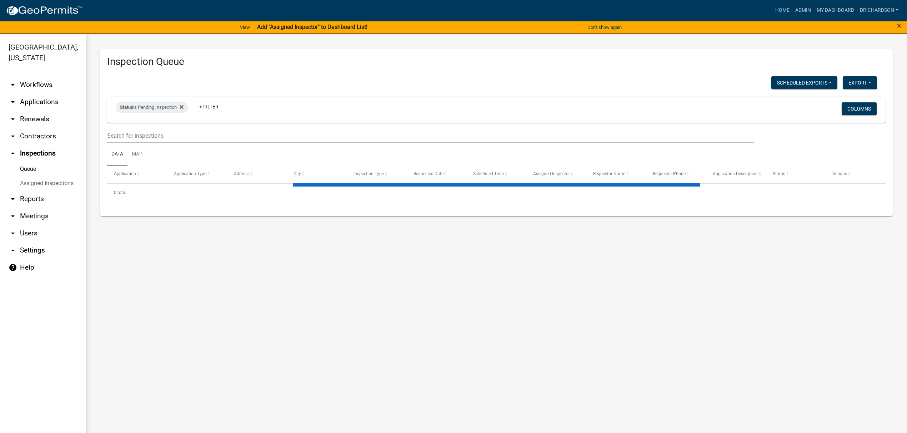
select select "3: 100"
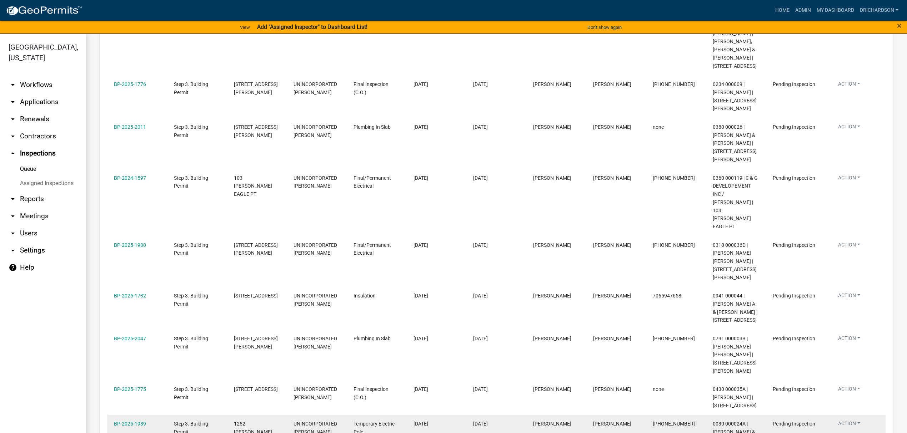
scroll to position [568, 0]
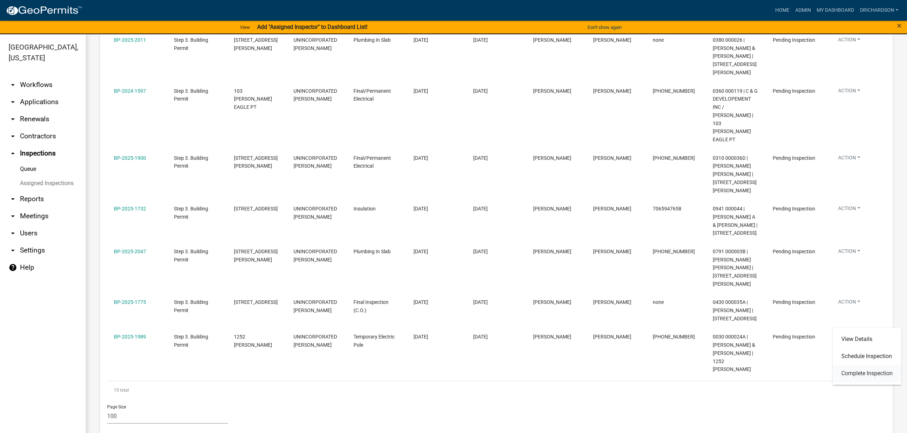
click at [863, 374] on link "Complete Inspection" at bounding box center [867, 373] width 69 height 17
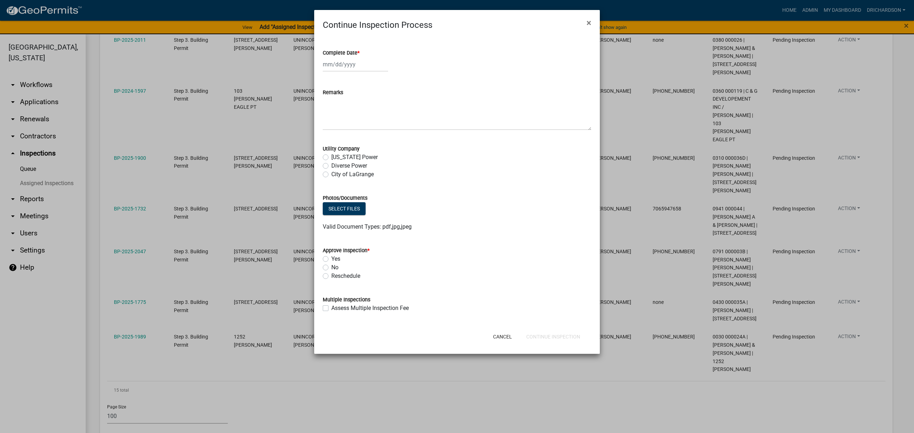
click at [342, 70] on div at bounding box center [355, 64] width 65 height 15
select select "8"
select select "2025"
click at [344, 135] on div "19" at bounding box center [341, 136] width 11 height 11
type input "[DATE]"
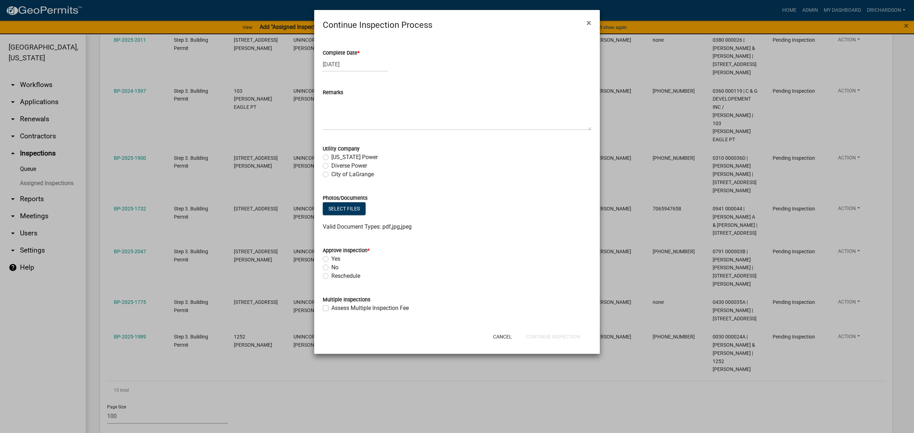
drag, startPoint x: 323, startPoint y: 165, endPoint x: 322, endPoint y: 181, distance: 16.1
click at [331, 165] on label "Diverse Power" at bounding box center [349, 166] width 36 height 9
click at [331, 165] on input "Diverse Power" at bounding box center [333, 164] width 5 height 5
radio input "true"
click at [331, 259] on label "Yes" at bounding box center [335, 259] width 9 height 9
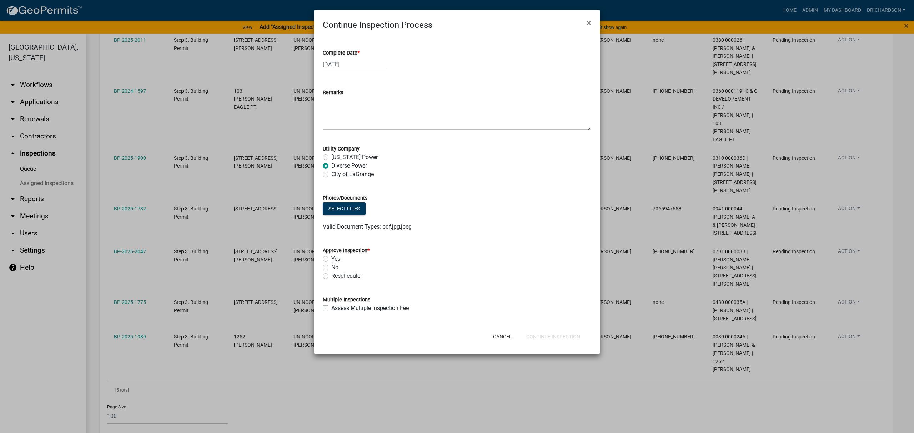
click at [331, 259] on input "Yes" at bounding box center [333, 257] width 5 height 5
radio input "true"
click at [556, 341] on button "Continue Inspection" at bounding box center [553, 337] width 65 height 13
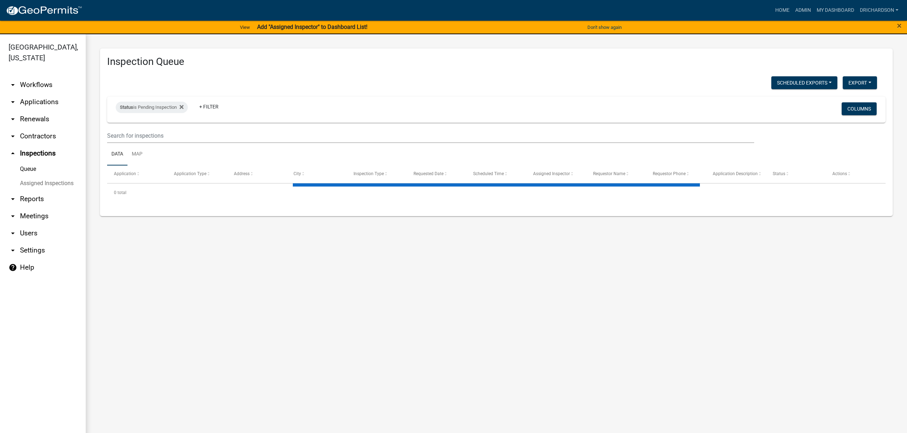
select select "3: 100"
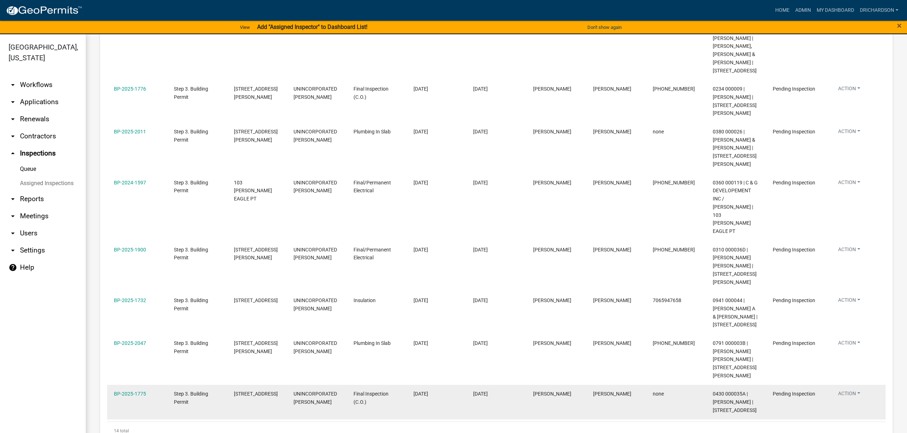
scroll to position [517, 0]
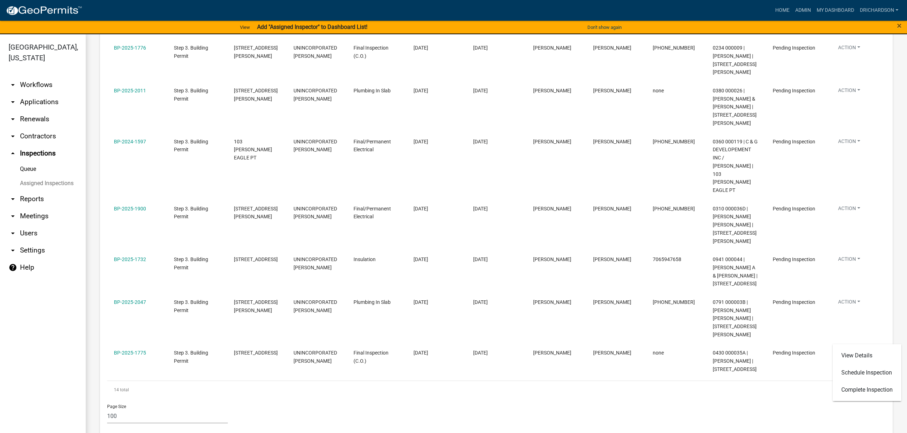
click at [656, 399] on div "Page Size 10 25 50 100" at bounding box center [496, 414] width 789 height 30
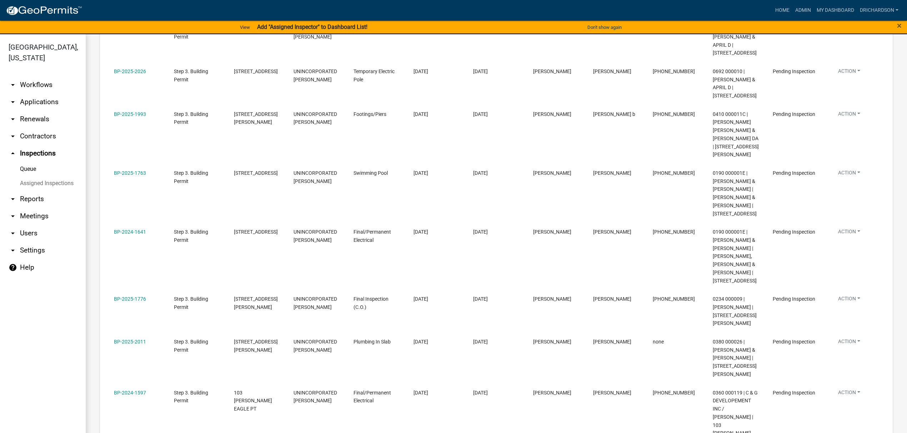
scroll to position [41, 0]
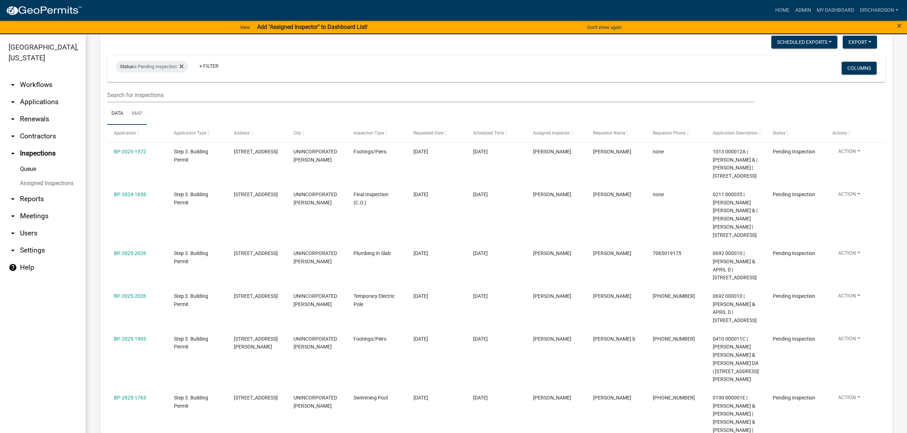
click at [135, 116] on link "Map" at bounding box center [136, 113] width 19 height 23
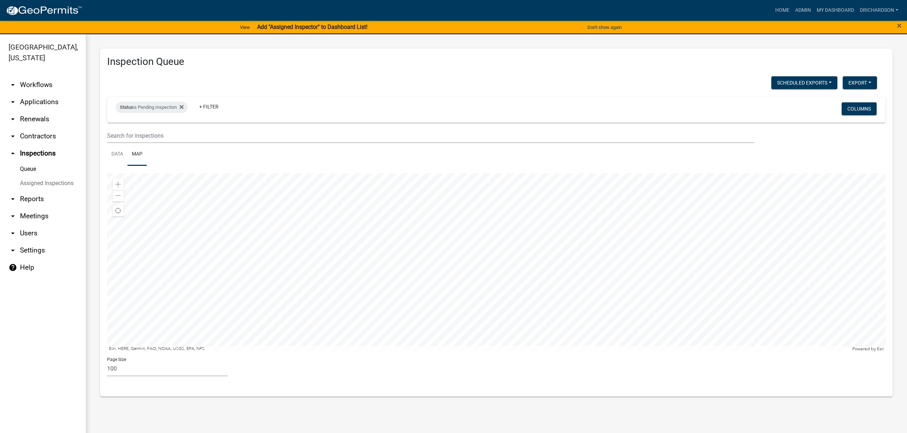
click at [540, 241] on div at bounding box center [496, 263] width 778 height 179
click at [469, 279] on div at bounding box center [496, 263] width 778 height 179
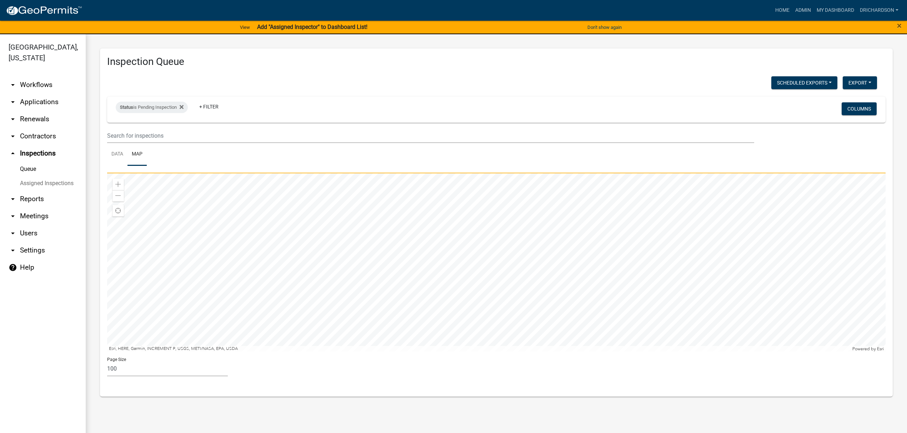
click at [385, 271] on div at bounding box center [496, 263] width 778 height 179
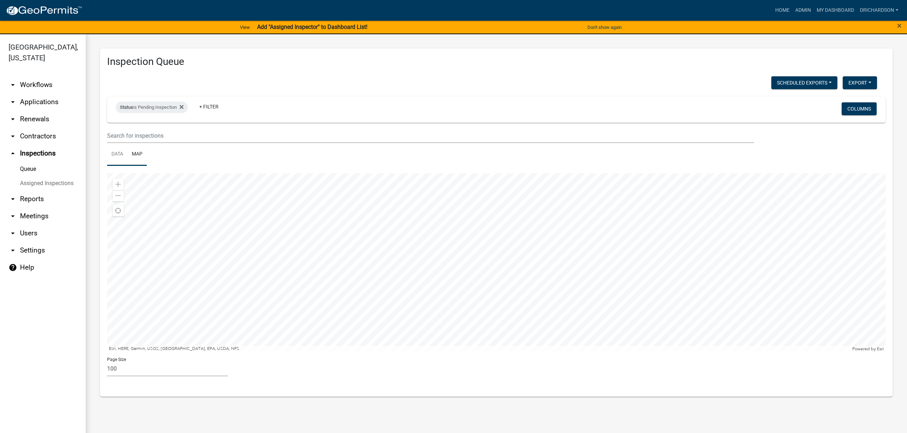
click at [124, 151] on link "Data" at bounding box center [117, 154] width 20 height 23
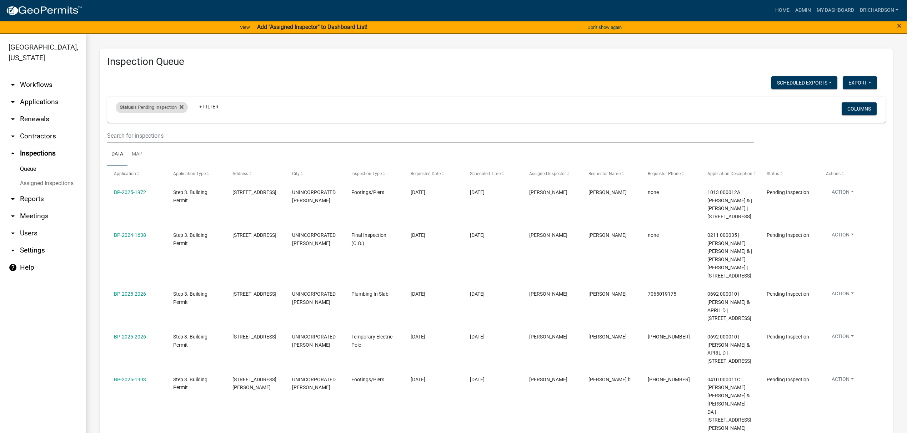
click at [156, 107] on div "Status is Pending Inspection" at bounding box center [152, 107] width 72 height 11
select select "1"
drag, startPoint x: 267, startPoint y: 95, endPoint x: 241, endPoint y: 123, distance: 38.4
click at [140, 156] on link "Map" at bounding box center [136, 154] width 19 height 23
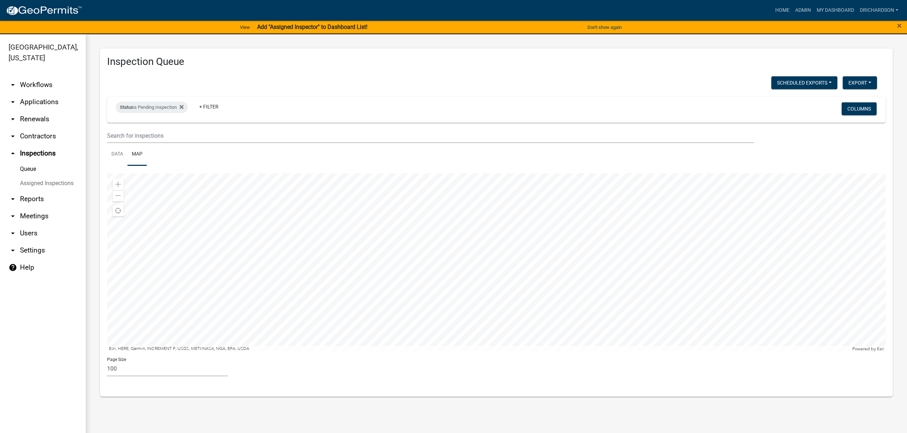
click at [448, 282] on div at bounding box center [496, 263] width 778 height 179
click at [425, 260] on div at bounding box center [496, 263] width 778 height 179
click at [493, 282] on div at bounding box center [496, 263] width 778 height 179
